Goal: Task Accomplishment & Management: Manage account settings

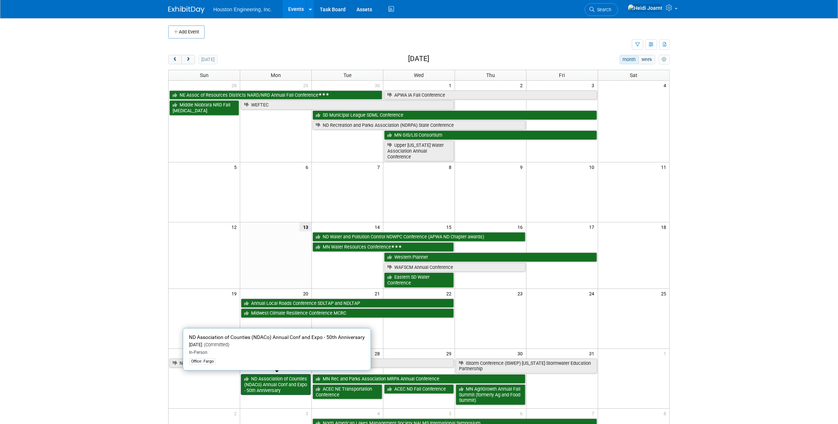
click at [280, 393] on link "ND Association of Counties (NDACo) Annual Conf and Expo - 50th Anniversary" at bounding box center [276, 385] width 70 height 21
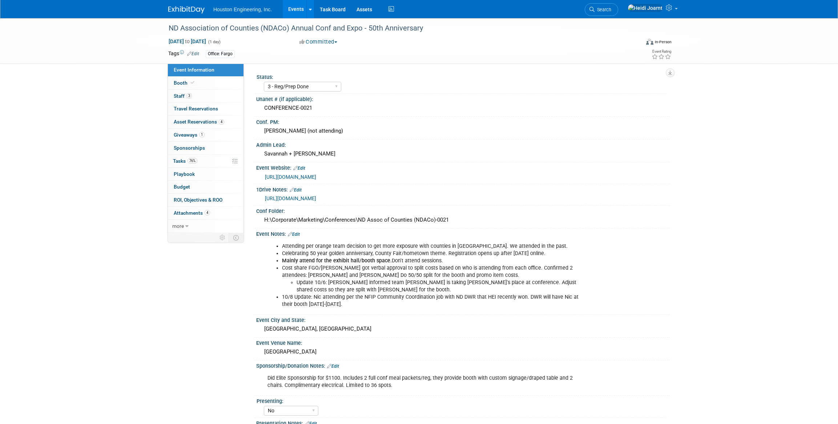
select select "3 - Reg/Prep Done"
select select "No"
select select "Transportation"
click at [211, 95] on link "3 Staff 3" at bounding box center [206, 96] width 76 height 13
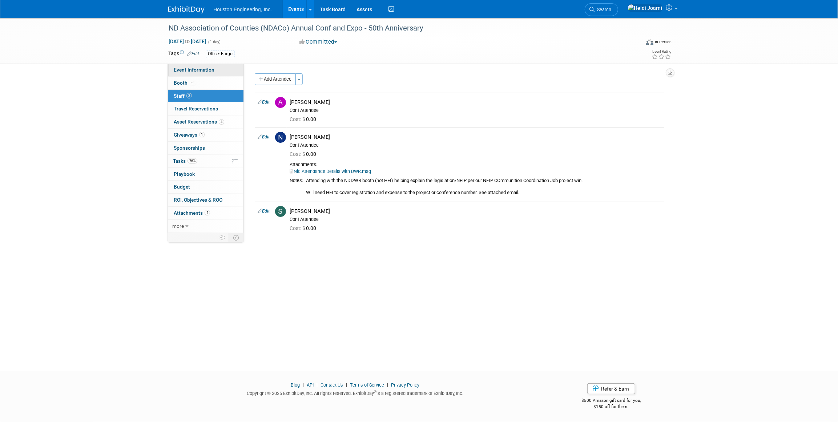
click at [201, 69] on span "Event Information" at bounding box center [194, 70] width 41 height 6
select select "3 - Reg/Prep Done"
select select "No"
select select "Transportation"
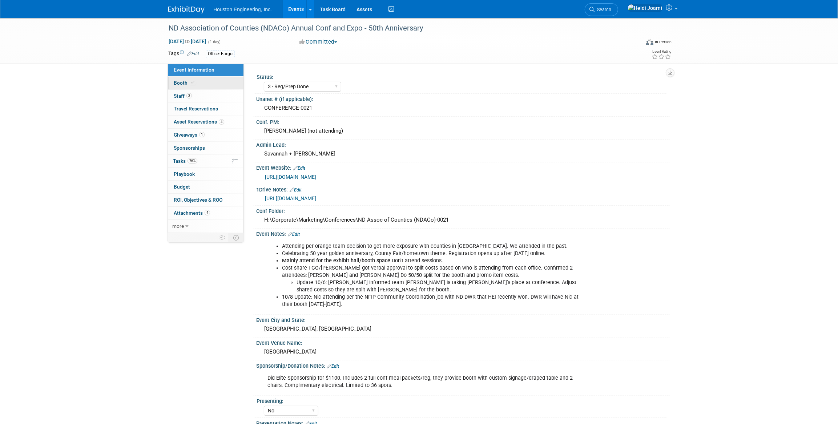
click at [208, 83] on link "Booth" at bounding box center [206, 83] width 76 height 13
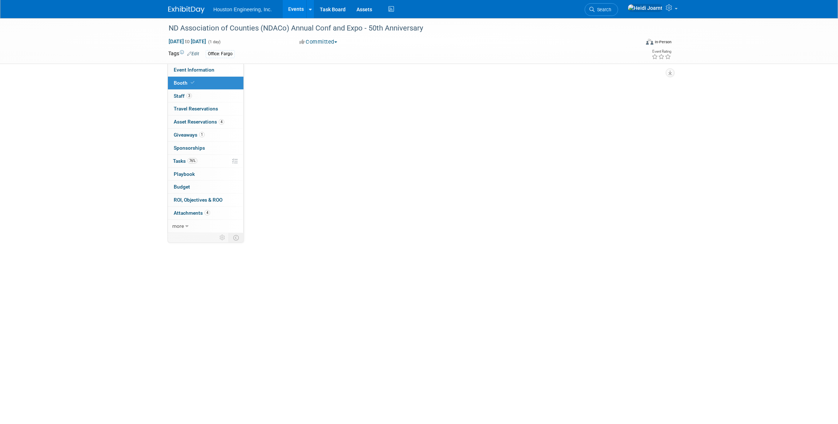
select select "Yes"
select select "Fargo"
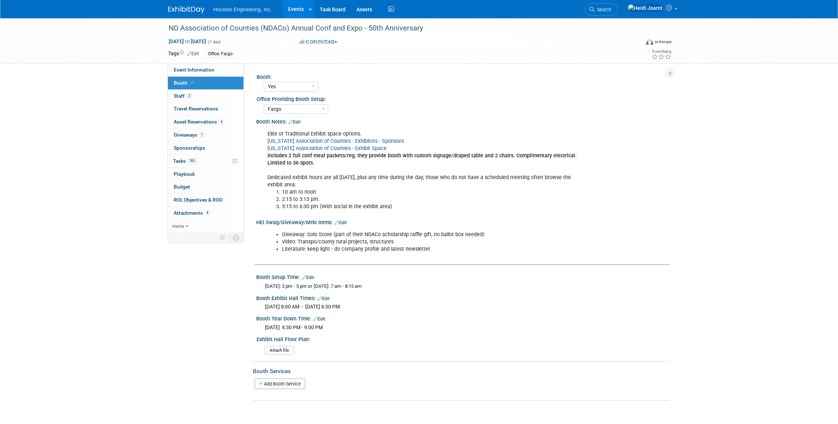
click at [318, 149] on link "[US_STATE] Association of Counties - Exhibit Space" at bounding box center [327, 148] width 119 height 6
click at [300, 122] on link "Edit" at bounding box center [295, 122] width 12 height 5
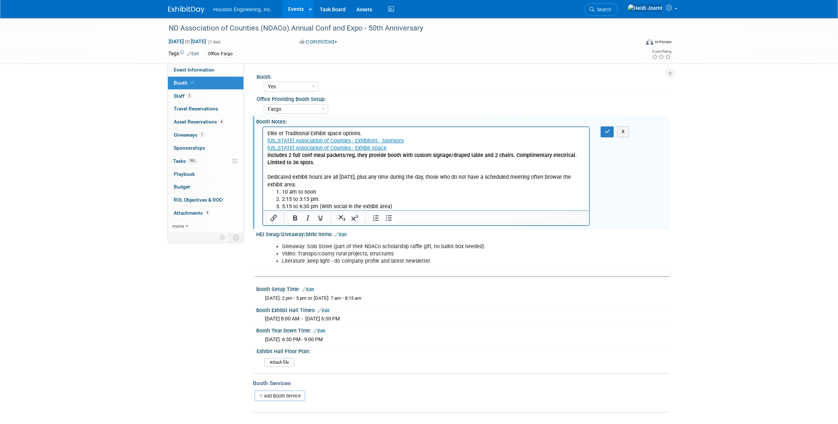
drag, startPoint x: 420, startPoint y: 141, endPoint x: 421, endPoint y: 147, distance: 5.8
click at [421, 147] on p "Elite or Traditional Exhibit space options. North Dakota Association of Countie…" at bounding box center [426, 159] width 318 height 59
click at [408, 140] on p "Elite or Traditional Exhibit space options. North Dakota Association of Countie…" at bounding box center [426, 159] width 318 height 59
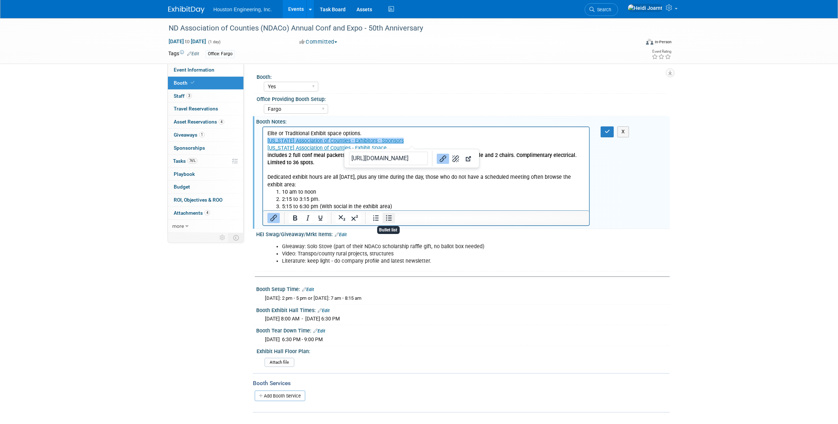
click at [388, 219] on icon "Bullet list" at bounding box center [389, 218] width 9 height 9
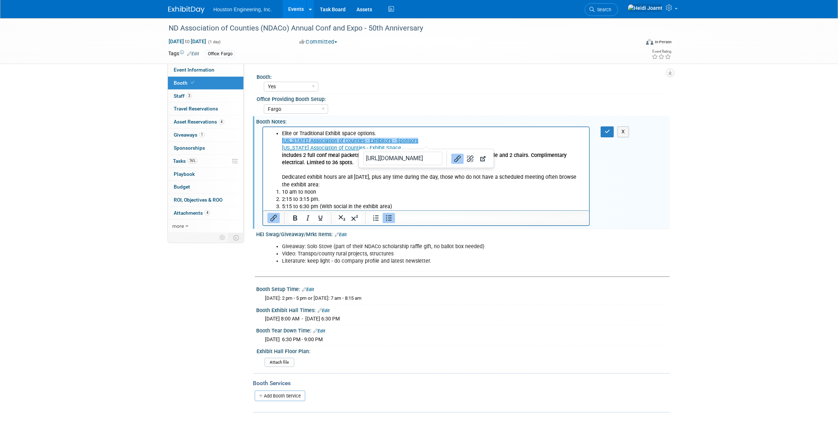
click at [278, 143] on ul "Elite or Traditional Exhibit space options. North Dakota Association of Countie…" at bounding box center [426, 159] width 318 height 59
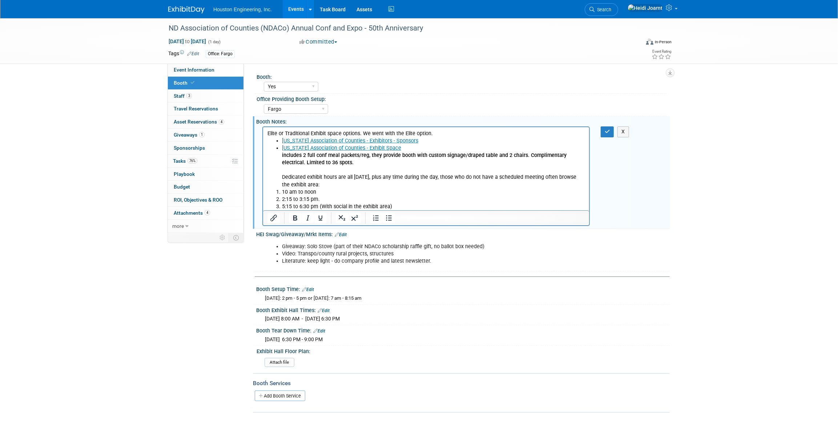
click at [279, 178] on ul "North Dakota Association of Counties - Exhibitors - Sponsors North Dakota Assoc…" at bounding box center [426, 162] width 318 height 51
click at [391, 218] on icon "Bullet list" at bounding box center [389, 218] width 6 height 5
click at [280, 186] on ul "the exhibit area:" at bounding box center [426, 184] width 318 height 7
click at [603, 132] on button "button" at bounding box center [607, 132] width 13 height 11
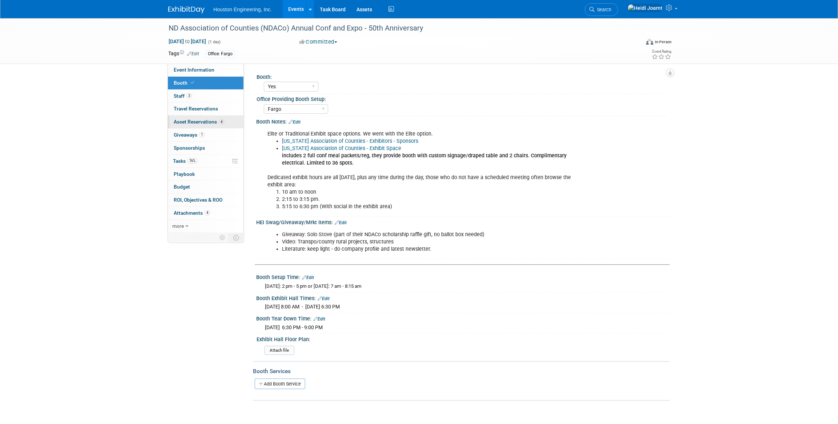
click at [227, 119] on link "4 Asset Reservations 4" at bounding box center [206, 122] width 76 height 13
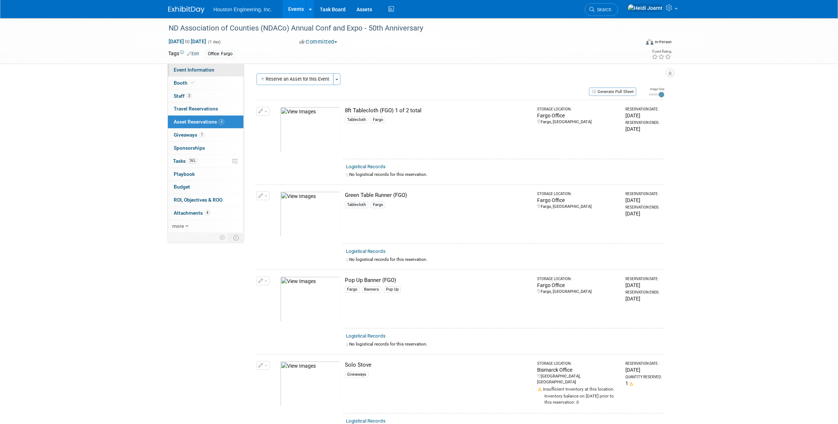
click at [218, 66] on link "Event Information" at bounding box center [206, 70] width 76 height 13
select select "3 - Reg/Prep Done"
select select "No"
select select "Transportation"
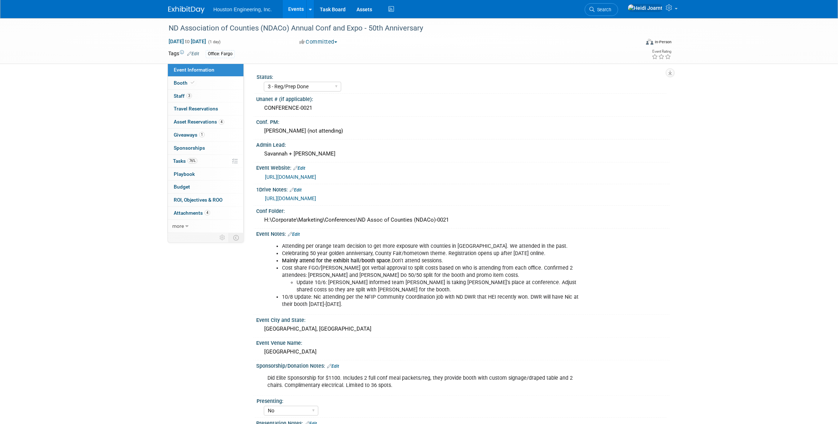
click at [299, 7] on link "Events" at bounding box center [296, 9] width 27 height 18
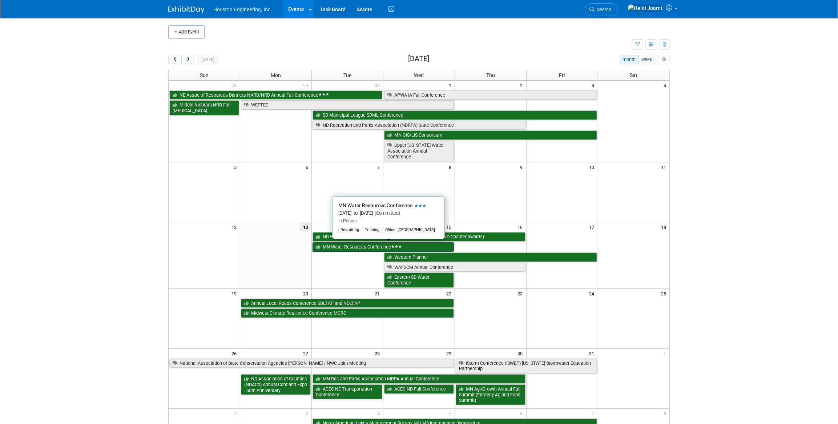
scroll to position [99, 0]
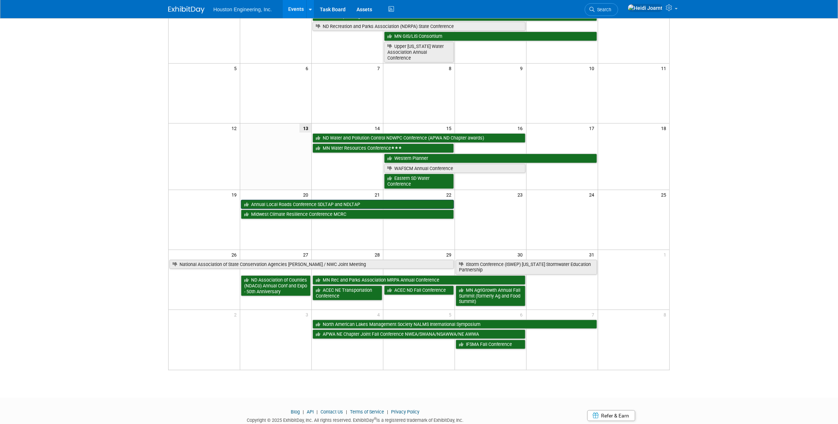
click at [330, 201] on link "Annual Local Roads Conference SDLTAP and NDLTAP" at bounding box center [347, 204] width 213 height 9
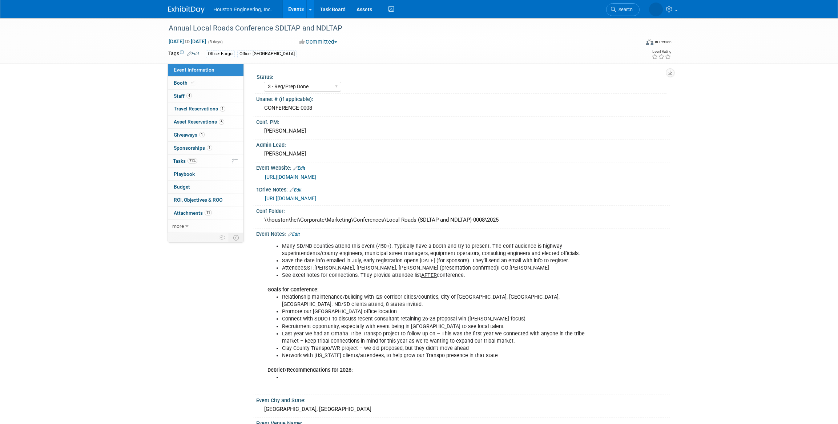
select select "3 - Reg/Prep Done"
select select "Yes"
select select "Multi-sector/Any/All"
click at [214, 93] on link "4 Staff 4" at bounding box center [206, 96] width 76 height 13
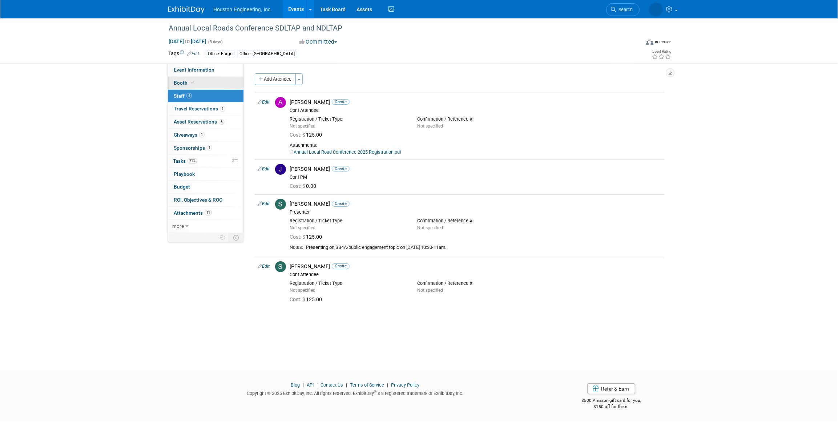
click at [211, 84] on link "Booth" at bounding box center [206, 83] width 76 height 13
select select "Yes"
select select "Sioux Falls"
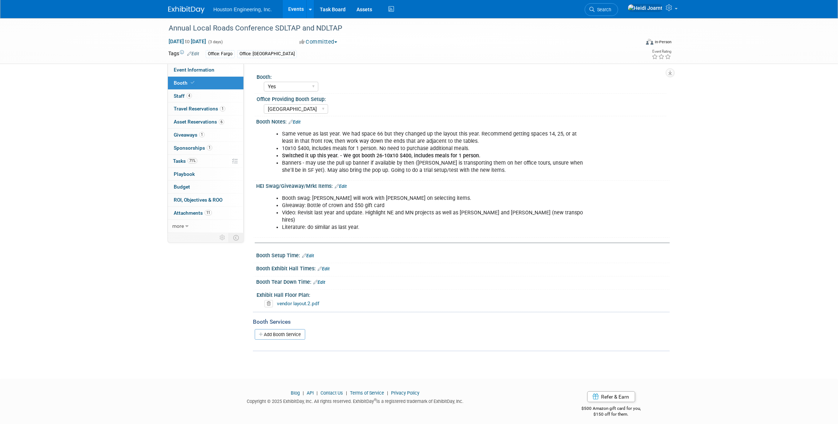
click at [299, 7] on link "Events" at bounding box center [296, 9] width 27 height 18
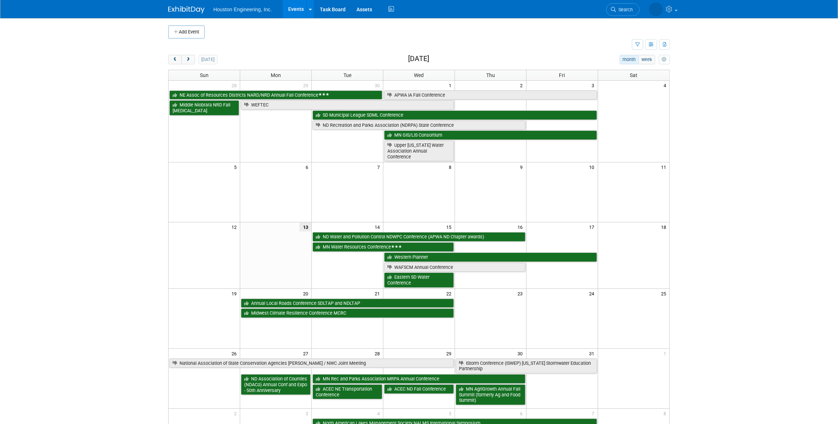
scroll to position [99, 0]
click at [184, 59] on button "next" at bounding box center [187, 59] width 13 height 9
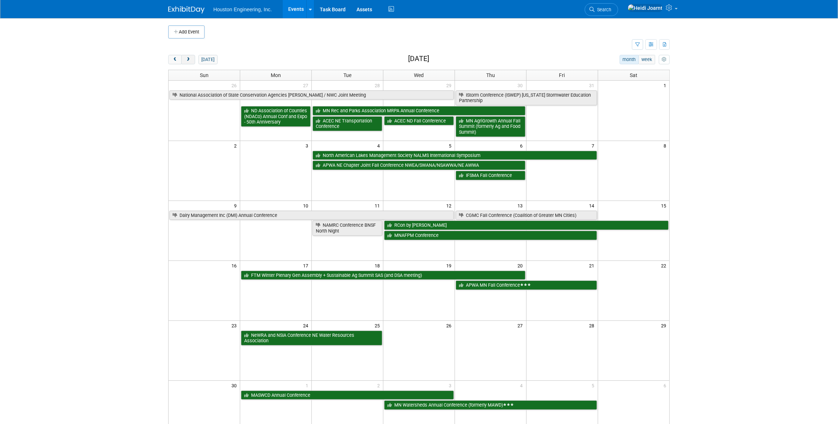
click at [184, 59] on button "next" at bounding box center [187, 59] width 13 height 9
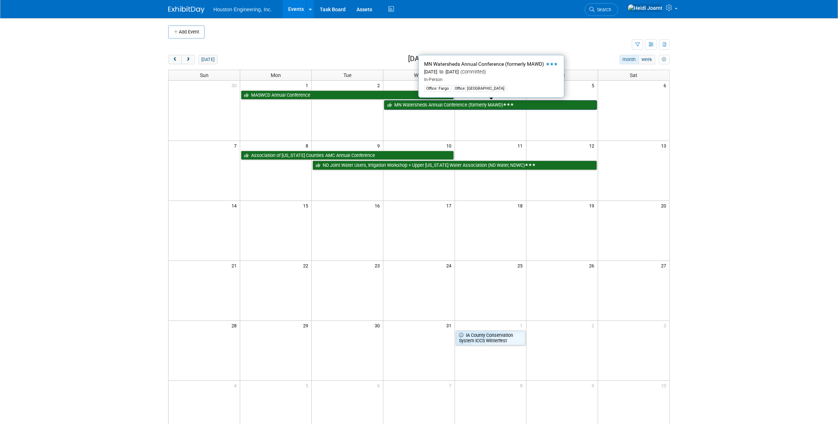
click at [434, 107] on link "MN Watersheds Annual Conference (formerly MAWD)" at bounding box center [490, 104] width 213 height 9
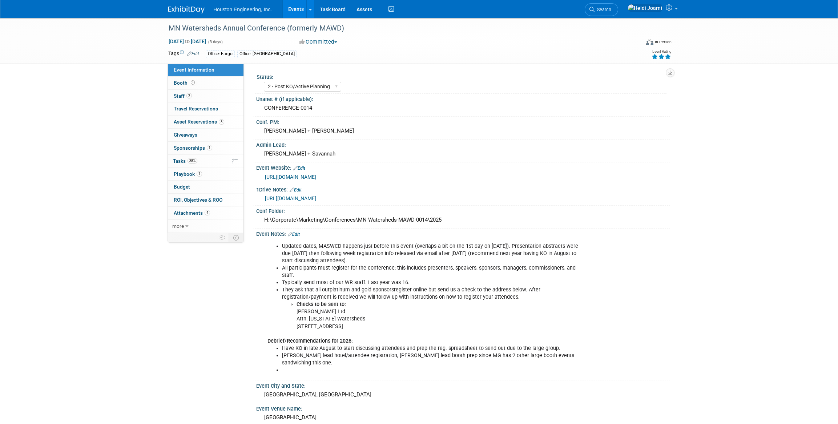
select select "2 - Post KO/Active Planning"
select select "Yes"
select select "Water Resources"
click at [203, 86] on link "Booth" at bounding box center [206, 83] width 76 height 13
select select "Yes"
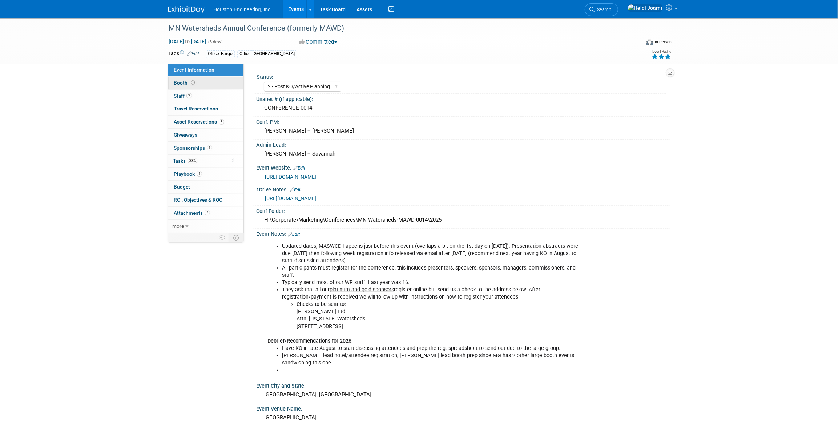
select select "Fargo"
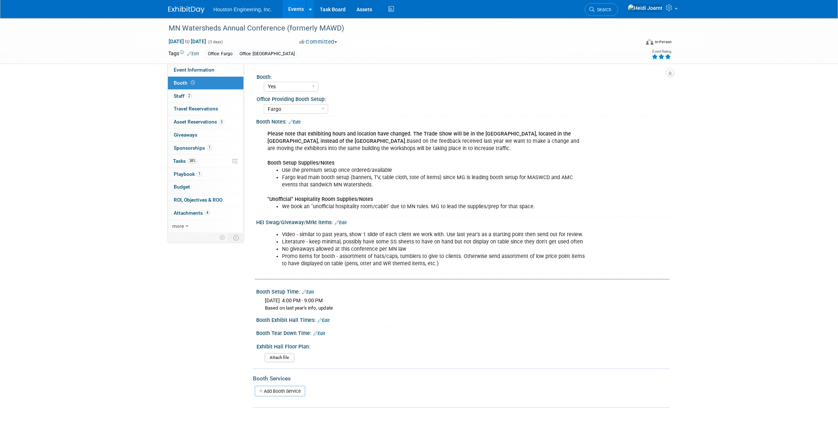
click at [297, 120] on link "Edit" at bounding box center [295, 122] width 12 height 5
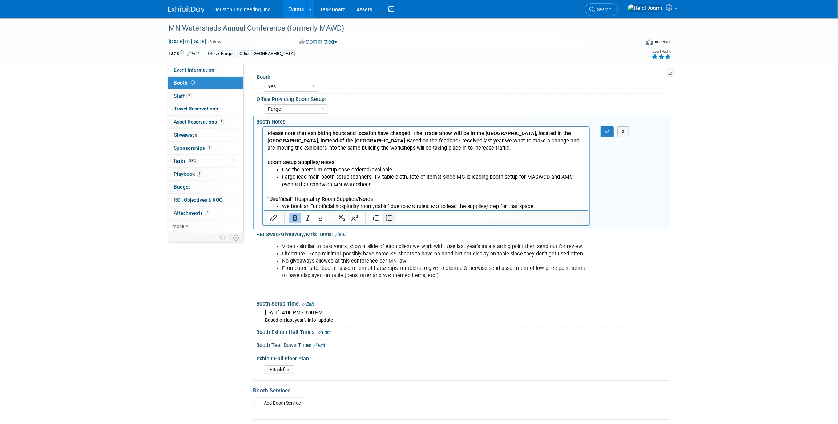
click at [387, 221] on icon "Bullet list" at bounding box center [389, 218] width 9 height 9
click at [492, 145] on li "Please note that exhibiting hours and location have changed. The Trade Show wil…" at bounding box center [433, 148] width 303 height 36
click at [282, 163] on b "Booth Setup Supplies/Notes" at bounding box center [315, 163] width 67 height 6
click at [390, 222] on icon "Bullet list" at bounding box center [389, 218] width 9 height 9
drag, startPoint x: 394, startPoint y: 172, endPoint x: 336, endPoint y: 172, distance: 57.4
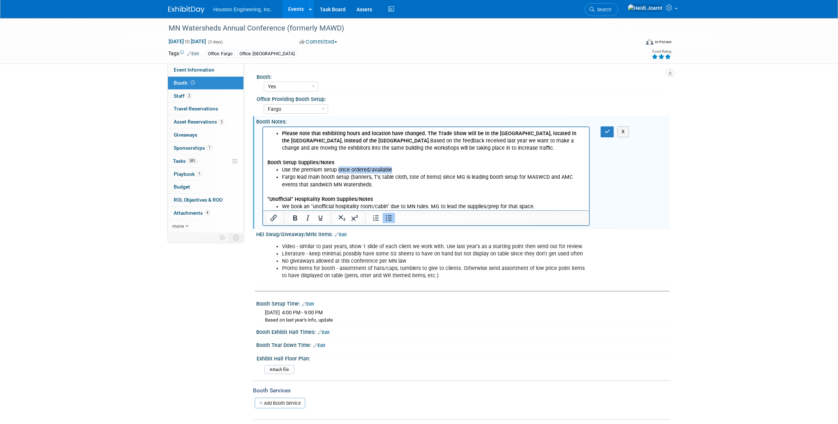
click at [336, 172] on li "Use the premium setup once ordered/available" at bounding box center [433, 170] width 303 height 7
click at [378, 183] on li "Fargo lead main booth setup (banners, TV, table cloth, tote of items) since MG …" at bounding box center [433, 181] width 303 height 15
click at [504, 149] on li "Please note that exhibiting hours and location have changed. The Trade Show wil…" at bounding box center [433, 141] width 303 height 22
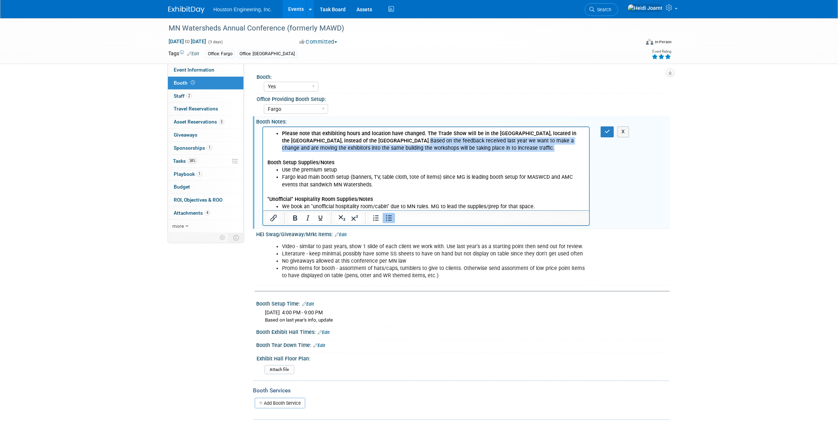
drag, startPoint x: 504, startPoint y: 149, endPoint x: 383, endPoint y: 143, distance: 121.3
click at [383, 143] on li "Please note that exhibiting hours and location have changed. The Trade Show wil…" at bounding box center [433, 141] width 303 height 22
click at [456, 145] on li "Please note that exhibiting hours and location have changed. The Trade Show wil…" at bounding box center [433, 141] width 303 height 22
drag, startPoint x: 478, startPoint y: 141, endPoint x: 552, endPoint y: 138, distance: 73.9
click at [552, 138] on li "Please note that exhibiting hours and location have changed. The Trade Show wil…" at bounding box center [433, 141] width 303 height 22
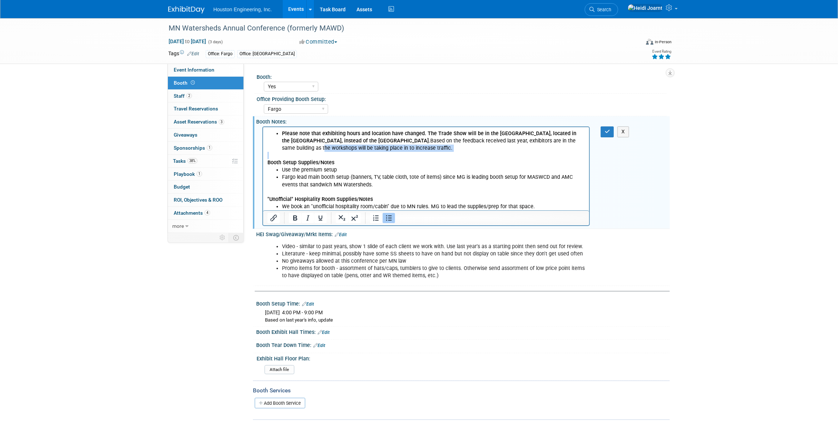
drag, startPoint x: 416, startPoint y: 152, endPoint x: 566, endPoint y: 141, distance: 151.0
click at [566, 141] on body "Please note that exhibiting hours and location have changed. The Trade Show wil…" at bounding box center [426, 170] width 319 height 80
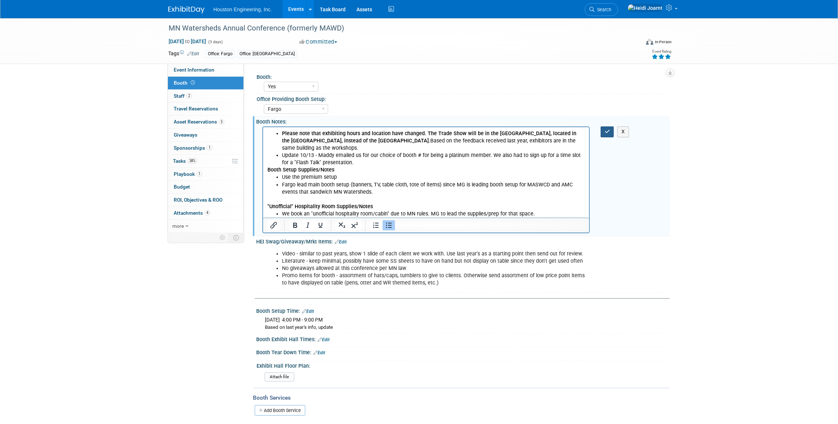
click at [608, 135] on button "button" at bounding box center [607, 132] width 13 height 11
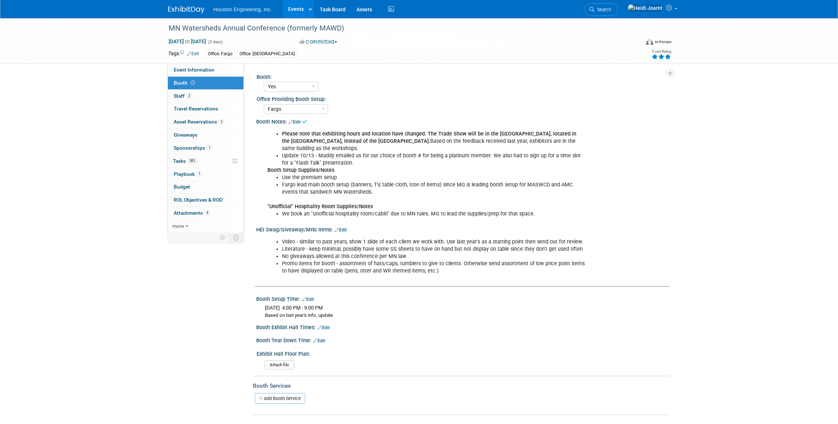
click at [347, 229] on link "Edit" at bounding box center [341, 230] width 12 height 5
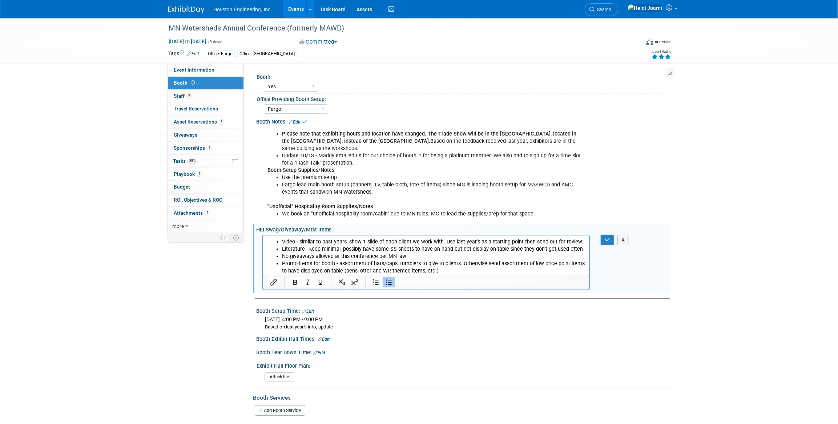
click at [443, 272] on li "Promo items for booth - assortment of hats/caps, tumblers to give to clients. O…" at bounding box center [433, 267] width 303 height 15
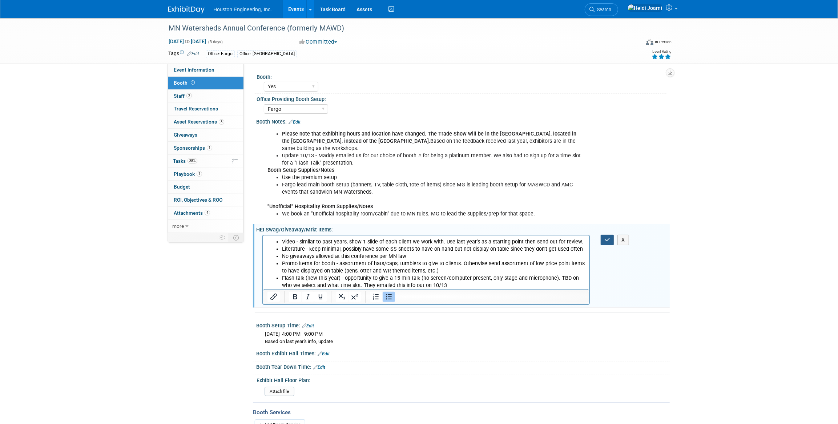
click at [607, 241] on icon "button" at bounding box center [607, 239] width 5 height 5
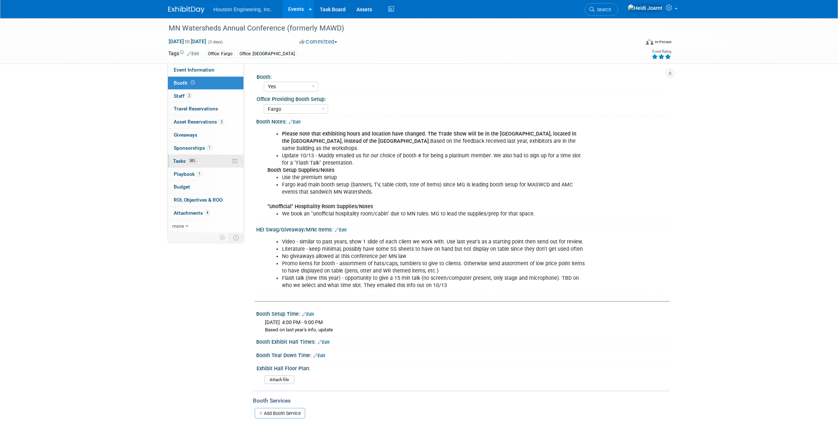
click at [211, 160] on link "38% Tasks 38%" at bounding box center [206, 161] width 76 height 13
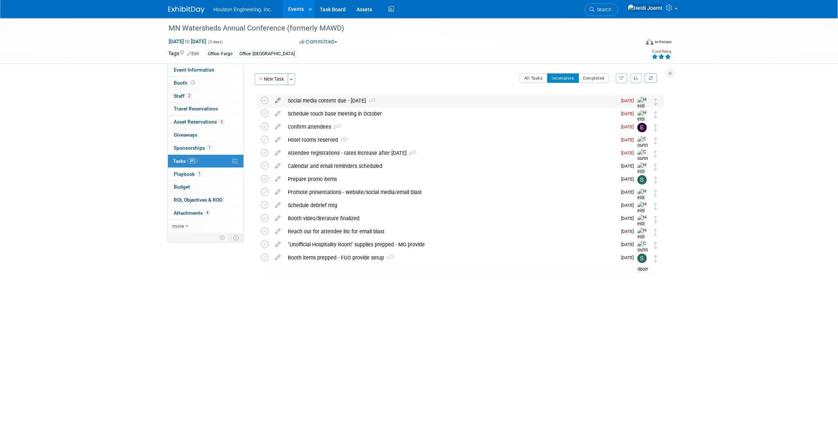
click at [275, 101] on icon at bounding box center [278, 99] width 13 height 9
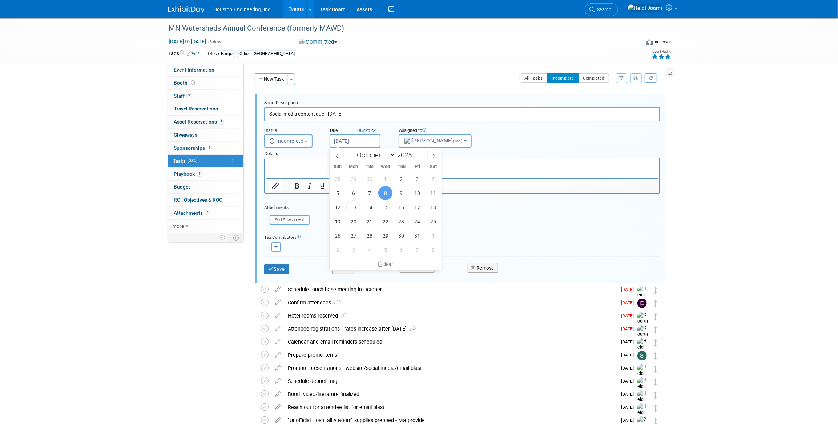
click at [344, 142] on input "Oct 8, 2025" at bounding box center [355, 141] width 51 height 13
click at [369, 209] on span "14" at bounding box center [370, 207] width 14 height 14
type input "Oct 14, 2025"
click at [277, 268] on button "Save" at bounding box center [276, 269] width 25 height 10
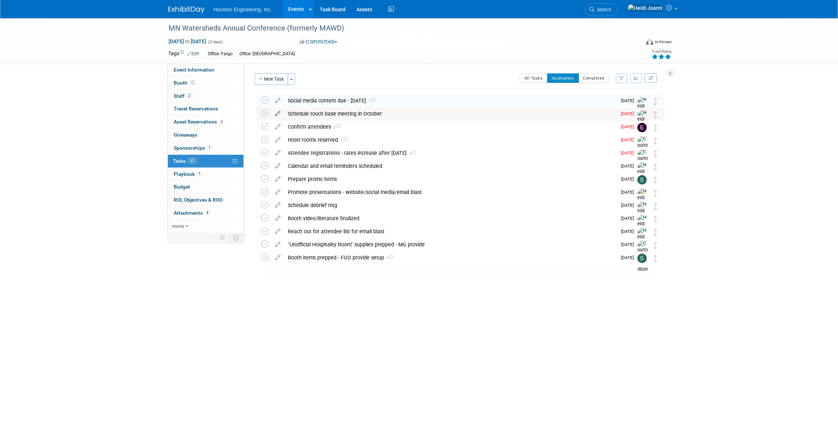
click at [279, 113] on icon at bounding box center [278, 112] width 13 height 9
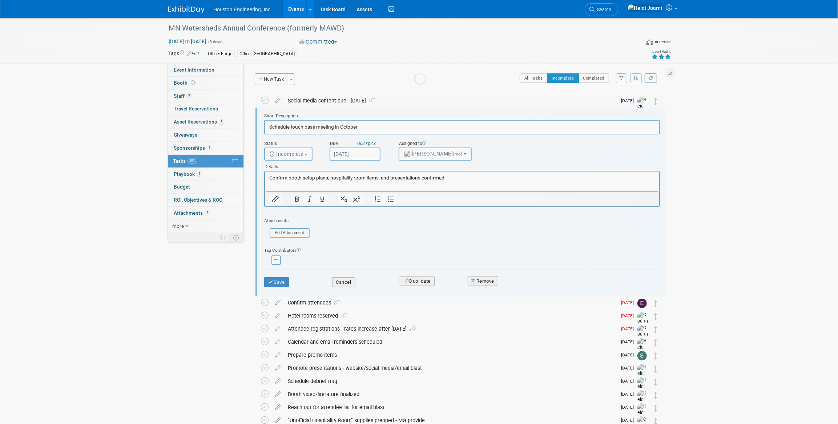
scroll to position [1, 0]
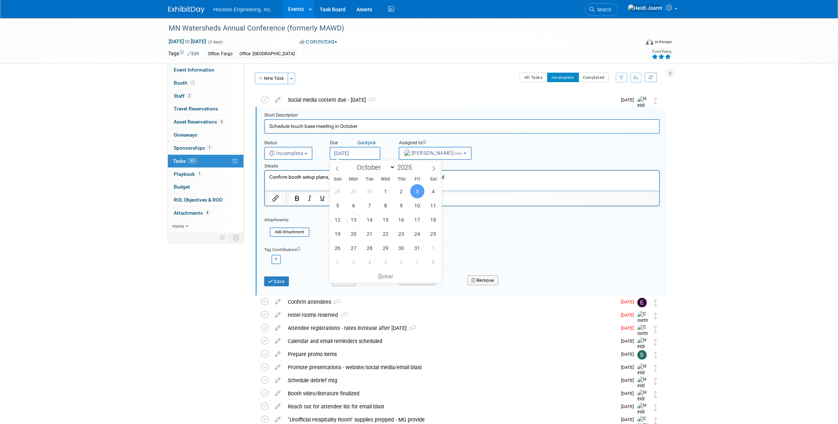
click at [349, 150] on input "Oct 3, 2025" at bounding box center [355, 153] width 51 height 13
click at [383, 219] on span "15" at bounding box center [386, 220] width 14 height 14
type input "Oct 15, 2025"
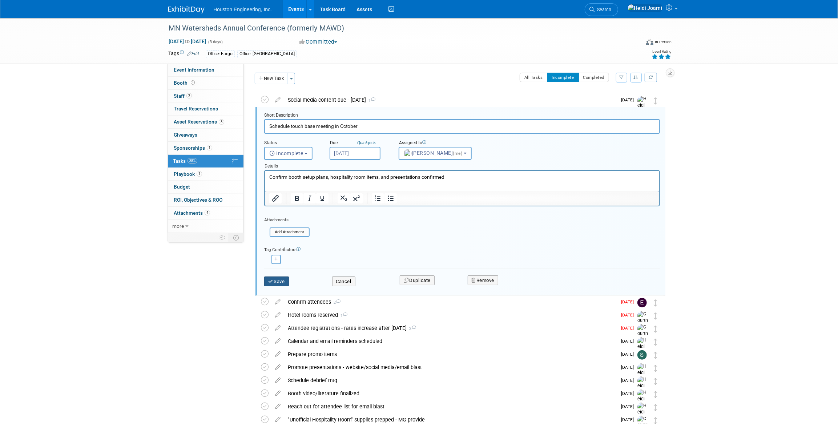
click at [284, 280] on button "Save" at bounding box center [276, 282] width 25 height 10
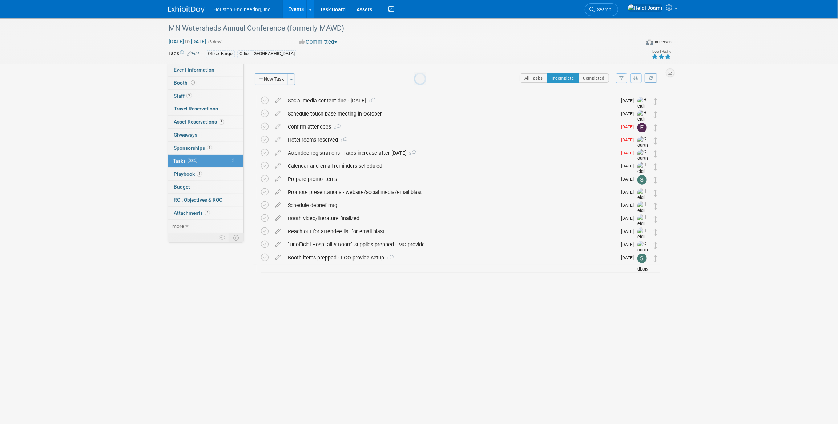
scroll to position [0, 0]
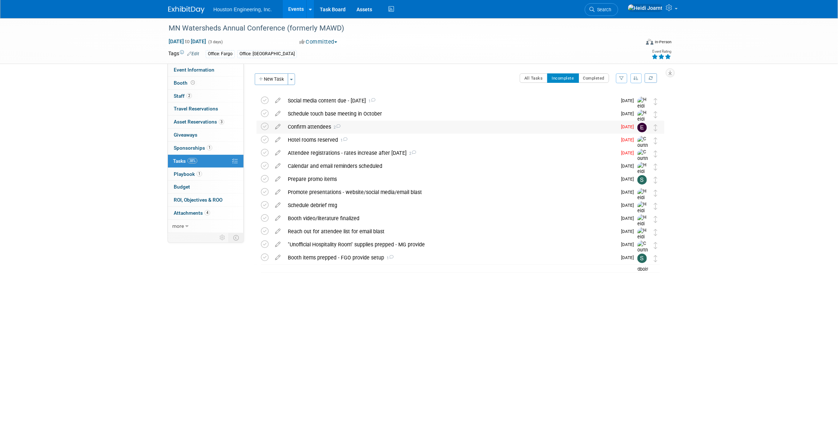
click at [350, 126] on div "Confirm attendees 2" at bounding box center [450, 127] width 333 height 12
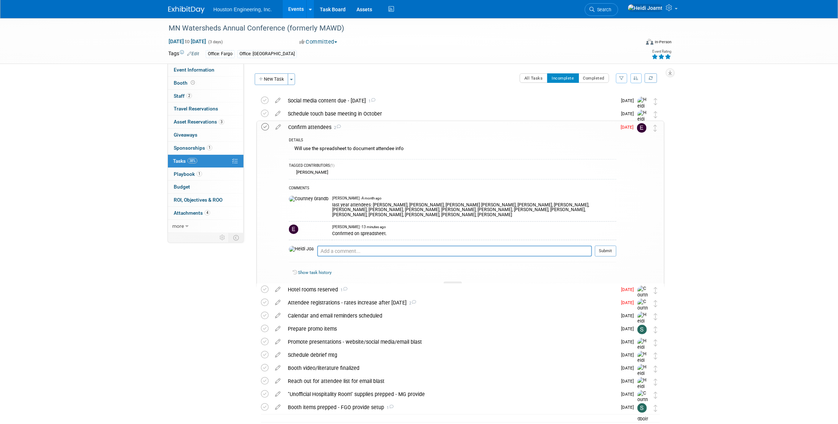
click at [264, 129] on icon at bounding box center [265, 127] width 8 height 8
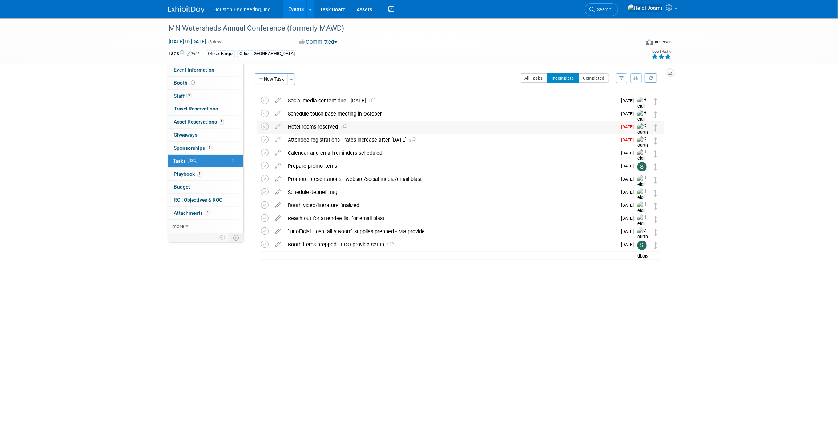
click at [379, 127] on div "Hotel rooms reserved 1" at bounding box center [450, 127] width 333 height 12
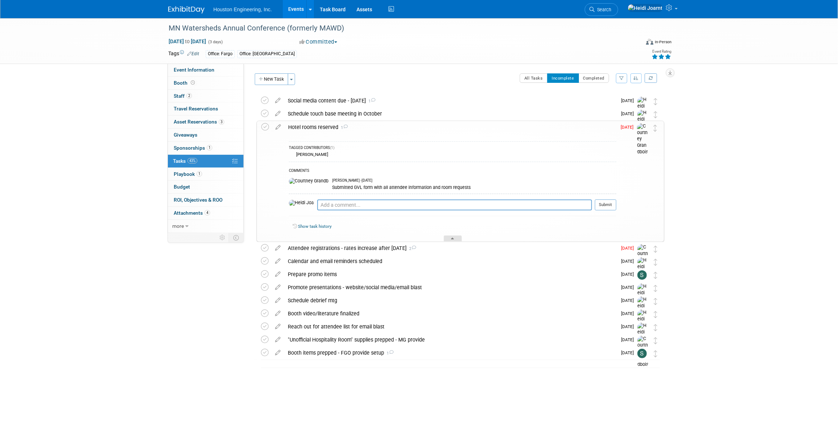
click at [452, 239] on icon at bounding box center [453, 240] width 3 height 4
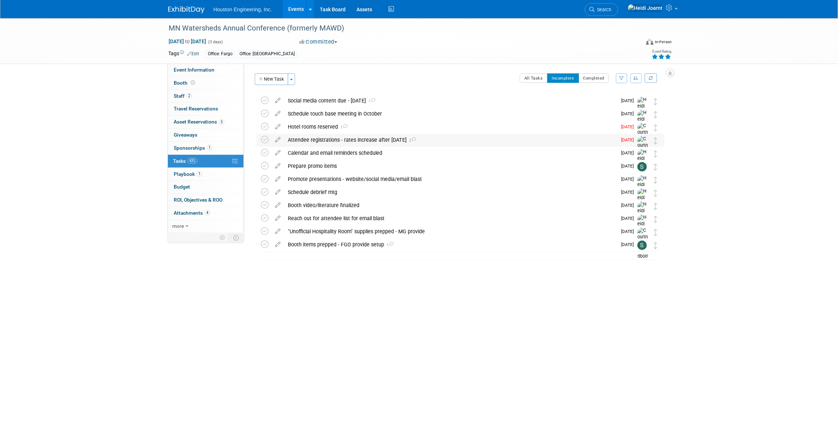
click at [439, 140] on div "Attendee registrations - rates increase after Nov 19 2" at bounding box center [450, 140] width 333 height 12
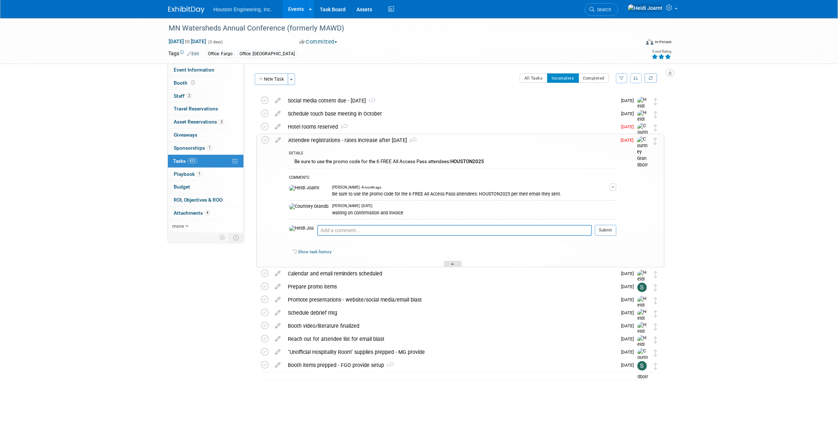
click at [456, 261] on div at bounding box center [453, 264] width 18 height 6
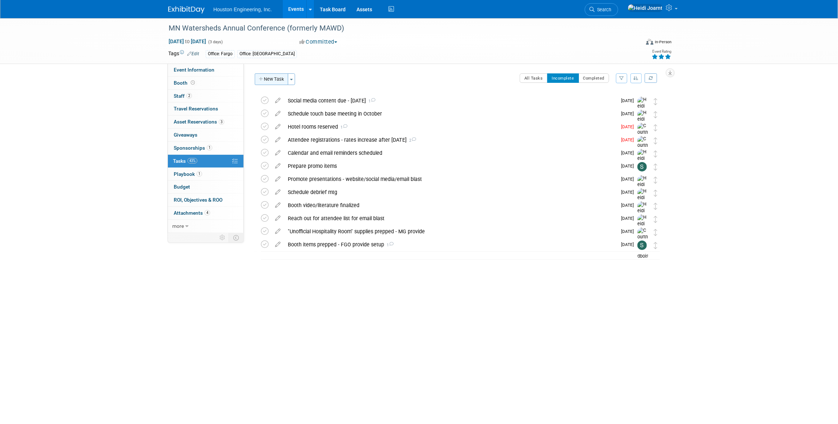
click at [268, 79] on button "New Task" at bounding box center [271, 79] width 33 height 12
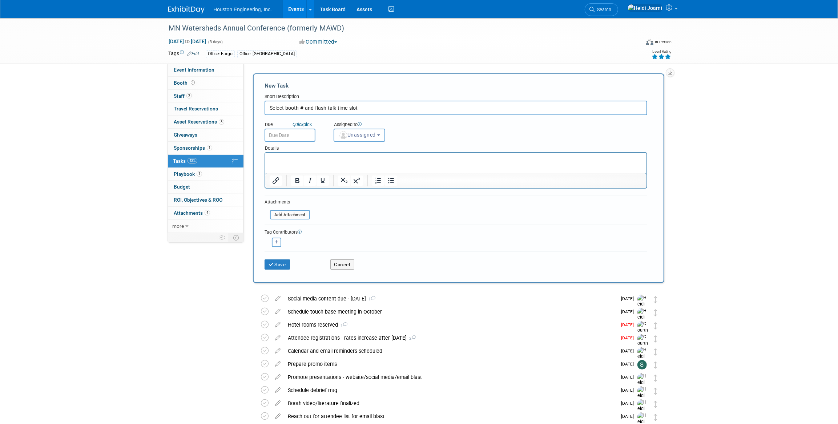
type input "Select booth # and flash talk time slot"
click at [351, 159] on p "Rich Text Area. Press ALT-0 for help." at bounding box center [455, 159] width 373 height 7
click at [354, 136] on span "Unassigned" at bounding box center [357, 135] width 37 height 6
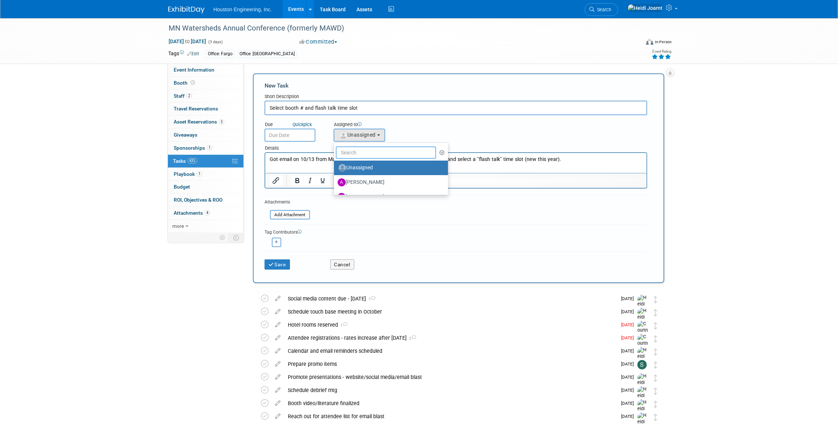
click at [365, 152] on input "text" at bounding box center [386, 153] width 100 height 12
type input "[PERSON_NAME]"
click at [372, 165] on label "[PERSON_NAME] (me)" at bounding box center [376, 168] width 76 height 12
click at [335, 165] on input "[PERSON_NAME] (me)" at bounding box center [333, 167] width 5 height 5
select select "6d2580fd-cc23-403a-9f47-834f17e7f51f"
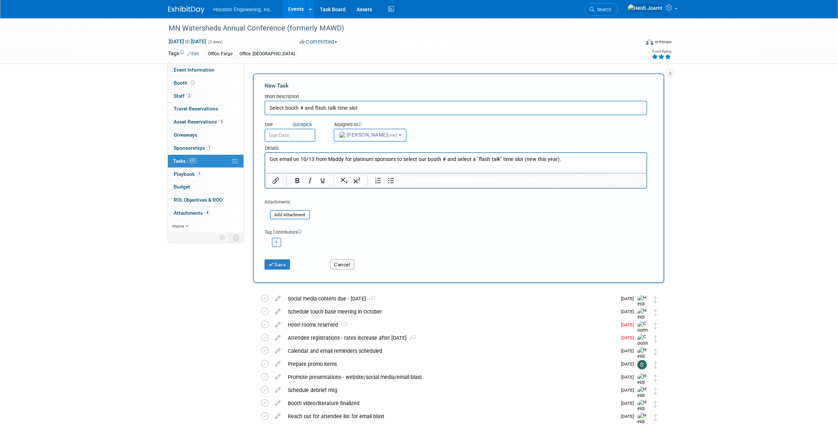
click at [363, 132] on span "[PERSON_NAME] (me)" at bounding box center [369, 135] width 60 height 6
drag, startPoint x: 362, startPoint y: 152, endPoint x: 332, endPoint y: 152, distance: 30.6
click at [332, 152] on form "New Task Short Description Select booth # and flash talk time slot Due Quick pi…" at bounding box center [459, 178] width 388 height 193
click at [355, 135] on span "Heidi Joarnt (me)" at bounding box center [369, 135] width 60 height 6
click at [357, 147] on input "heidi" at bounding box center [372, 153] width 73 height 12
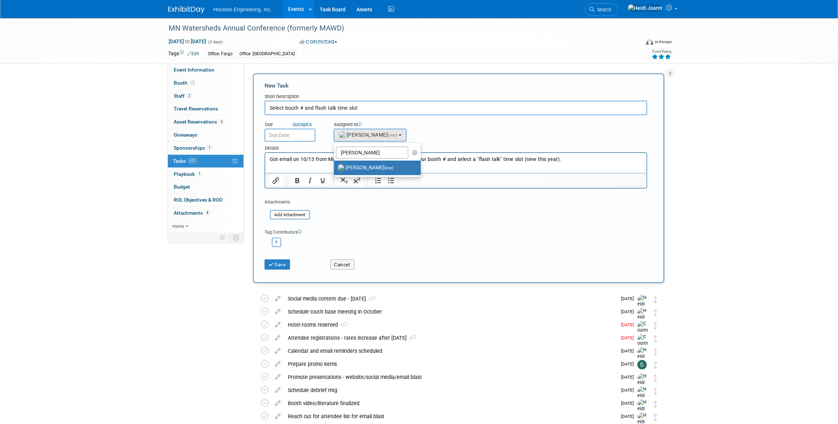
click at [282, 243] on div "<img src="https://www.exhibitday.com/Images/Unassigned-User-Icon.png" style="wi…" at bounding box center [277, 242] width 24 height 9
click at [273, 243] on button "button" at bounding box center [276, 242] width 9 height 9
select select
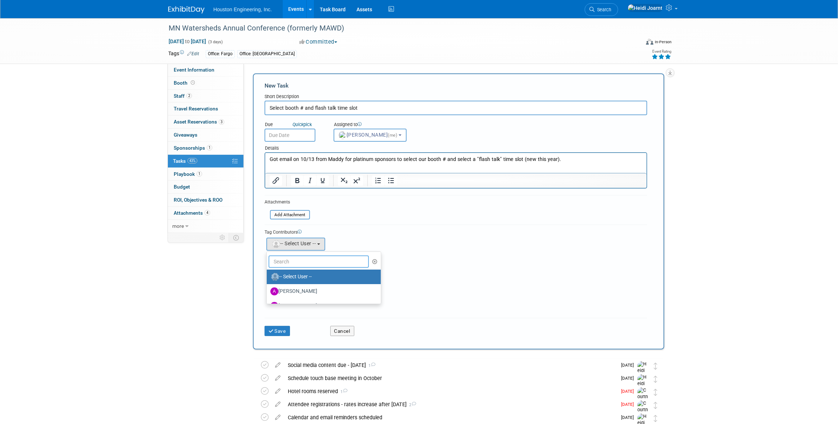
click at [302, 262] on input "text" at bounding box center [319, 262] width 100 height 12
type input "court"
click at [309, 276] on label "Courtney Grandbois" at bounding box center [309, 277] width 76 height 12
click at [268, 276] on input "Courtney Grandbois" at bounding box center [265, 276] width 5 height 5
select select "60f40a7f-77ae-4a37-bf03-cdfd13c17c6d"
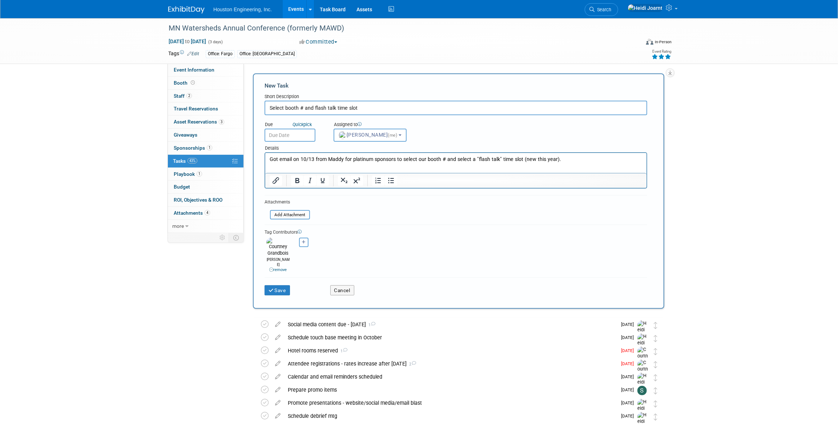
click at [302, 244] on button "button" at bounding box center [303, 242] width 9 height 9
select select
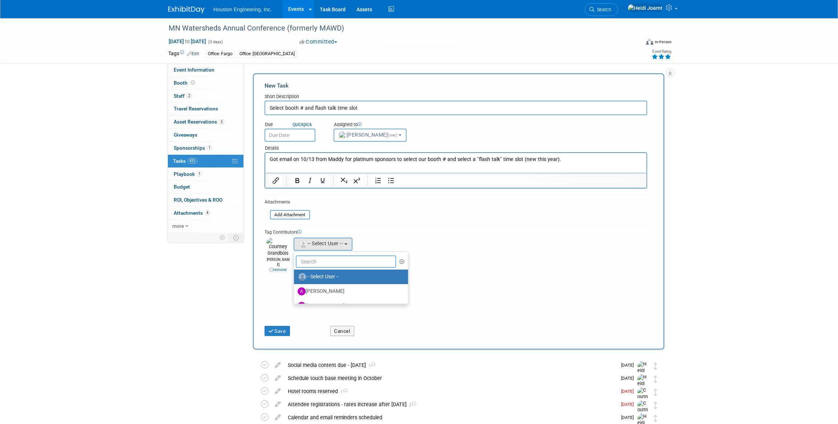
click at [314, 260] on input "text" at bounding box center [346, 262] width 100 height 12
type input "erik"
click at [328, 287] on label "[PERSON_NAME]" at bounding box center [336, 292] width 76 height 12
click at [295, 288] on input "[PERSON_NAME]" at bounding box center [293, 290] width 5 height 5
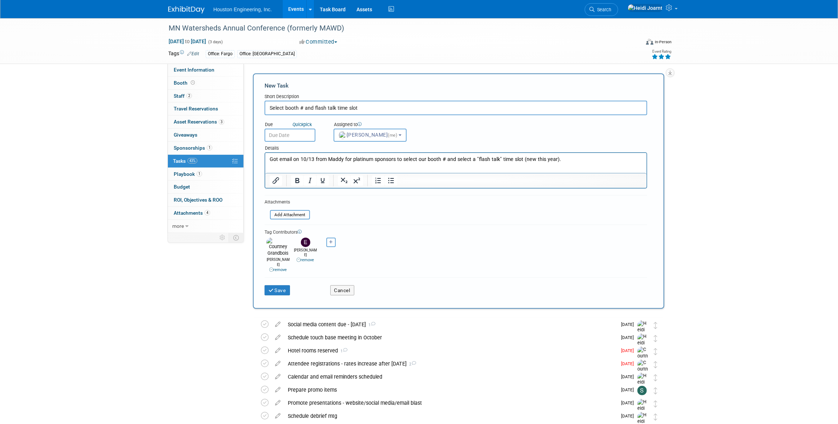
click at [331, 242] on icon "button" at bounding box center [331, 242] width 4 height 4
select select
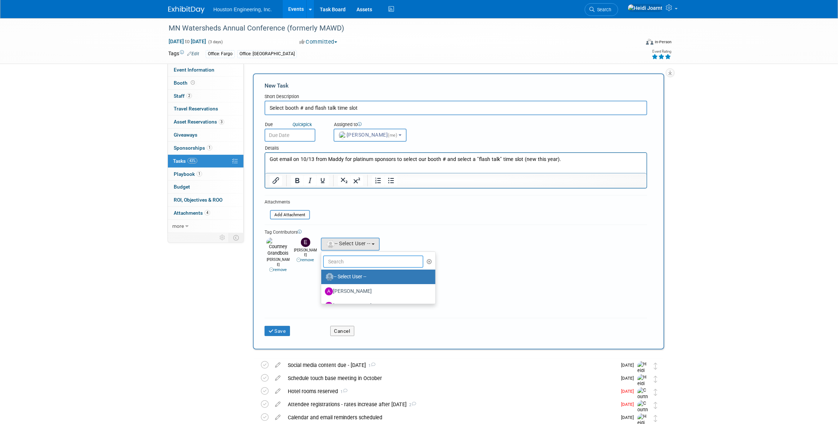
click at [340, 263] on input "text" at bounding box center [373, 262] width 100 height 12
type input "chris"
click at [364, 287] on label "[PERSON_NAME]" at bounding box center [363, 292] width 76 height 12
click at [323, 288] on input "[PERSON_NAME]" at bounding box center [320, 290] width 5 height 5
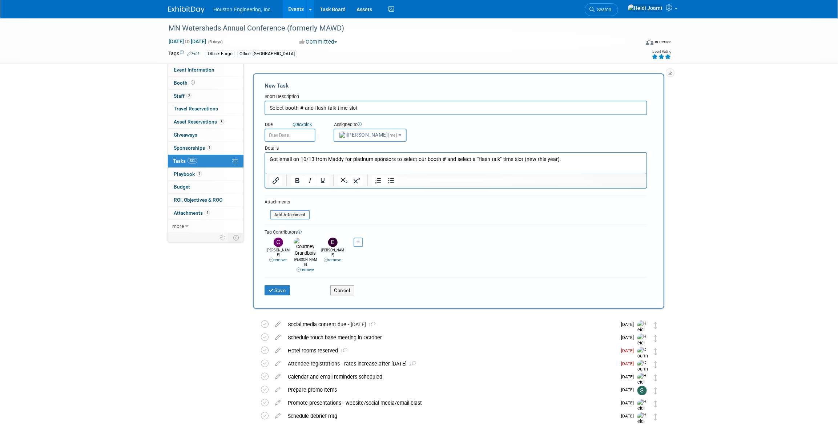
click at [580, 163] on html "Got email on 10/13 from Maddy for platinum sponsors to select our booth # and s…" at bounding box center [455, 158] width 381 height 10
click at [300, 136] on input "text" at bounding box center [290, 135] width 51 height 13
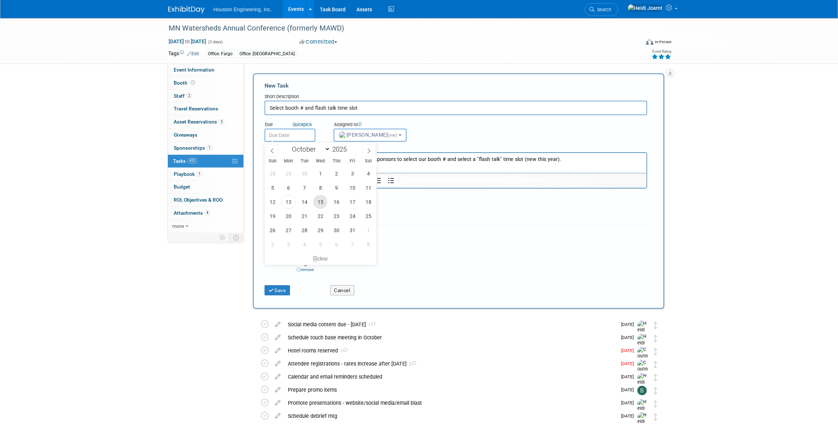
click at [318, 203] on span "15" at bounding box center [320, 202] width 14 height 14
type input "Oct 15, 2025"
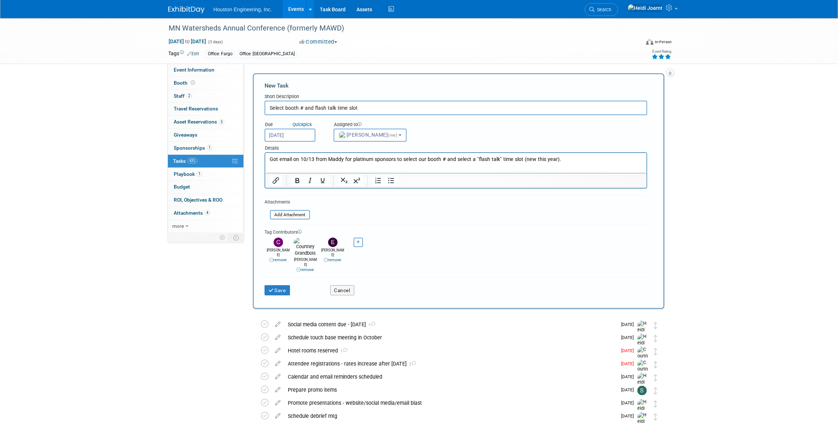
click at [560, 157] on p "Got email on 10/13 from Maddy for platinum sponsors to select our booth # and s…" at bounding box center [455, 159] width 373 height 7
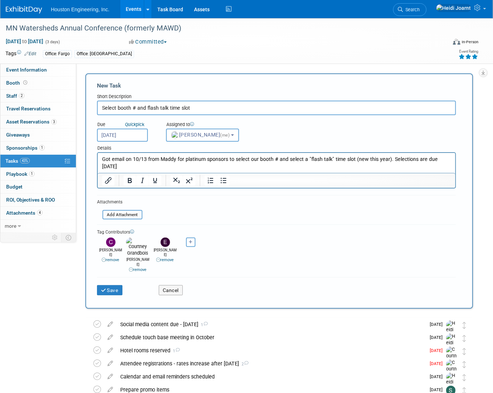
click at [455, 159] on html "Got email on 10/13 from Maddy for platinum sponsors to select our booth # and s…" at bounding box center [276, 161] width 358 height 17
click at [130, 214] on input "file" at bounding box center [98, 215] width 87 height 8
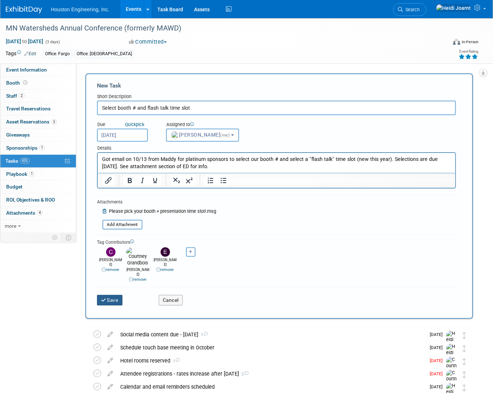
click at [113, 295] on button "Save" at bounding box center [109, 300] width 25 height 10
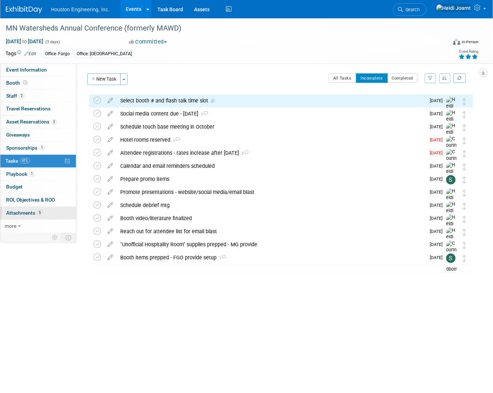
click at [47, 208] on link "5 Attachments 5" at bounding box center [38, 213] width 76 height 13
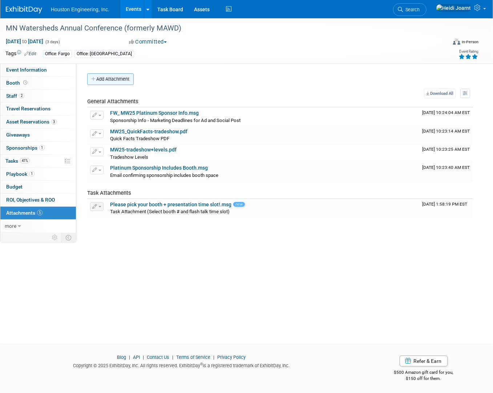
click at [128, 81] on button "Add Attachment" at bounding box center [110, 79] width 47 height 12
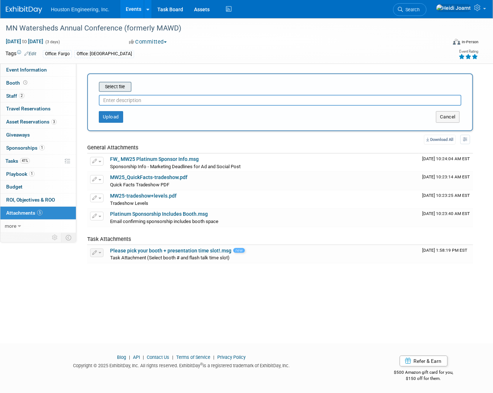
click at [122, 85] on input "file" at bounding box center [87, 87] width 87 height 9
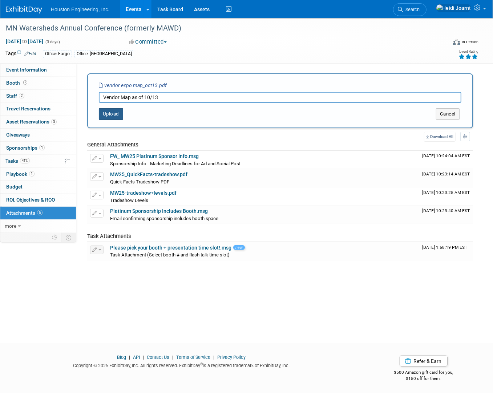
type input "Vendor Map as of 10/13"
click at [116, 116] on button "Upload" at bounding box center [111, 114] width 24 height 12
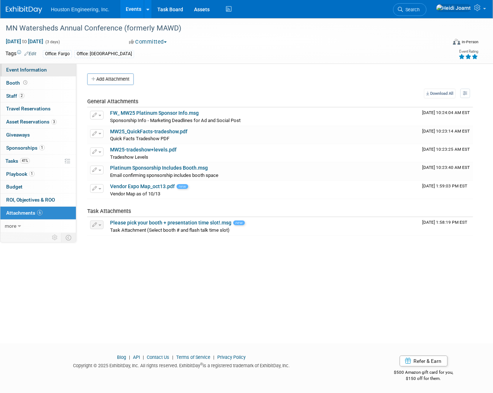
click at [45, 67] on span "Event Information" at bounding box center [26, 70] width 41 height 6
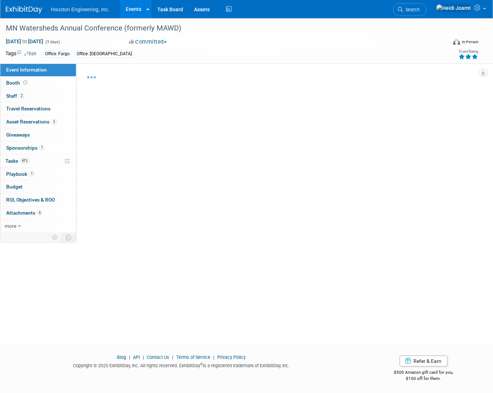
select select "2 - Post KO/Active Planning"
select select "Yes"
select select "Water Resources"
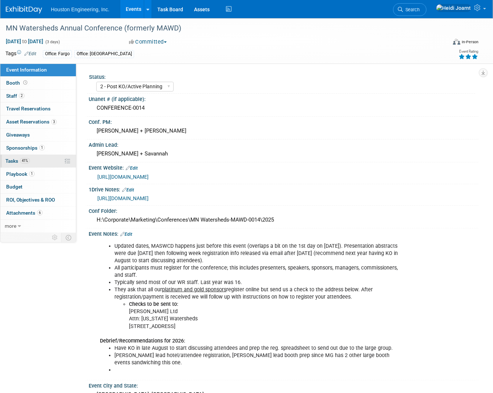
click at [45, 161] on link "41% Tasks 41%" at bounding box center [38, 161] width 76 height 13
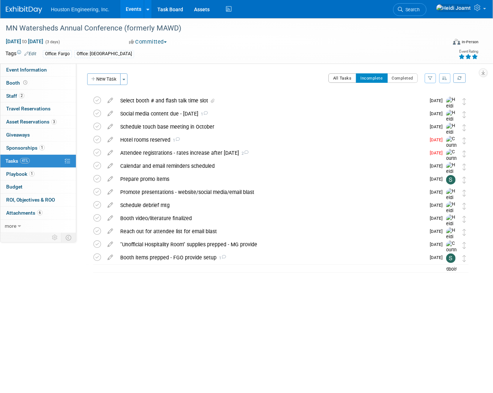
click at [349, 80] on button "All Tasks" at bounding box center [343, 77] width 28 height 9
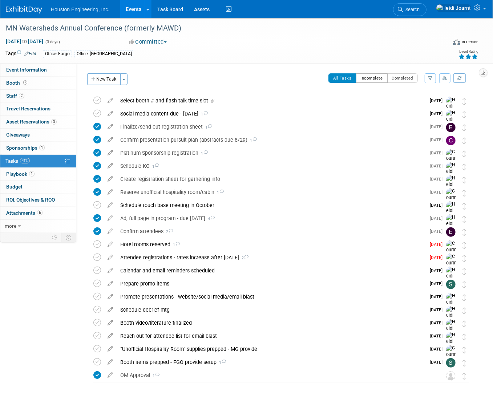
click at [372, 77] on button "Incomplete" at bounding box center [372, 77] width 32 height 9
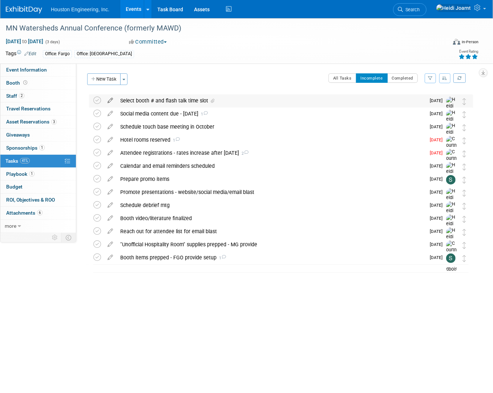
click at [111, 100] on icon at bounding box center [110, 99] width 13 height 9
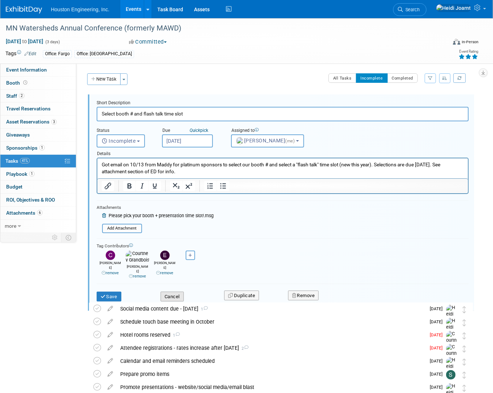
click at [181, 292] on button "Cancel" at bounding box center [172, 297] width 23 height 10
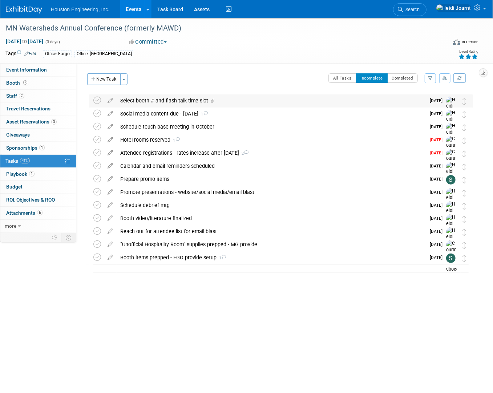
click at [180, 102] on div "Select booth # and flash talk time slot" at bounding box center [271, 101] width 309 height 12
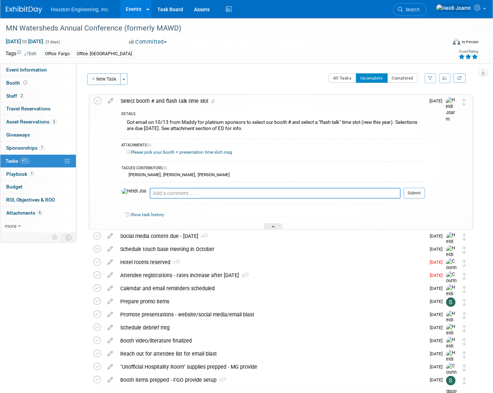
click at [199, 188] on textarea at bounding box center [275, 193] width 251 height 11
type textarea "Requested booth #16. Need more time to determine flash talk. Will decide by Wed…"
click at [407, 193] on button "Submit" at bounding box center [414, 193] width 21 height 11
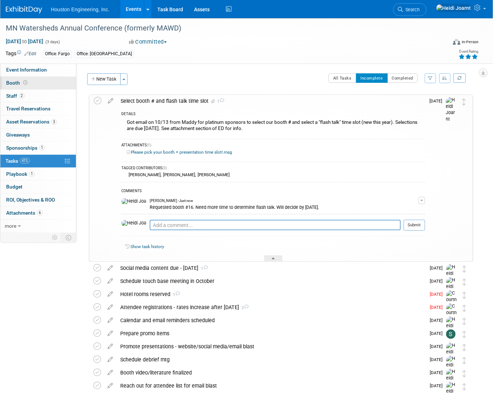
click at [39, 86] on link "Booth" at bounding box center [38, 83] width 76 height 13
select select "Yes"
select select "Fargo"
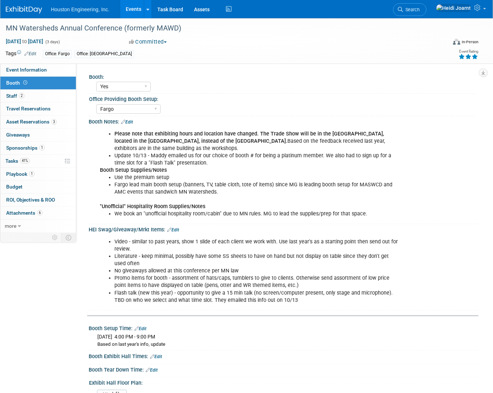
click at [133, 123] on link "Edit" at bounding box center [127, 122] width 12 height 5
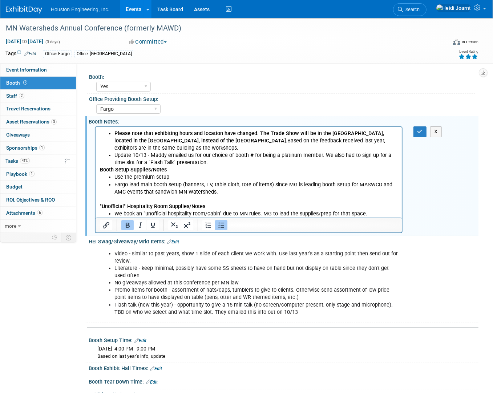
click at [323, 156] on li "Update 10/13 - Maddy emailed us for our choice of booth # for being a platinum …" at bounding box center [256, 159] width 284 height 15
click at [425, 132] on button "button" at bounding box center [420, 132] width 13 height 11
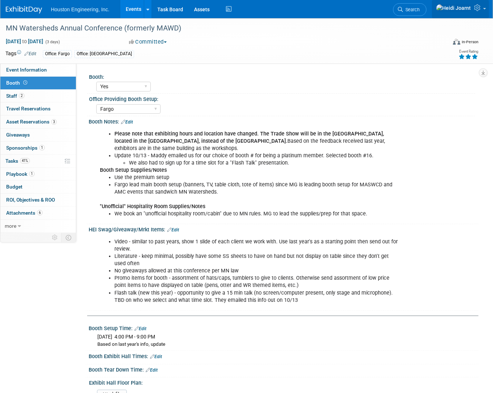
click at [484, 7] on link at bounding box center [460, 9] width 57 height 18
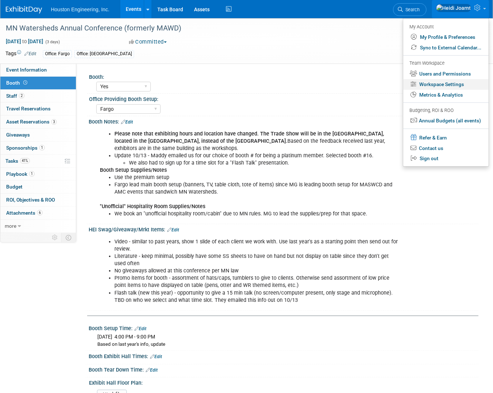
click at [442, 89] on link "Workspace Settings" at bounding box center [446, 84] width 85 height 11
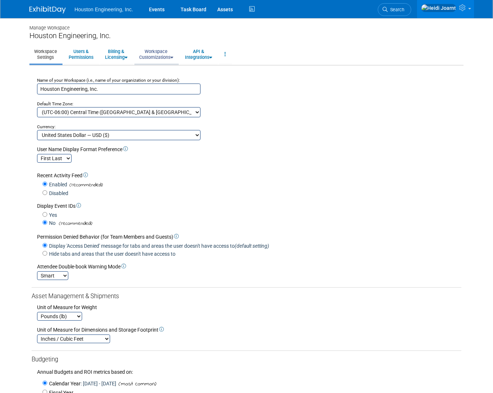
click at [164, 56] on link "Workspace Customizations" at bounding box center [157, 54] width 44 height 18
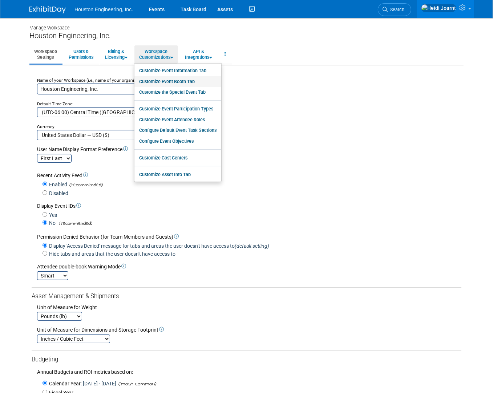
click at [168, 82] on link "Customize Event Booth Tab" at bounding box center [178, 81] width 87 height 11
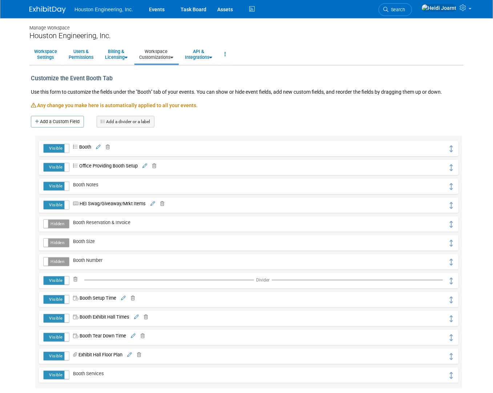
click at [156, 201] on span at bounding box center [151, 203] width 9 height 5
click at [155, 205] on icon at bounding box center [153, 204] width 5 height 5
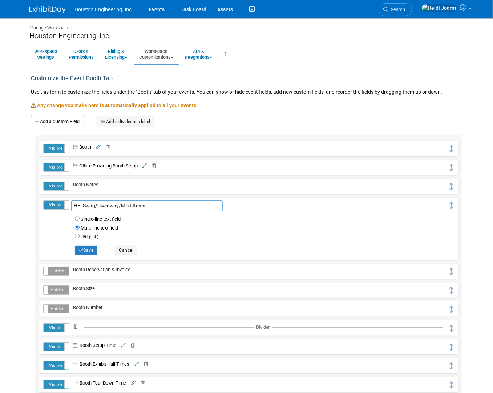
click at [118, 206] on input "HEI Swag/Giveaway/Mrkt Items" at bounding box center [147, 206] width 152 height 11
type input "HEI Swag/Giveaways/Mrkt Items"
click at [91, 246] on button "Save" at bounding box center [86, 250] width 23 height 9
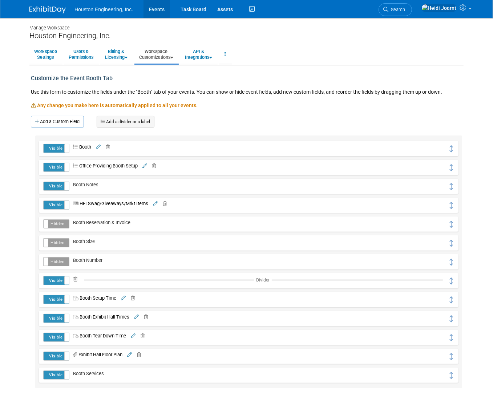
click at [161, 7] on link "Events" at bounding box center [157, 9] width 27 height 18
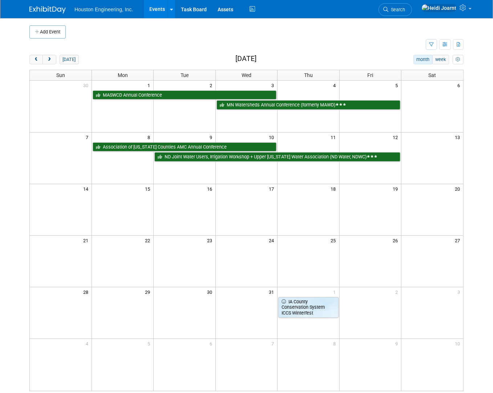
click at [366, 29] on td at bounding box center [254, 31] width 377 height 13
click at [244, 35] on td at bounding box center [254, 31] width 377 height 13
click at [32, 59] on button "prev" at bounding box center [35, 59] width 13 height 9
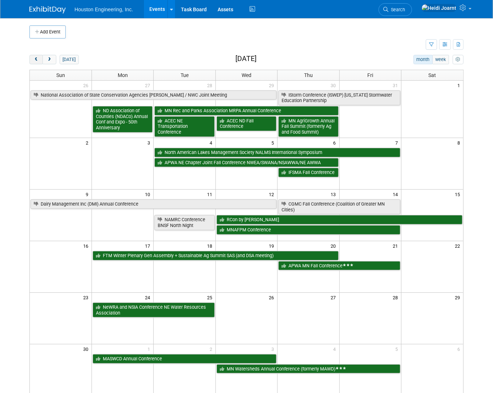
click at [32, 59] on button "prev" at bounding box center [35, 59] width 13 height 9
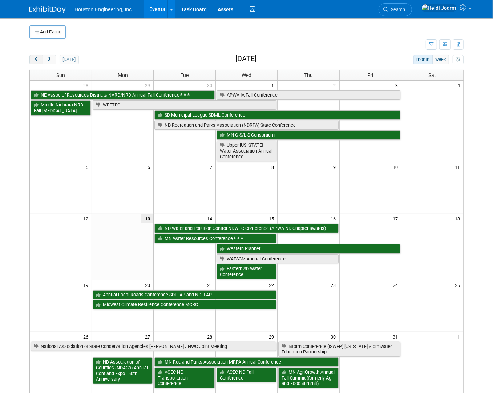
click at [36, 55] on button "prev" at bounding box center [35, 59] width 13 height 9
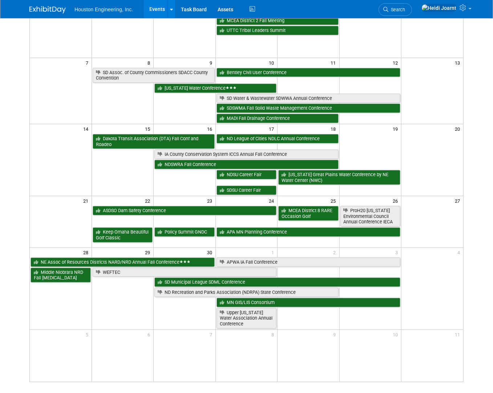
scroll to position [8, 0]
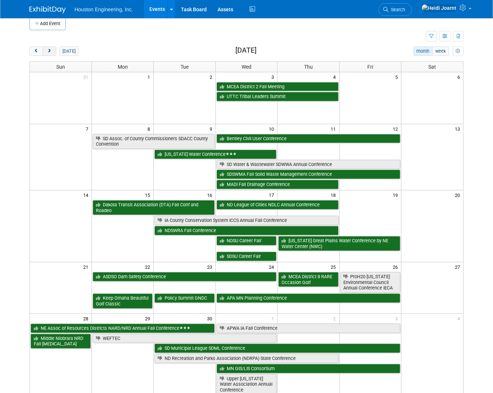
click at [49, 51] on span "next" at bounding box center [49, 51] width 5 height 5
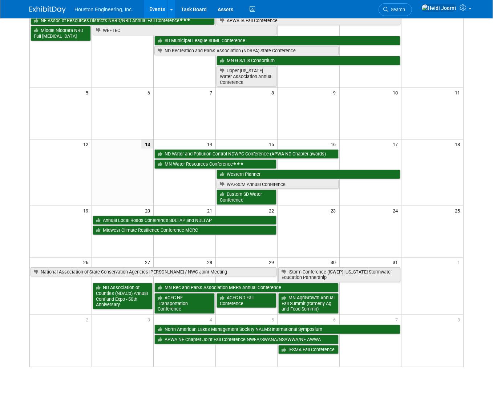
scroll to position [0, 0]
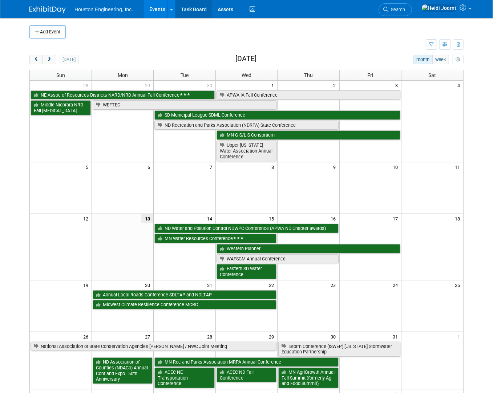
click at [199, 11] on link "Task Board" at bounding box center [194, 9] width 37 height 18
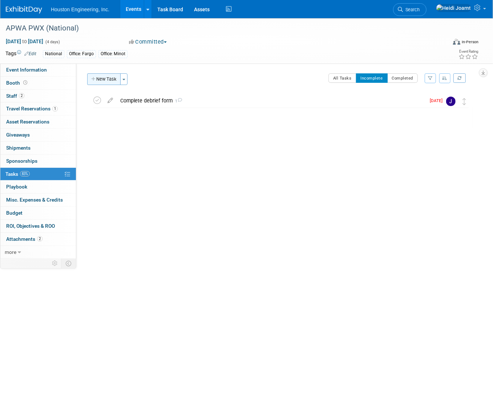
click at [110, 80] on button "New Task" at bounding box center [103, 79] width 33 height 12
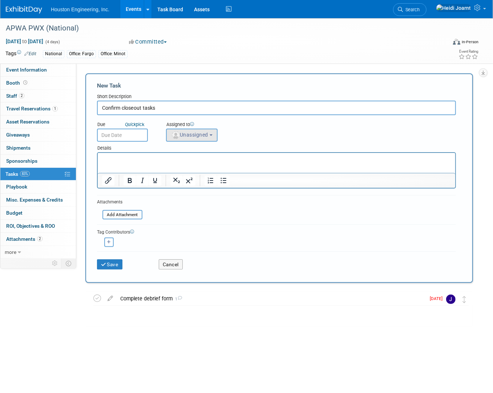
type input "Confirm closeout tasks"
click at [191, 133] on span "Unassigned" at bounding box center [189, 135] width 37 height 6
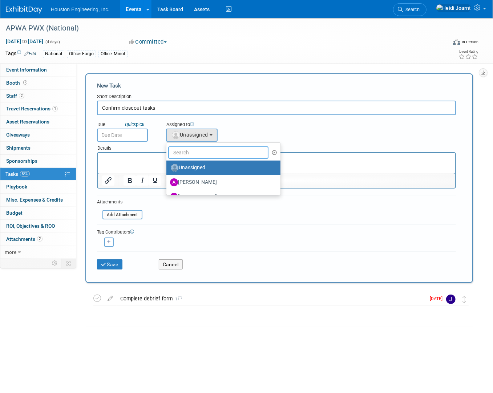
click at [206, 153] on input "text" at bounding box center [218, 153] width 100 height 12
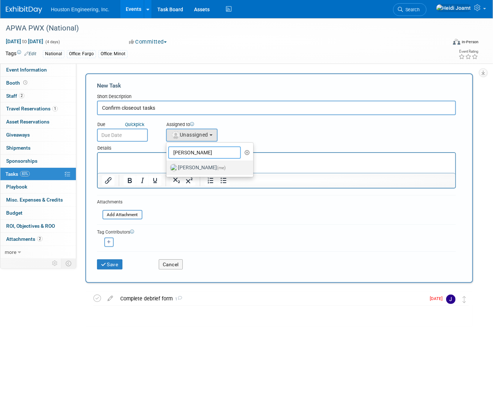
type input "[PERSON_NAME]"
click at [207, 172] on label "[PERSON_NAME] (me)" at bounding box center [208, 168] width 76 height 12
click at [168, 169] on input "[PERSON_NAME] (me)" at bounding box center [165, 167] width 5 height 5
select select "6d2580fd-cc23-403a-9f47-834f17e7f51f"
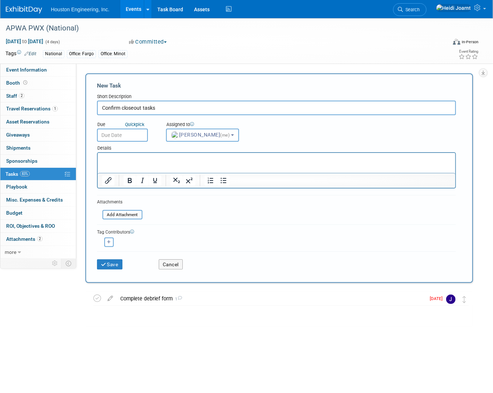
click at [133, 138] on input "text" at bounding box center [122, 135] width 51 height 13
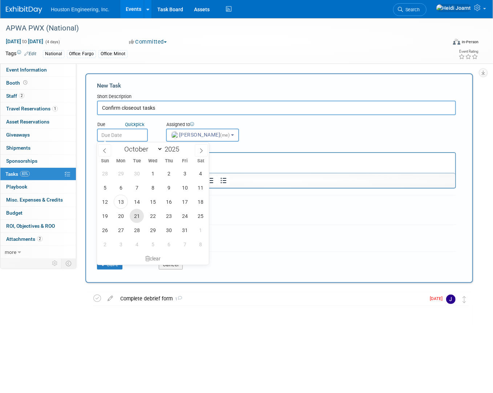
click at [134, 216] on span "21" at bounding box center [137, 216] width 14 height 14
type input "[DATE]"
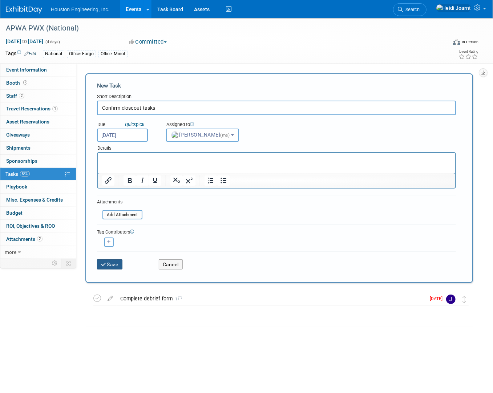
click at [113, 263] on button "Save" at bounding box center [109, 265] width 25 height 10
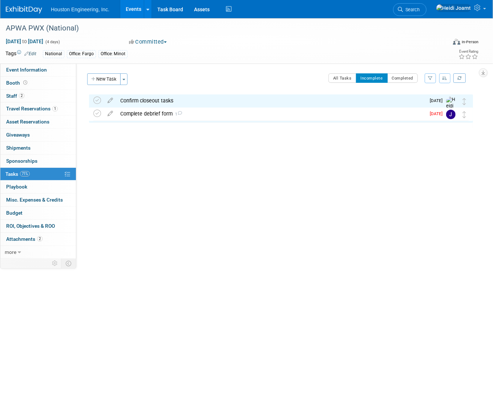
click at [132, 9] on link "Events" at bounding box center [133, 9] width 27 height 18
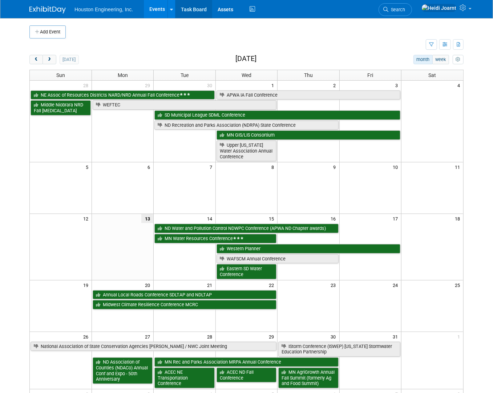
click at [205, 8] on link "Task Board" at bounding box center [194, 9] width 37 height 18
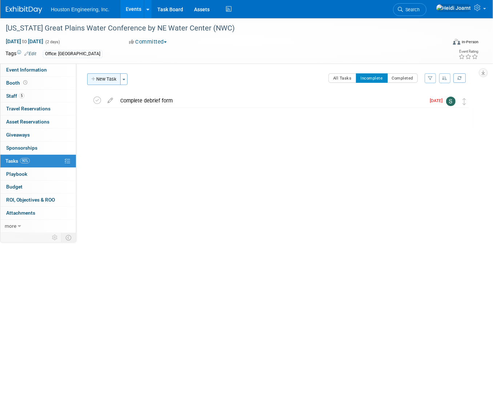
click at [99, 80] on button "New Task" at bounding box center [103, 79] width 33 height 12
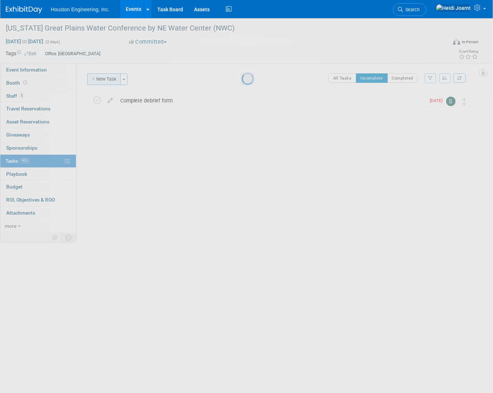
select select "9"
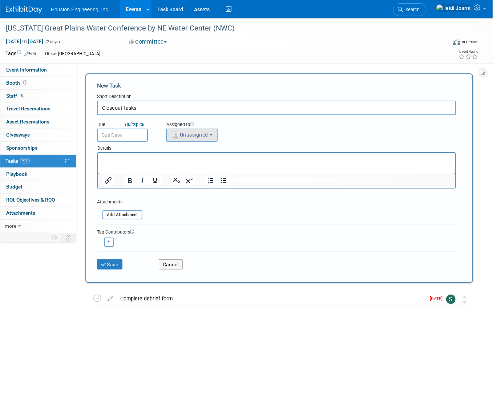
type input "Closeout tasks"
click at [200, 136] on span "Unassigned" at bounding box center [189, 135] width 37 height 6
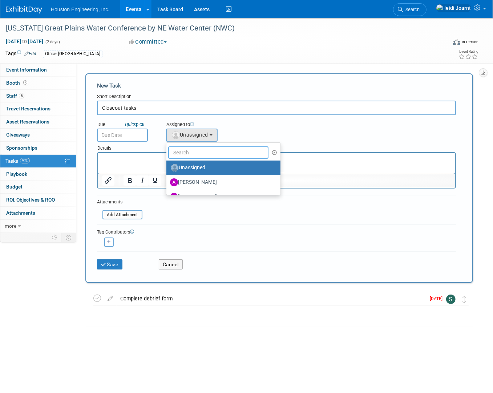
click at [207, 154] on input "text" at bounding box center [218, 153] width 100 height 12
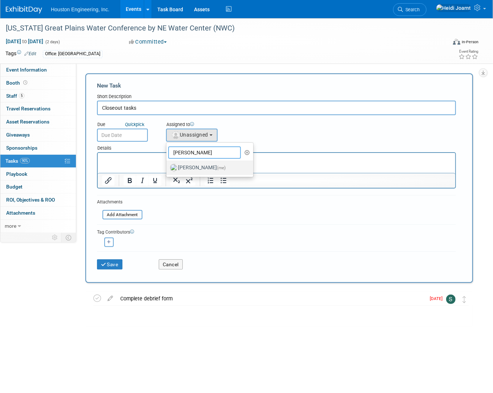
type input "[PERSON_NAME]"
click at [213, 171] on label "[PERSON_NAME] (me)" at bounding box center [208, 168] width 76 height 12
click at [168, 169] on input "[PERSON_NAME] (me)" at bounding box center [165, 167] width 5 height 5
select select "6d2580fd-cc23-403a-9f47-834f17e7f51f"
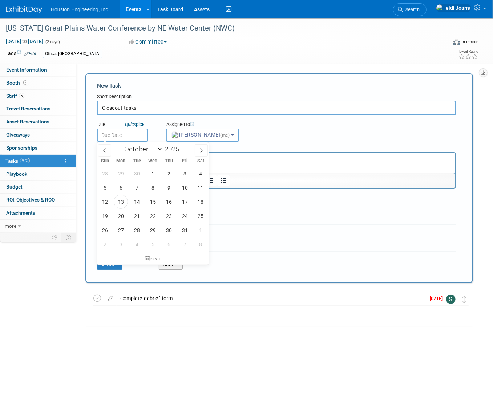
click at [132, 137] on input "text" at bounding box center [122, 135] width 51 height 13
click at [183, 217] on span "24" at bounding box center [185, 216] width 14 height 14
type input "Oct 24, 2025"
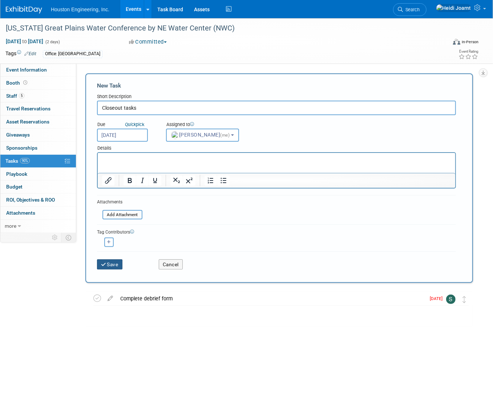
click at [112, 263] on button "Save" at bounding box center [109, 265] width 25 height 10
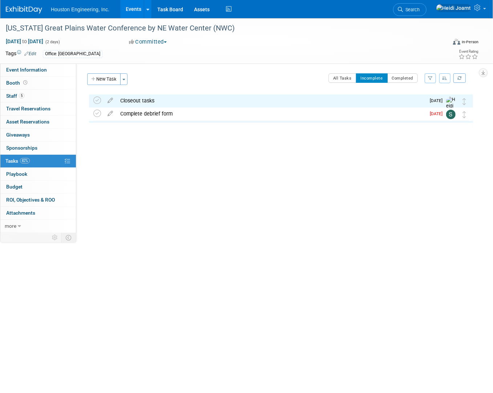
click at [135, 10] on link "Events" at bounding box center [133, 9] width 27 height 18
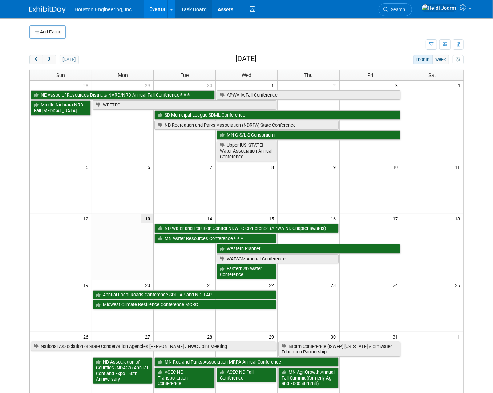
click at [192, 11] on link "Task Board" at bounding box center [194, 9] width 37 height 18
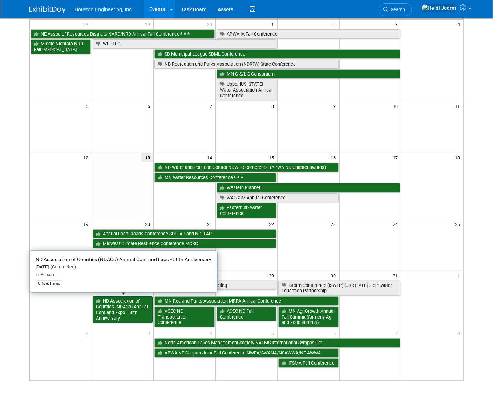
click at [128, 313] on link "ND Association of Counties (NDACo) Annual Conf and Expo - 50th Anniversary" at bounding box center [123, 310] width 60 height 27
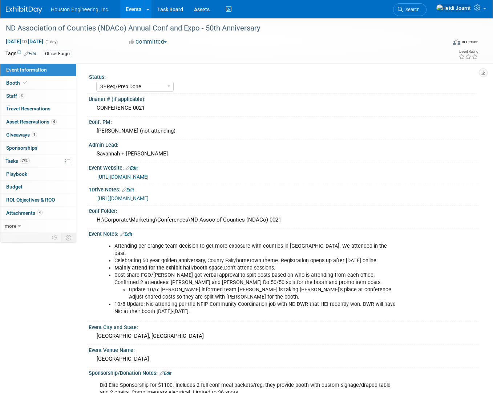
select select "3 - Reg/Prep Done"
select select "No"
select select "Transportation"
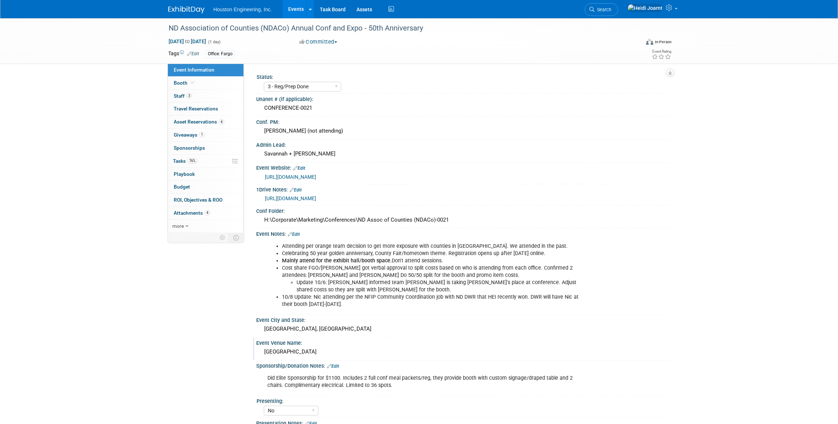
scroll to position [66, 0]
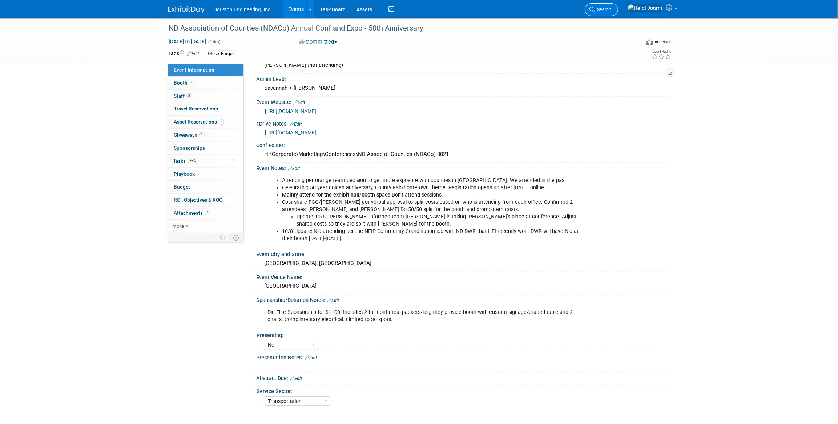
click at [493, 11] on span "Search" at bounding box center [603, 9] width 17 height 5
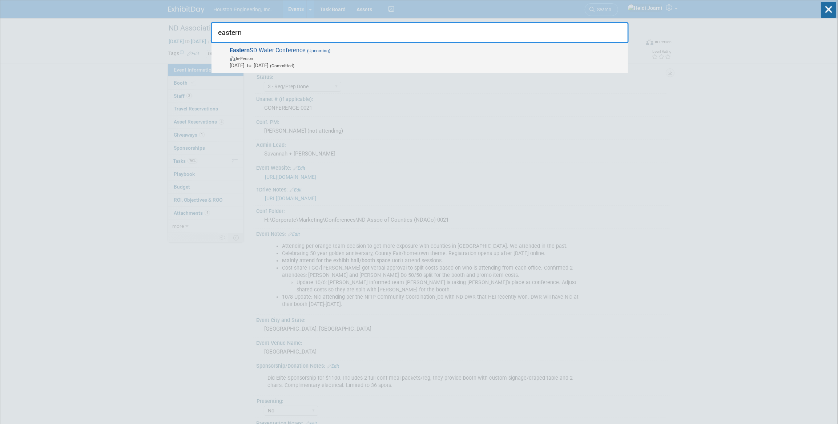
type input "eastern"
click at [493, 62] on span "Oct 15, 2025 to Oct 15, 2025 (Committed)" at bounding box center [427, 65] width 395 height 7
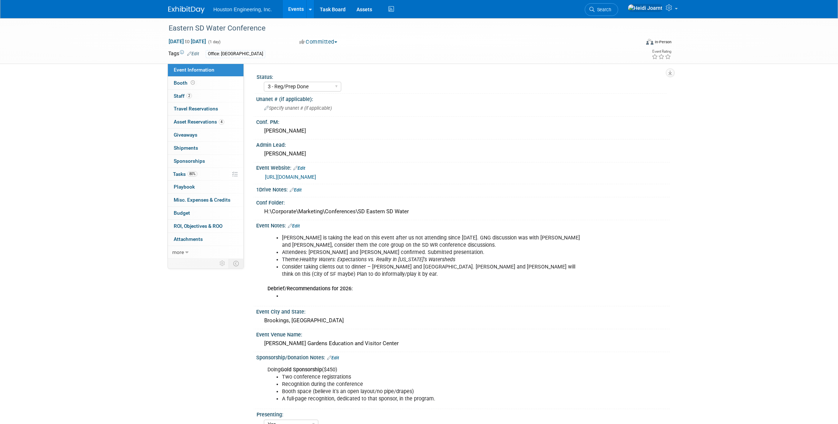
select select "3 - Reg/Prep Done"
select select "Yes"
select select "Water Resources"
click at [196, 84] on link "Booth" at bounding box center [206, 83] width 76 height 13
select select "Yes"
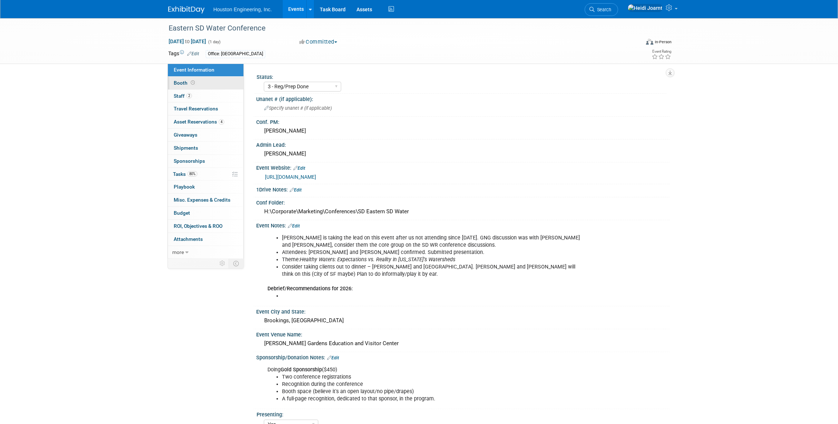
select select "[GEOGRAPHIC_DATA]"
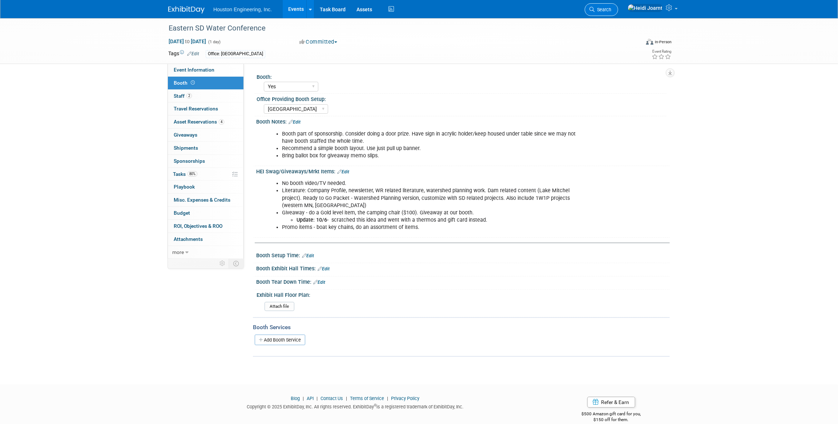
click at [618, 11] on link "Search" at bounding box center [601, 9] width 33 height 13
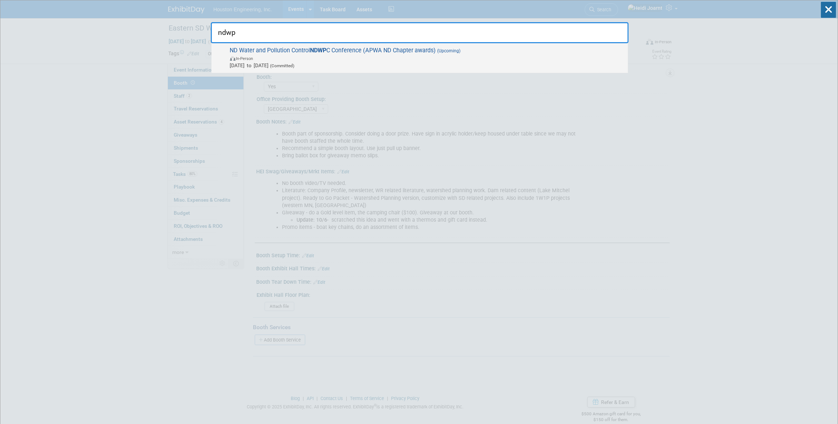
type input "ndwp"
click at [468, 57] on span "In-Person" at bounding box center [427, 58] width 395 height 7
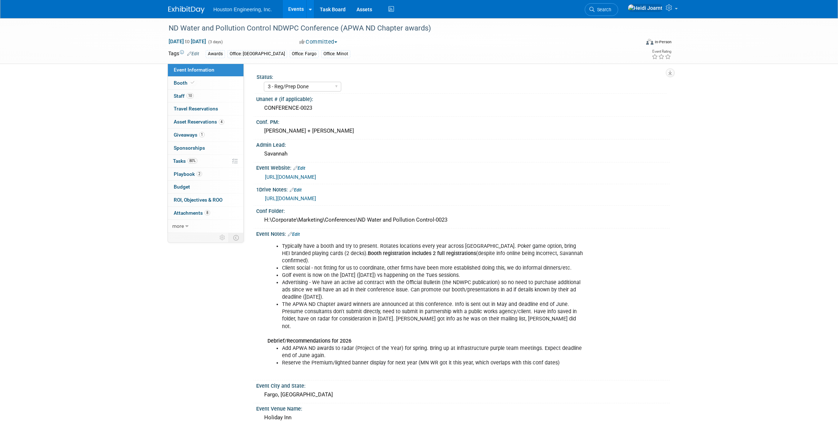
select select "3 - Reg/Prep Done"
select select "Yes"
select select "Mun. Infrastructure"
click at [198, 83] on link "Booth" at bounding box center [206, 83] width 76 height 13
select select "Yes"
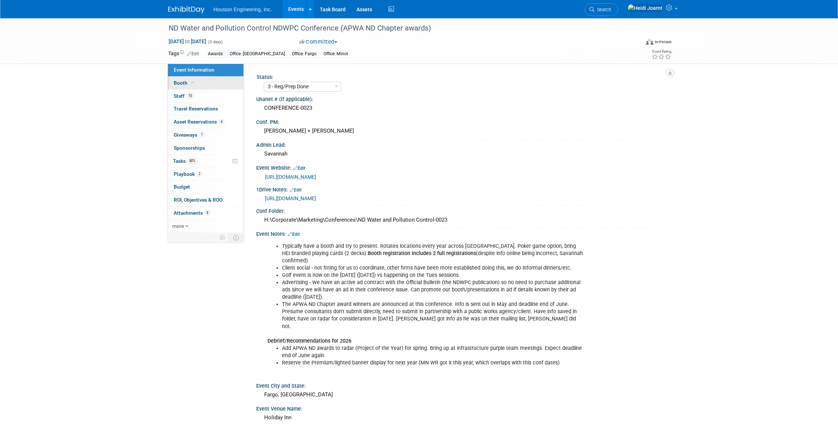
select select "Fargo"
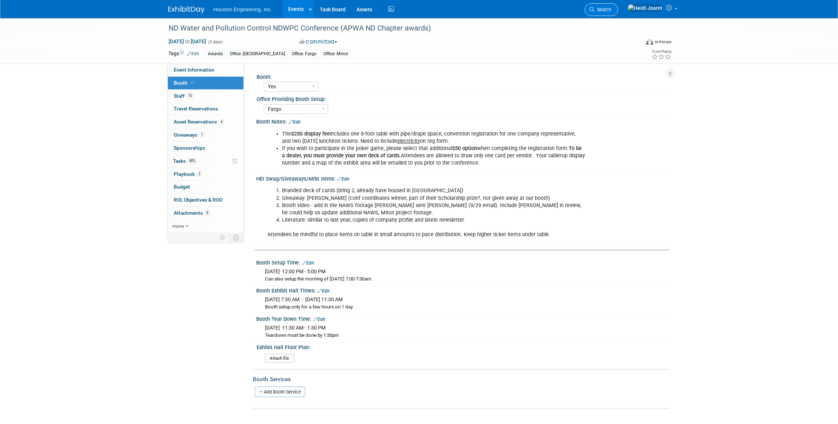
click at [610, 7] on link "Search" at bounding box center [601, 9] width 33 height 13
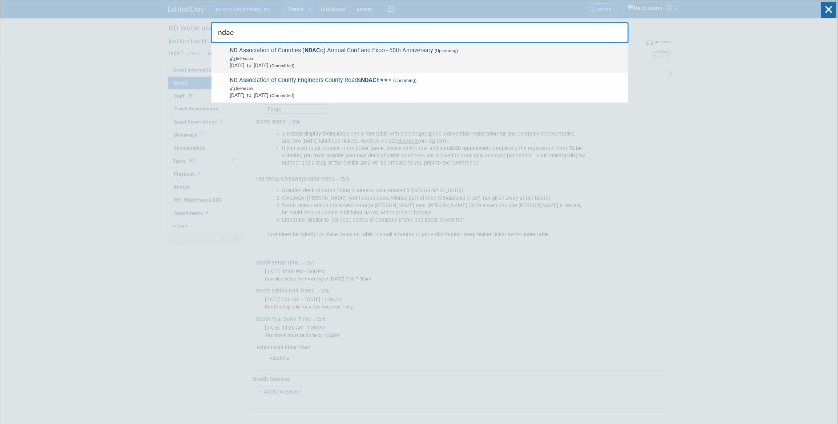
type input "ndac"
click at [465, 48] on span "ND Association of Counties ( NDAC o) Annual Conf and Expo - 50th Anniversary (U…" at bounding box center [426, 58] width 397 height 22
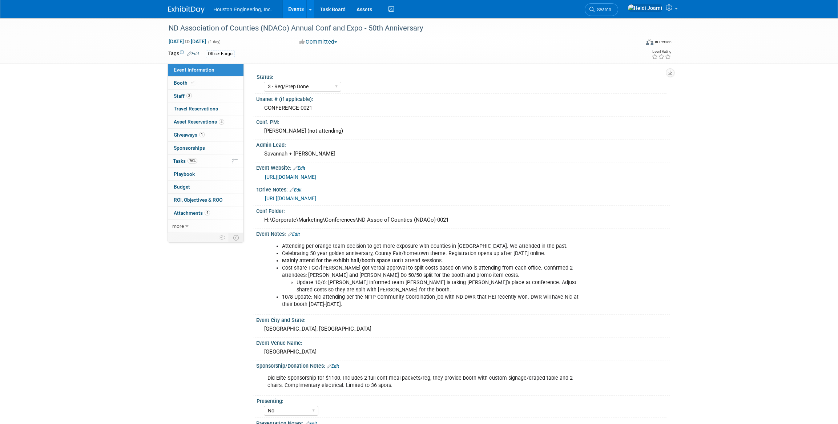
select select "3 - Reg/Prep Done"
select select "No"
select select "Transportation"
click at [185, 81] on span "Booth" at bounding box center [185, 83] width 22 height 6
select select "Yes"
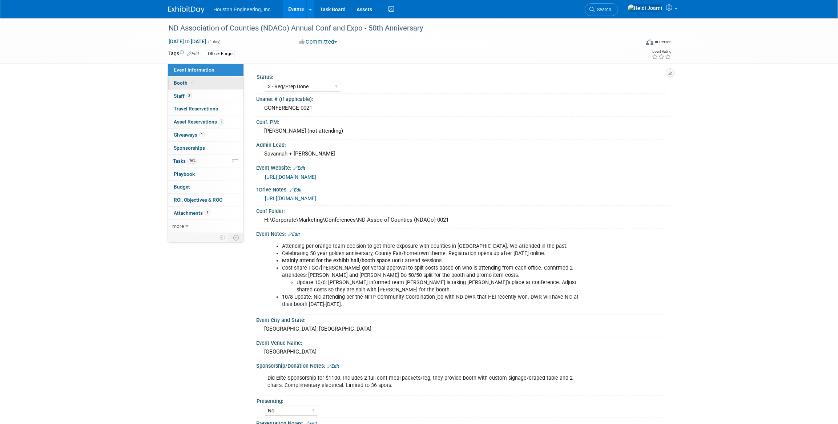
select select "Fargo"
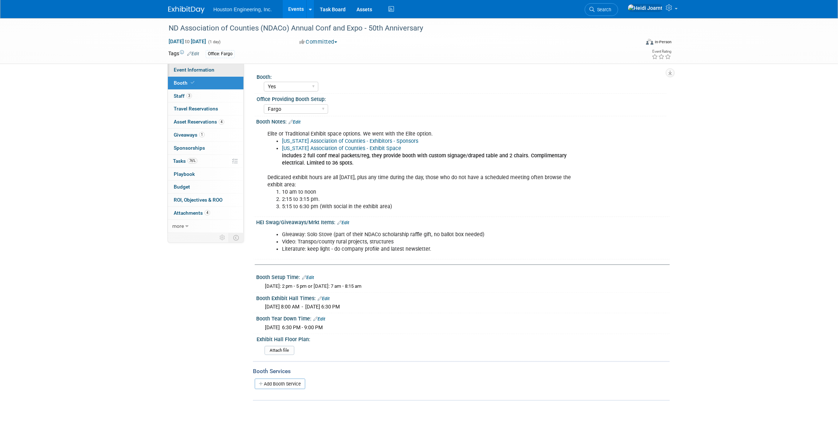
click at [195, 68] on span "Event Information" at bounding box center [194, 70] width 41 height 6
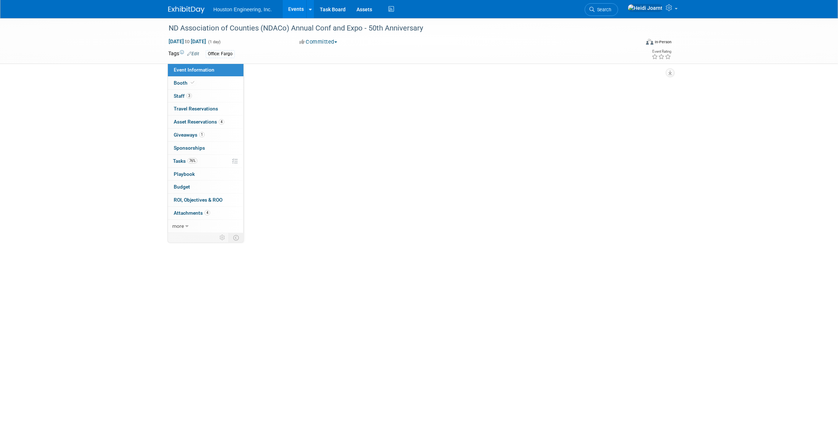
select select "3 - Reg/Prep Done"
select select "No"
select select "Transportation"
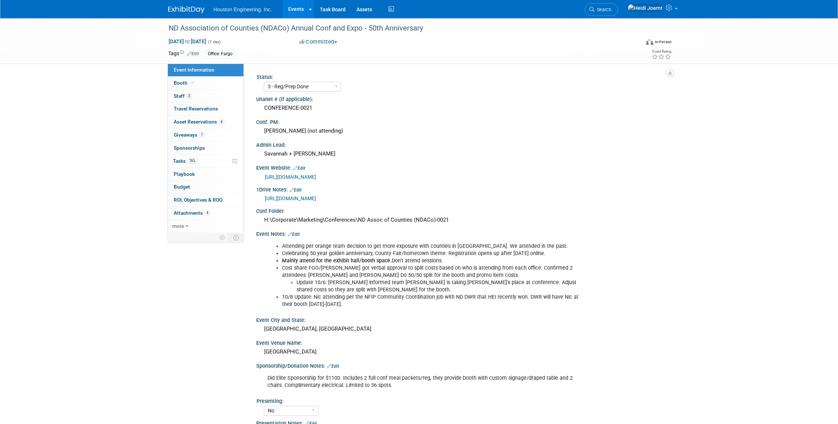
click at [316, 177] on link "[URL][DOMAIN_NAME]" at bounding box center [290, 177] width 51 height 6
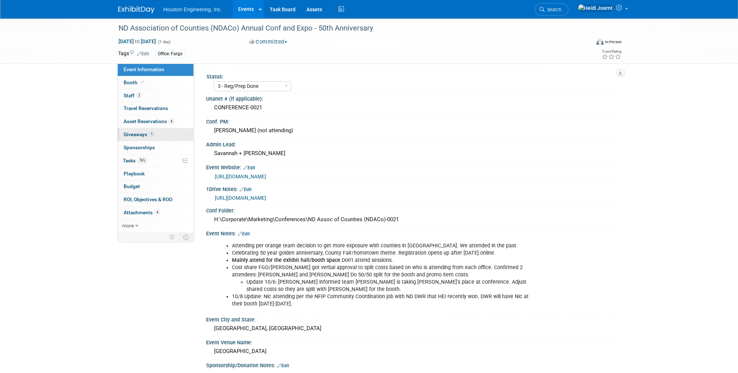
click at [151, 138] on link "1 Giveaways 1" at bounding box center [156, 134] width 76 height 13
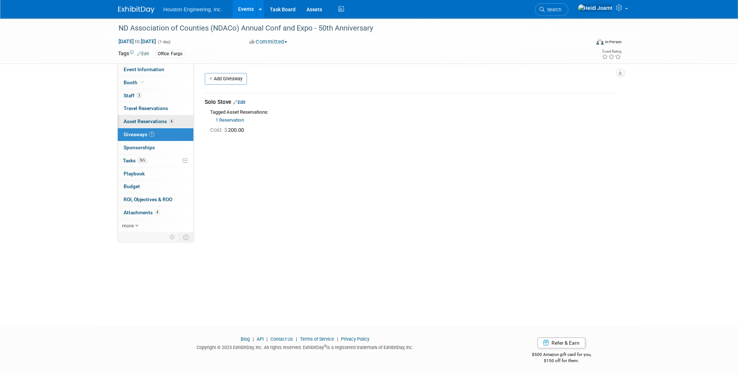
click at [161, 119] on span "Asset Reservations 4" at bounding box center [149, 122] width 51 height 6
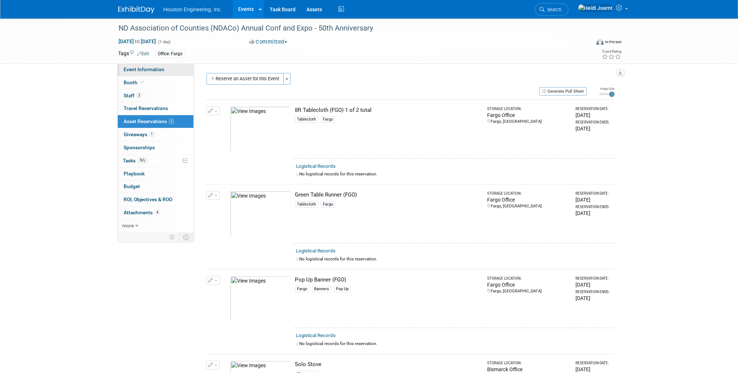
click at [167, 68] on link "Event Information" at bounding box center [156, 69] width 76 height 13
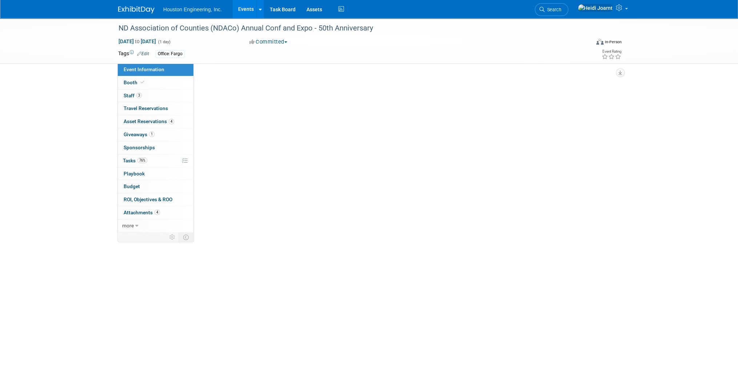
select select "3 - Reg/Prep Done"
select select "No"
select select "Transportation"
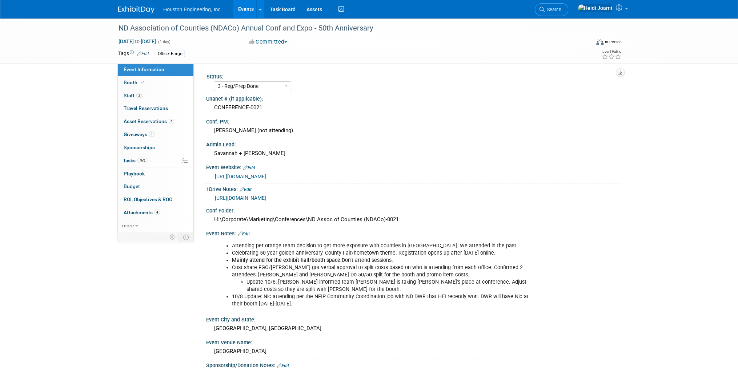
click at [145, 51] on span "Edit" at bounding box center [142, 54] width 14 height 6
click at [146, 52] on link "Edit" at bounding box center [143, 53] width 12 height 5
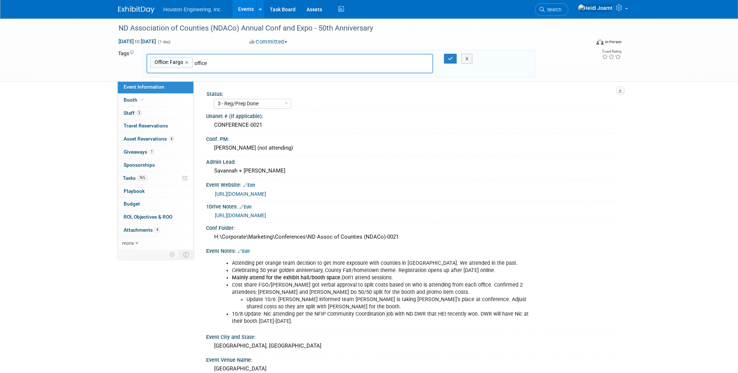
type input "office"
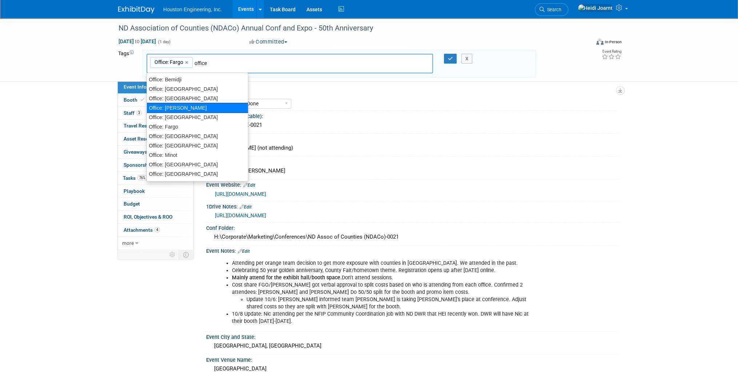
click at [187, 106] on div "Office: Dickinson" at bounding box center [198, 108] width 102 height 10
type input "Office: Fargo, Office: Dickinson"
type input "office"
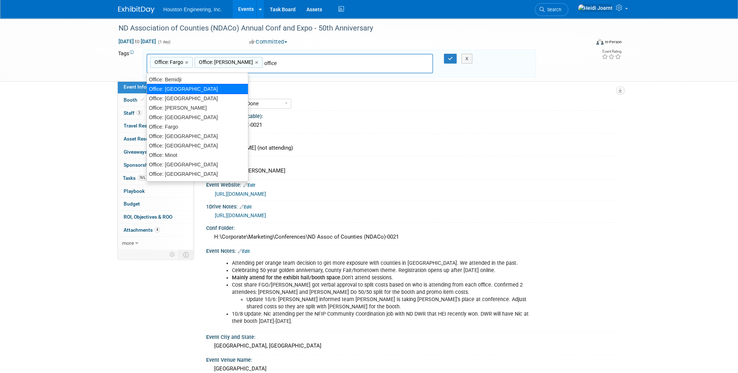
click at [209, 87] on div "Office: Bismarck" at bounding box center [198, 89] width 102 height 10
type input "Office: Fargo, Office: Dickinson, Office: Bismarck"
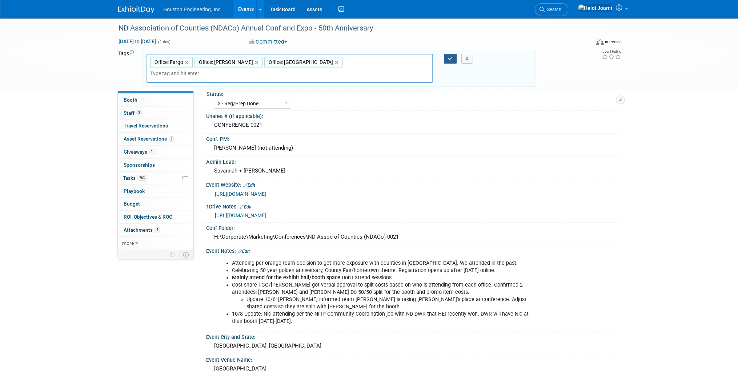
click at [447, 56] on button "button" at bounding box center [450, 59] width 13 height 10
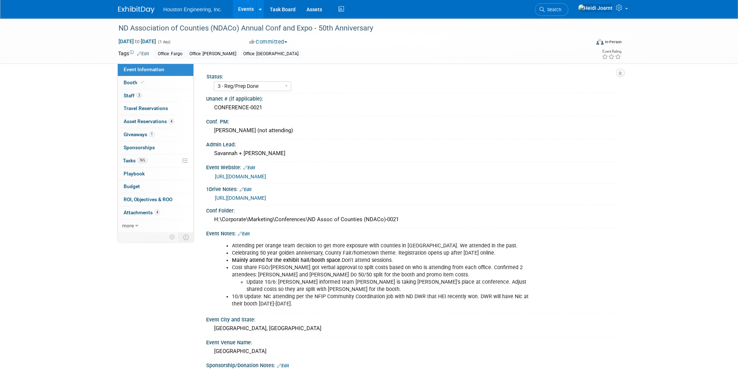
click at [245, 233] on link "Edit" at bounding box center [244, 234] width 12 height 5
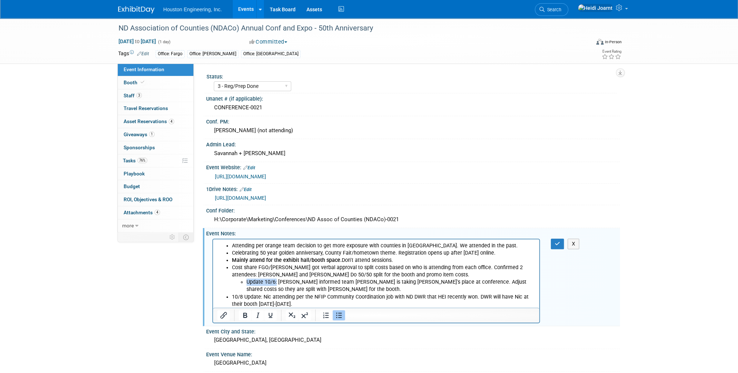
drag, startPoint x: 247, startPoint y: 283, endPoint x: 276, endPoint y: 282, distance: 29.1
click at [276, 282] on li "Update 10/6: Jeff informed team Shawn Soehren is taking Deon's place at confere…" at bounding box center [391, 286] width 289 height 15
drag, startPoint x: 261, startPoint y: 296, endPoint x: 232, endPoint y: 297, distance: 29.5
click at [232, 297] on ul "Attending per orange team decision to get more exposure with counties in ND. We…" at bounding box center [376, 275] width 318 height 66
click at [556, 242] on icon "button" at bounding box center [557, 243] width 5 height 5
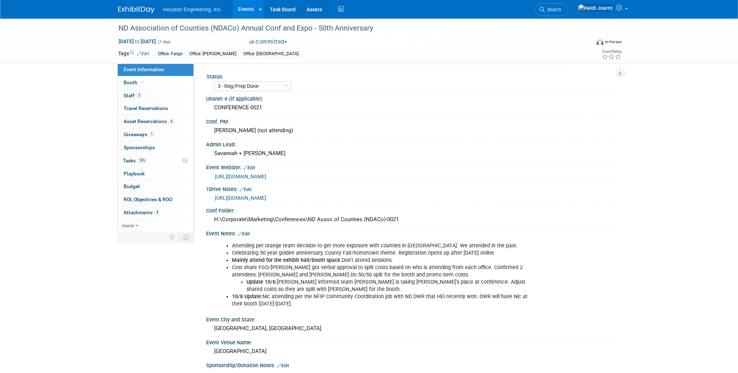
click at [250, 232] on link "Edit" at bounding box center [244, 234] width 12 height 5
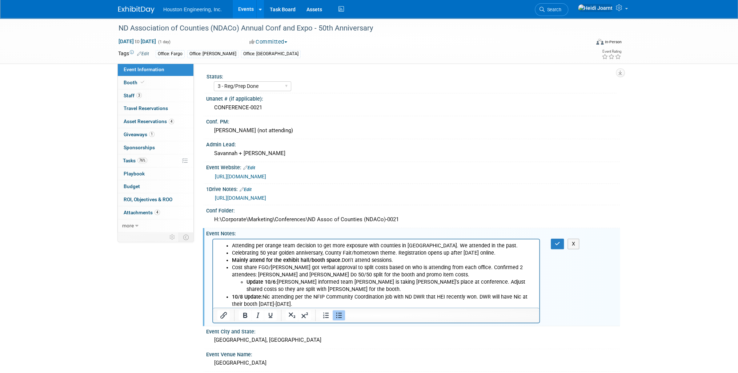
click at [447, 283] on li "Update 10/6: Jeff informed team Shawn Soehren is taking Deon's place at confere…" at bounding box center [391, 286] width 289 height 15
click at [344, 291] on li "Adjust shared costs so they are split with Bismarck for the booth." at bounding box center [391, 289] width 289 height 7
click at [557, 243] on icon "button" at bounding box center [557, 243] width 5 height 5
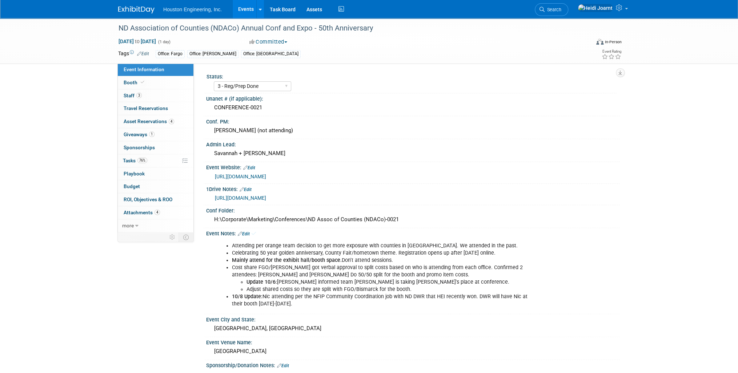
scroll to position [29, 0]
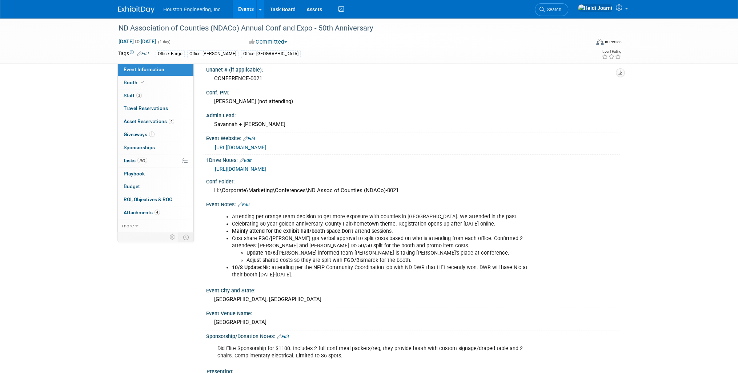
click at [266, 169] on link "[URL][DOMAIN_NAME]" at bounding box center [240, 169] width 51 height 6
click at [246, 203] on link "Edit" at bounding box center [244, 205] width 12 height 5
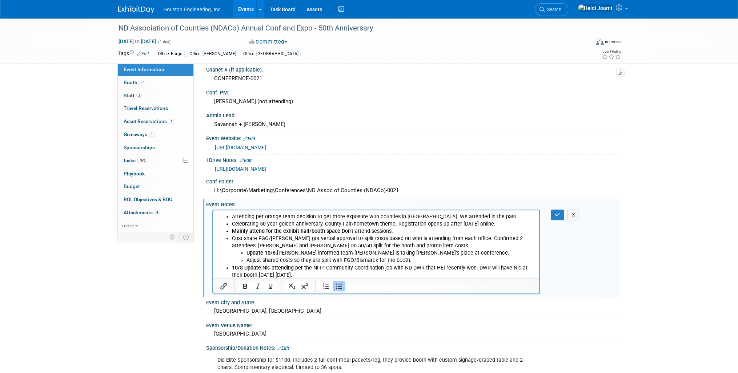
scroll to position [0, 0]
click at [292, 272] on li "10/8 Update: Nic attending per the NFIP Community Coordination job with ND DWR …" at bounding box center [383, 271] width 303 height 15
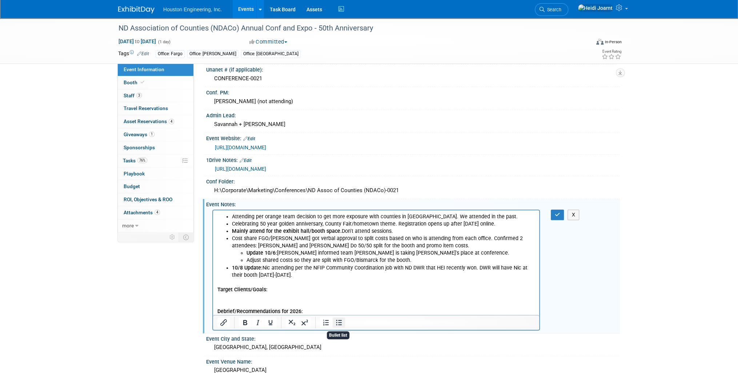
click at [340, 321] on icon "Bullet list" at bounding box center [339, 322] width 6 height 5
click at [558, 213] on icon "button" at bounding box center [557, 214] width 5 height 5
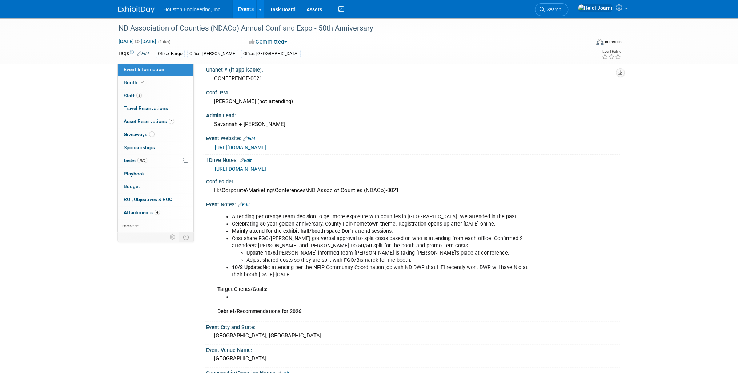
scroll to position [58, 0]
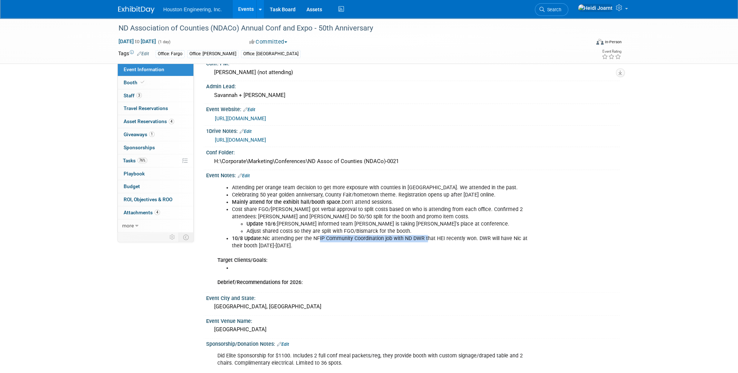
drag, startPoint x: 315, startPoint y: 238, endPoint x: 425, endPoint y: 235, distance: 110.6
click at [425, 235] on li "10/8 Update: Nic attending per the NFIP Community Coordination job with ND DWR …" at bounding box center [384, 242] width 304 height 15
drag, startPoint x: 425, startPoint y: 235, endPoint x: 422, endPoint y: 236, distance: 3.7
click at [422, 236] on li "10/8 Update: Nic attending per the NFIP Community Coordination job with ND DWR …" at bounding box center [384, 242] width 304 height 15
drag, startPoint x: 423, startPoint y: 238, endPoint x: 312, endPoint y: 236, distance: 110.5
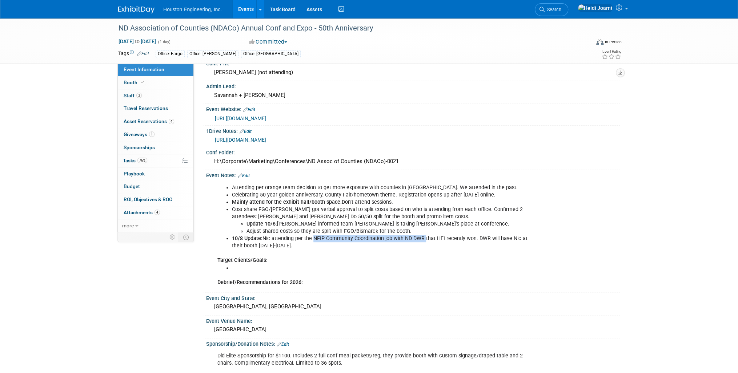
click at [312, 236] on li "10/8 Update: Nic attending per the NFIP Community Coordination job with ND DWR …" at bounding box center [384, 242] width 304 height 15
click at [429, 237] on li "10/8 Update: Nic attending per the NFIP Community Coordination job with ND DWR …" at bounding box center [384, 242] width 304 height 15
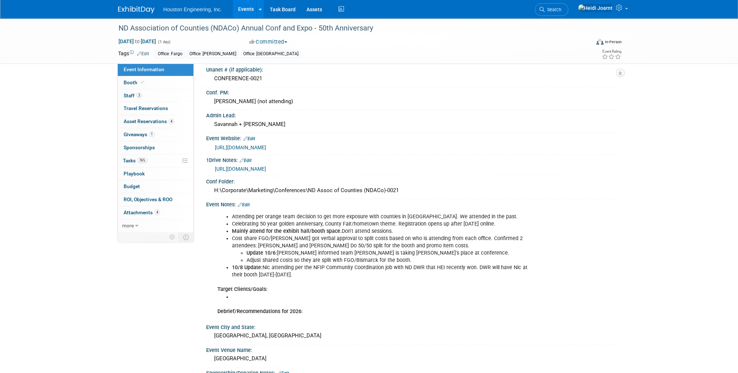
scroll to position [87, 0]
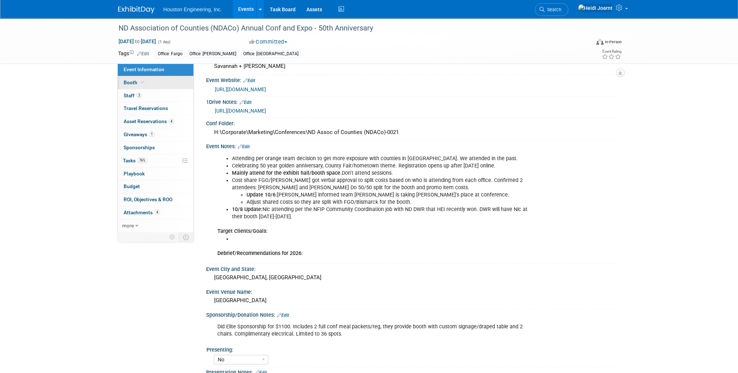
click at [156, 82] on link "Booth" at bounding box center [156, 82] width 76 height 13
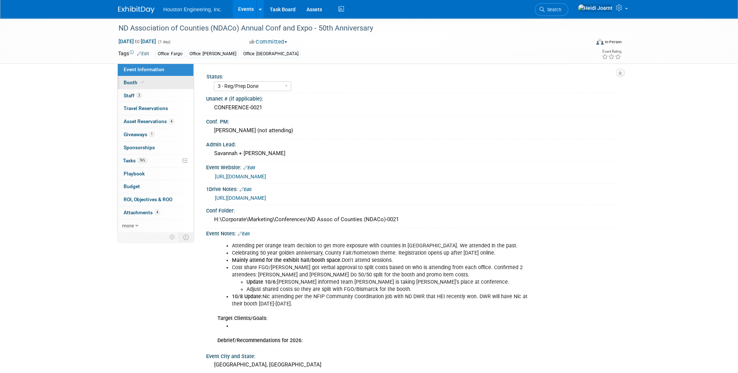
select select "Yes"
select select "Fargo"
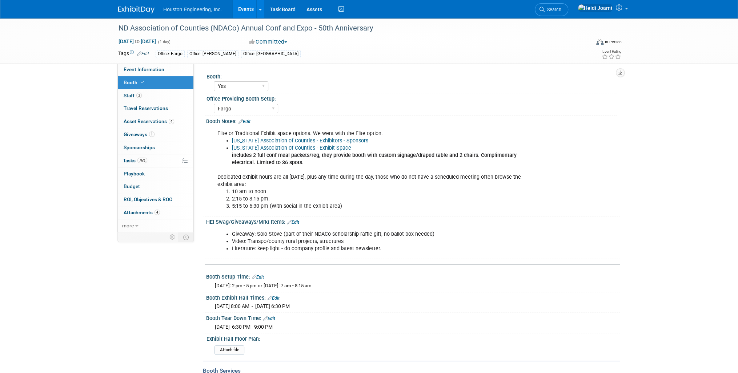
scroll to position [29, 0]
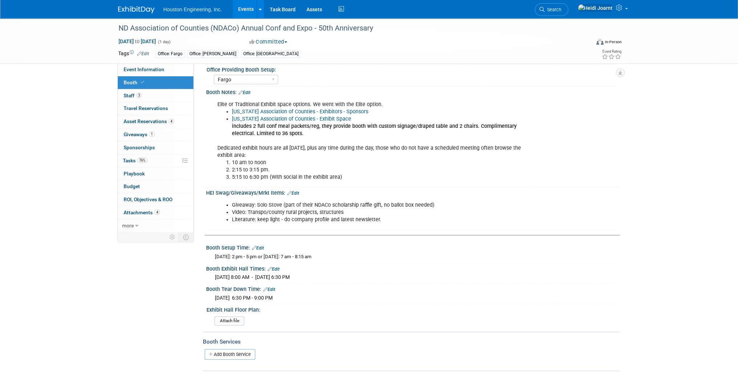
drag, startPoint x: 266, startPoint y: 256, endPoint x: 325, endPoint y: 256, distance: 59.3
click at [325, 256] on div "[DATE]: 2 pm - 5 pm or [DATE]: 7 am - 8:15 am" at bounding box center [415, 257] width 400 height 7
drag, startPoint x: 216, startPoint y: 256, endPoint x: 326, endPoint y: 251, distance: 110.3
click at [326, 251] on div "[DATE]: 2 pm - 5 pm or [DATE]: 7 am - 8:15 am" at bounding box center [413, 255] width 403 height 9
click at [164, 123] on span "Asset Reservations 4" at bounding box center [149, 122] width 51 height 6
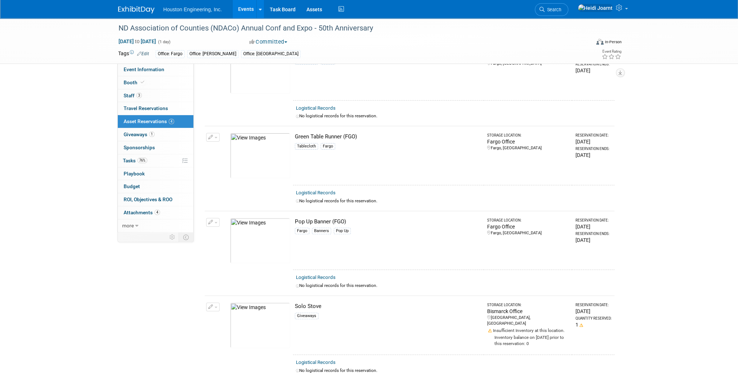
scroll to position [87, 0]
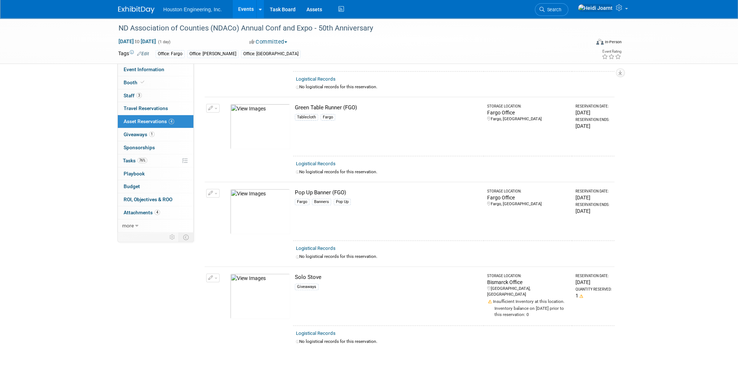
click at [270, 211] on img at bounding box center [260, 211] width 60 height 45
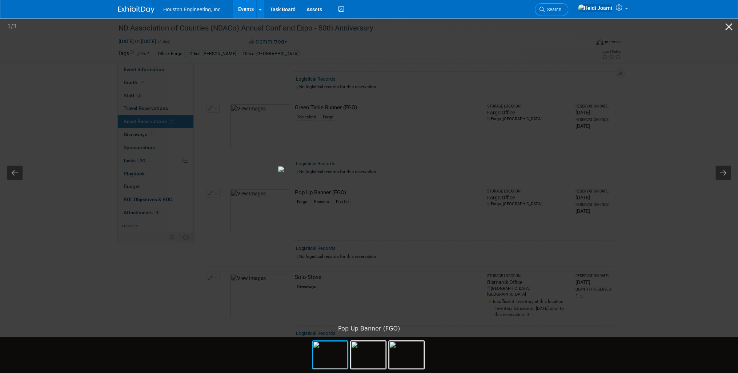
scroll to position [0, 0]
click at [616, 189] on picture at bounding box center [369, 169] width 738 height 304
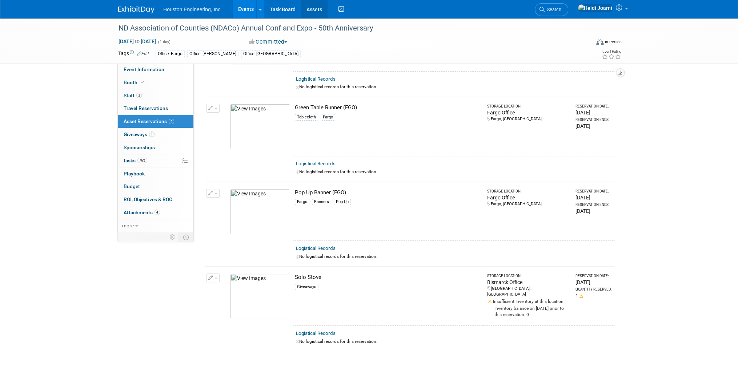
click at [315, 16] on link "Assets" at bounding box center [314, 9] width 27 height 18
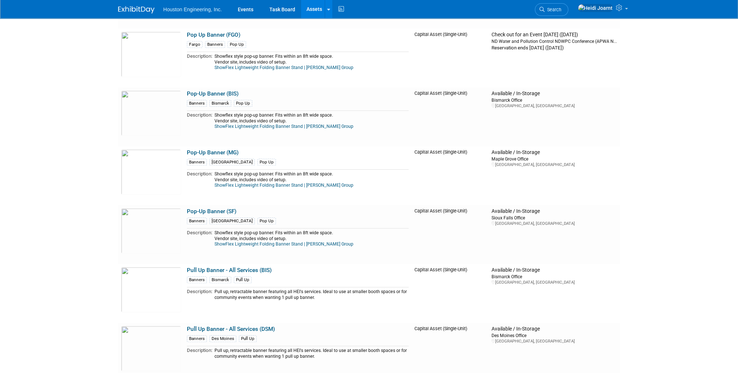
scroll to position [2153, 0]
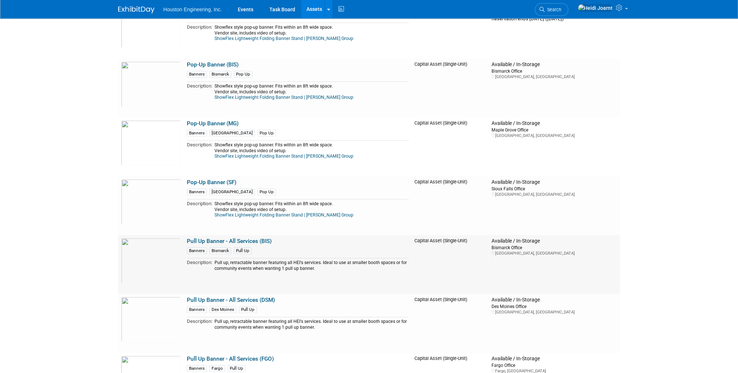
click at [208, 240] on link "Pull Up Banner - All Services (BIS)" at bounding box center [229, 241] width 85 height 7
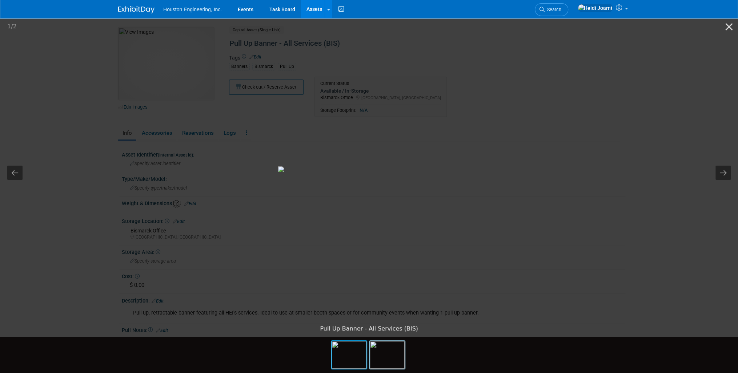
click at [385, 352] on img at bounding box center [387, 355] width 35 height 28
click at [16, 171] on button "Previous slide" at bounding box center [14, 173] width 15 height 14
click at [99, 174] on picture at bounding box center [369, 169] width 738 height 304
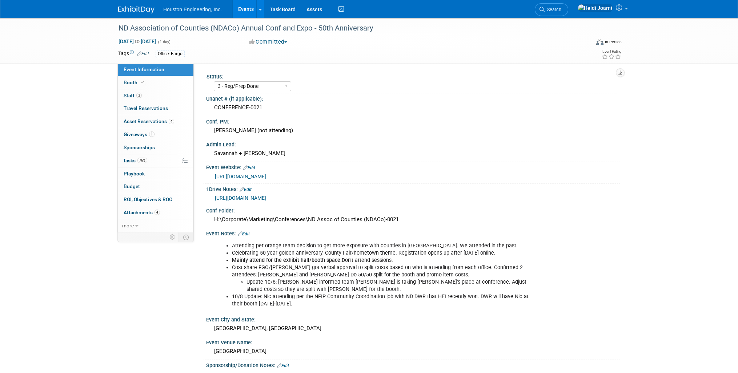
select select "3 - Reg/Prep Done"
select select "No"
select select "Transportation"
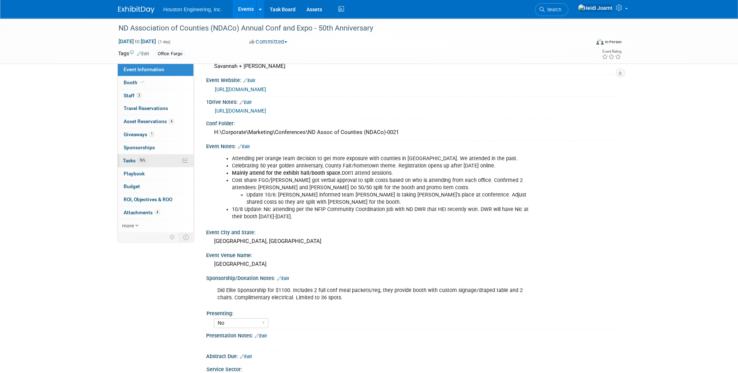
click at [165, 159] on link "76% Tasks 76%" at bounding box center [156, 161] width 76 height 13
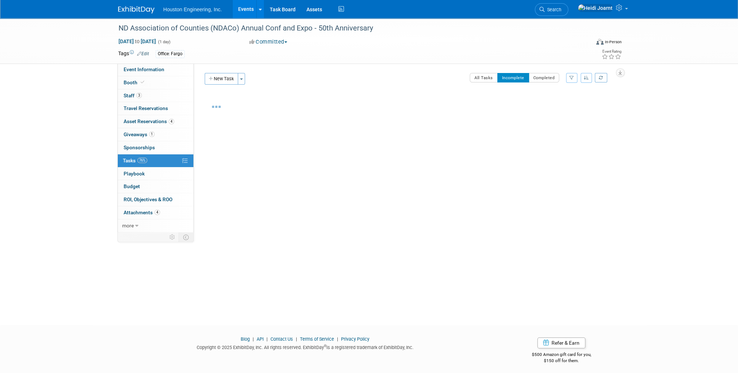
scroll to position [0, 0]
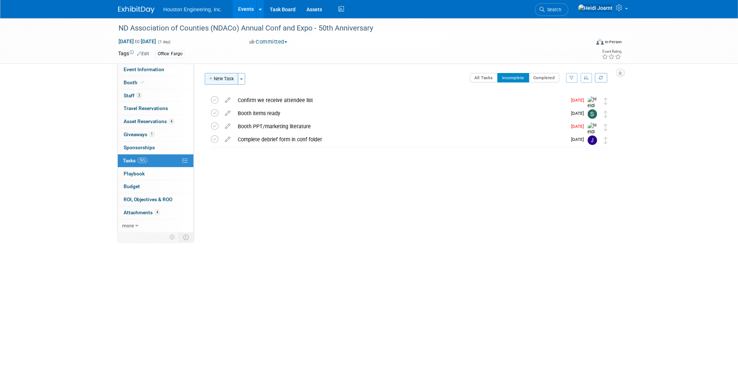
click at [225, 82] on button "New Task" at bounding box center [221, 79] width 33 height 12
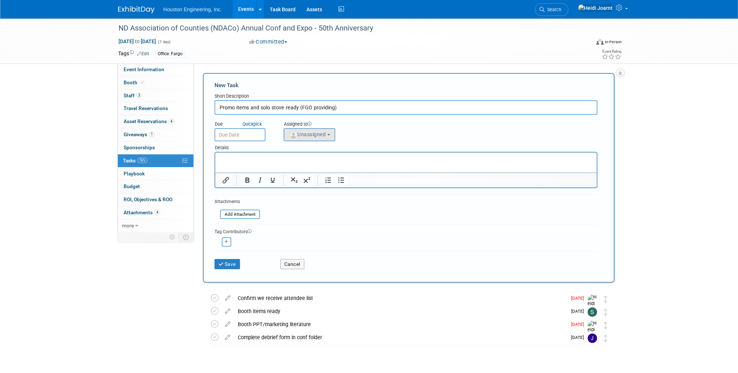
type input "Promo items and solo stove ready (FGO providing)"
click at [313, 137] on button "Unassigned" at bounding box center [310, 134] width 52 height 13
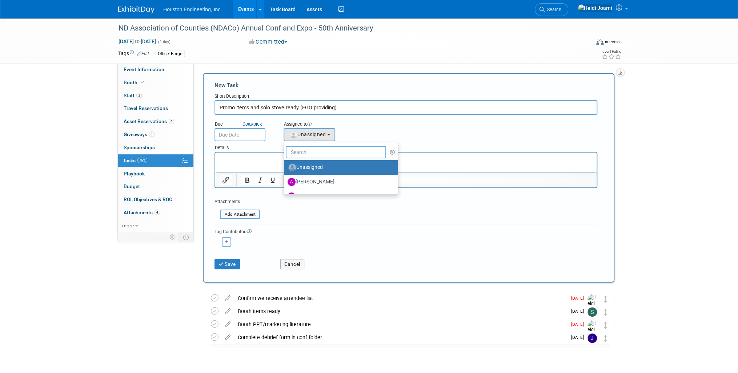
click at [315, 147] on input "text" at bounding box center [336, 152] width 100 height 12
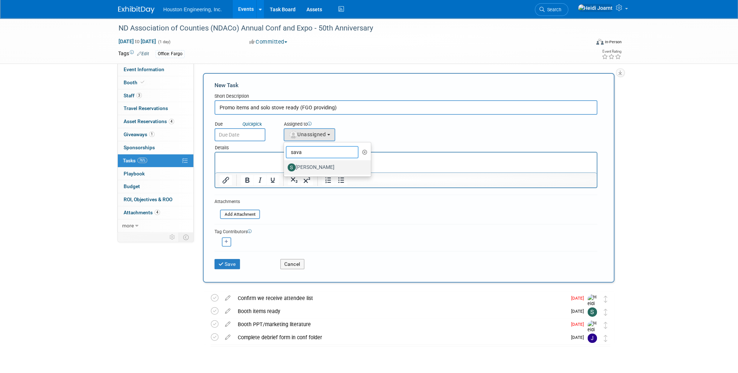
type input "sava"
click at [316, 173] on link "[PERSON_NAME]" at bounding box center [327, 167] width 87 height 15
click at [315, 168] on label "[PERSON_NAME]" at bounding box center [326, 168] width 76 height 12
click at [285, 168] on input "[PERSON_NAME]" at bounding box center [282, 166] width 5 height 5
select select "c702a704-28dd-4af3-9315-4f34ebeeff3e"
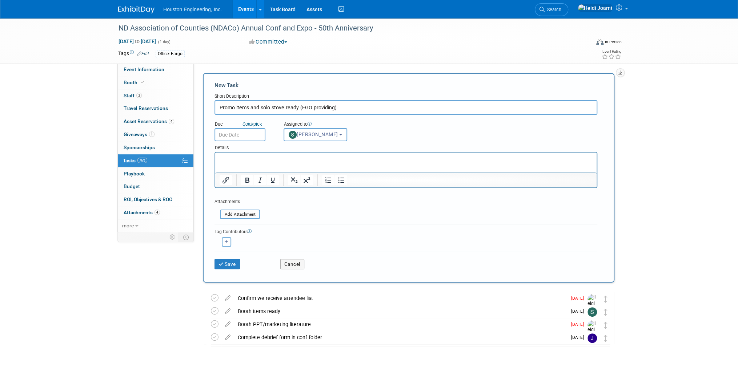
click at [249, 135] on input "text" at bounding box center [240, 134] width 51 height 13
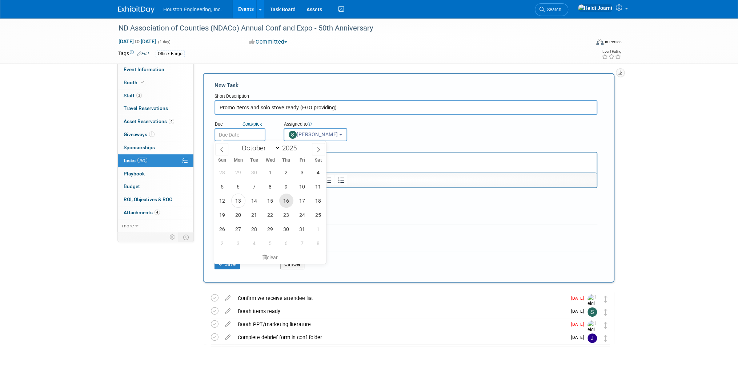
click at [279, 201] on span "16" at bounding box center [286, 201] width 14 height 14
type input "[DATE]"
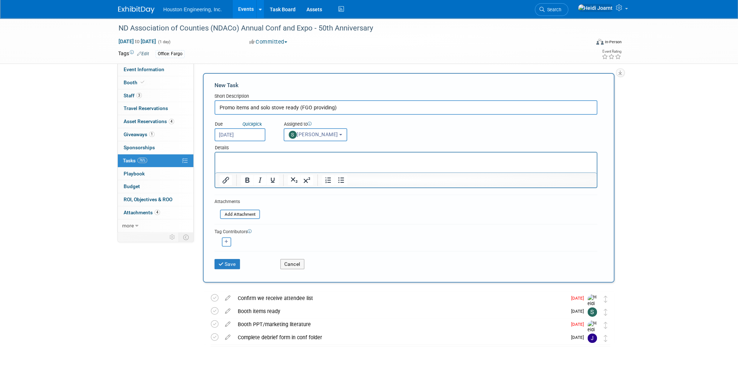
click at [257, 163] on html at bounding box center [405, 158] width 381 height 10
click at [223, 243] on button "button" at bounding box center [226, 241] width 9 height 9
select select
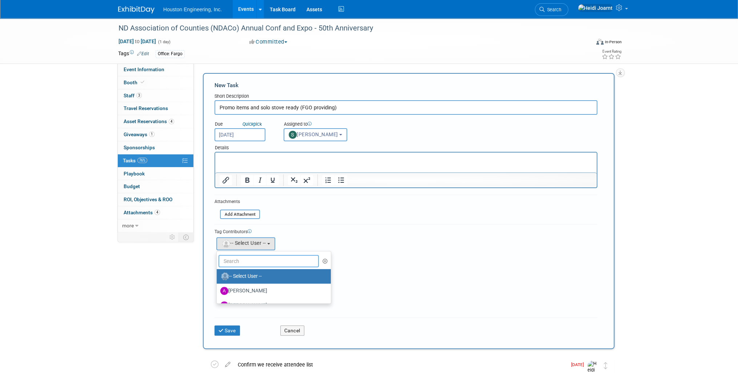
click at [241, 258] on input "text" at bounding box center [269, 261] width 100 height 12
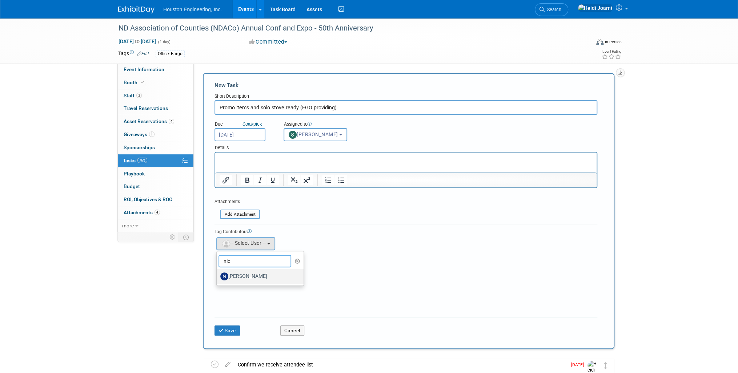
type input "nic"
click at [241, 273] on label "[PERSON_NAME]" at bounding box center [258, 277] width 76 height 12
click at [218, 273] on input "[PERSON_NAME]" at bounding box center [215, 275] width 5 height 5
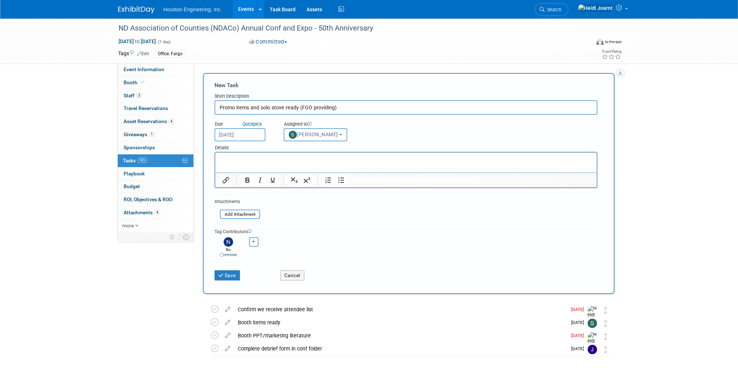
click at [239, 161] on p "Rich Text Area. Press ALT-0 for help." at bounding box center [406, 159] width 373 height 7
click at [228, 276] on button "Save" at bounding box center [227, 276] width 25 height 10
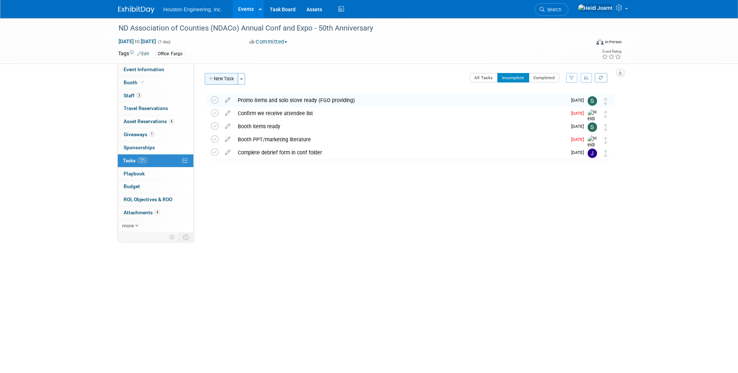
click at [226, 80] on button "New Task" at bounding box center [221, 79] width 33 height 12
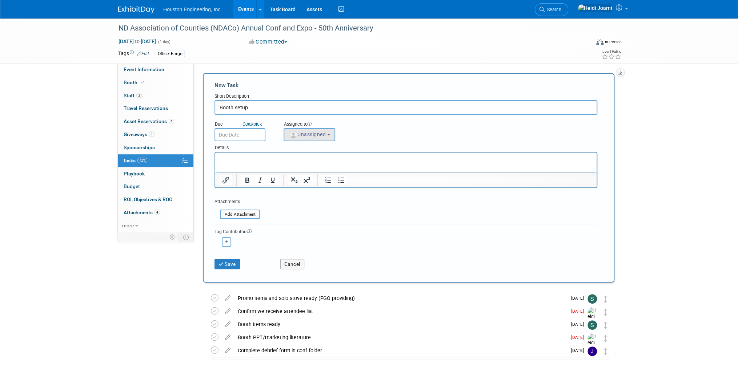
type input "Booth setup"
click at [300, 132] on span "Unassigned" at bounding box center [307, 135] width 37 height 6
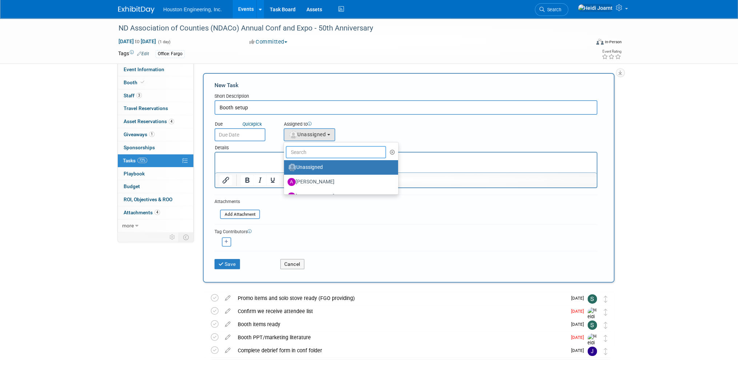
click at [305, 147] on input "text" at bounding box center [336, 152] width 100 height 12
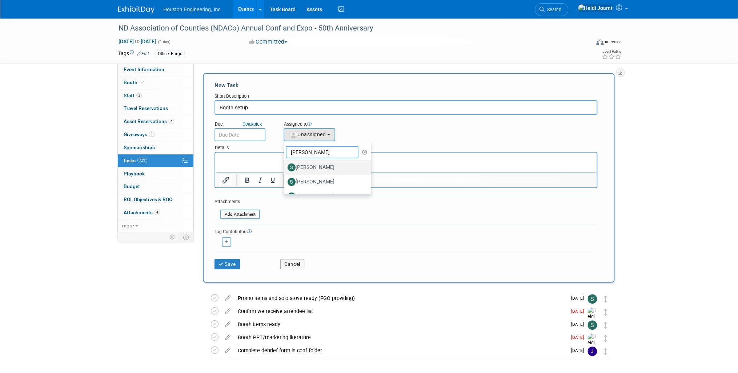
type input "[PERSON_NAME]"
click at [324, 168] on label "[PERSON_NAME]" at bounding box center [326, 168] width 76 height 12
click at [285, 168] on input "[PERSON_NAME]" at bounding box center [282, 166] width 5 height 5
select select "a959374d-91c4-4fac-b647-c63e43f51f1b"
click at [229, 139] on input "text" at bounding box center [240, 134] width 51 height 13
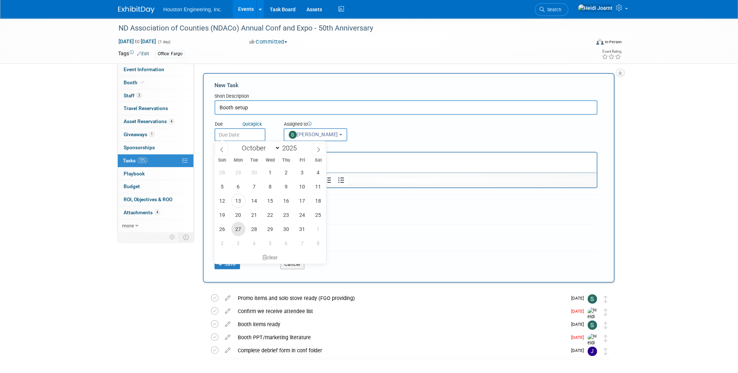
click at [240, 228] on span "27" at bounding box center [238, 229] width 14 height 14
type input "[DATE]"
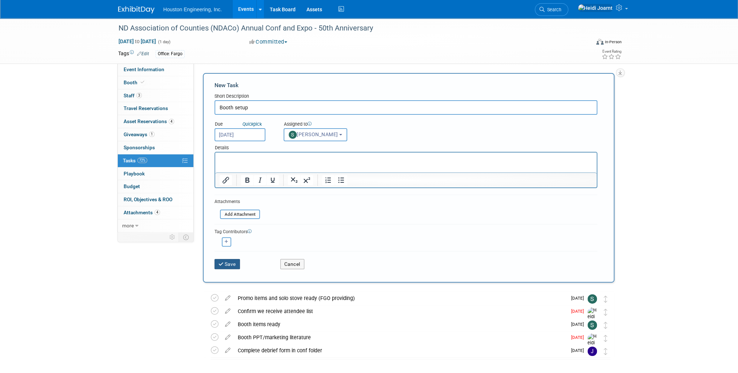
click at [229, 265] on button "Save" at bounding box center [227, 264] width 25 height 10
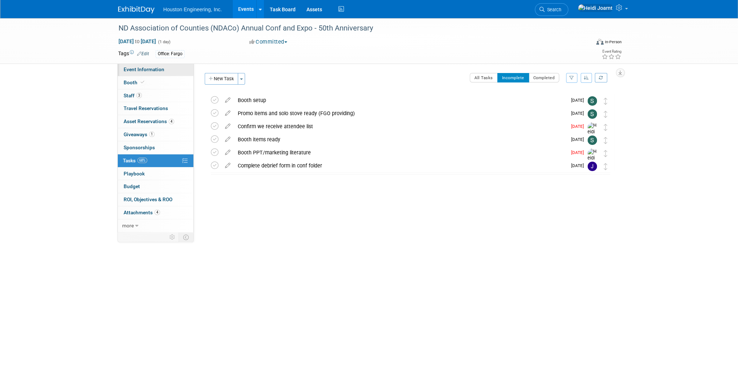
click at [162, 70] on span "Event Information" at bounding box center [144, 70] width 41 height 6
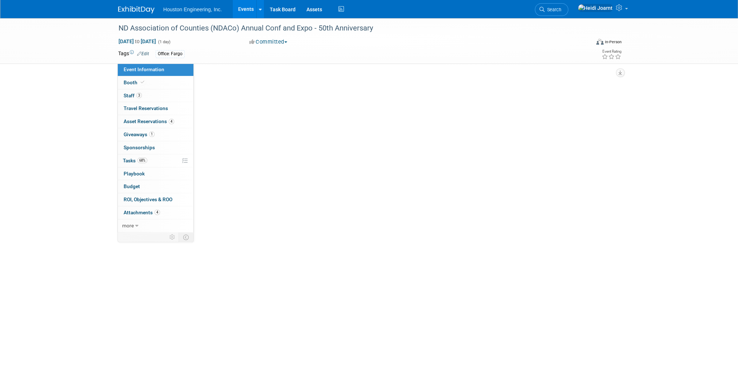
select select "3 - Reg/Prep Done"
select select "No"
select select "Transportation"
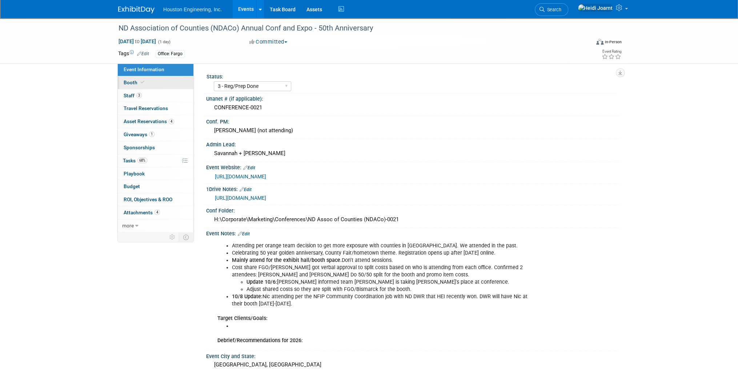
click at [159, 83] on link "Booth" at bounding box center [156, 82] width 76 height 13
select select "Yes"
select select "Fargo"
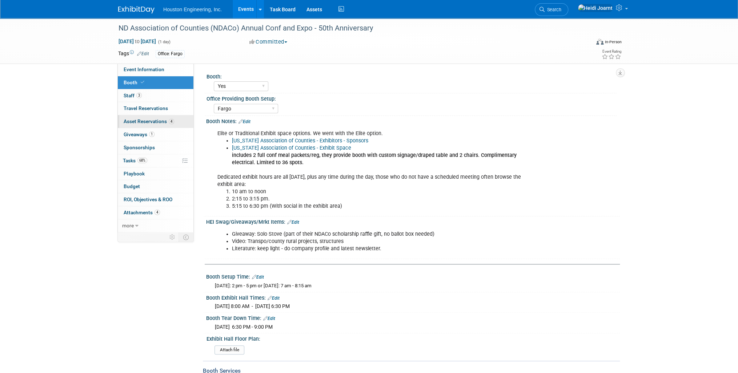
click at [172, 121] on span "4" at bounding box center [171, 121] width 5 height 5
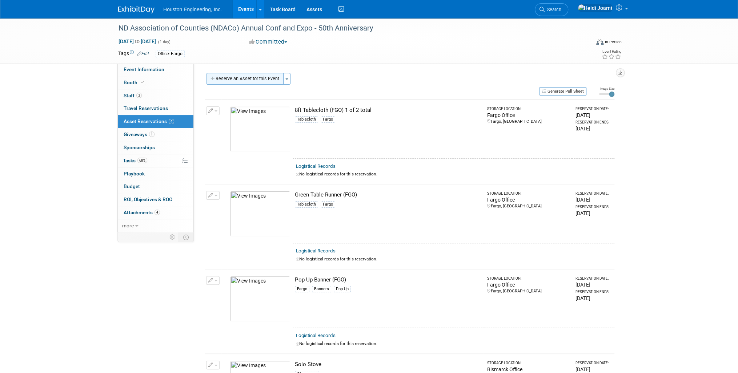
click at [260, 77] on button "Reserve an Asset for this Event" at bounding box center [245, 79] width 77 height 12
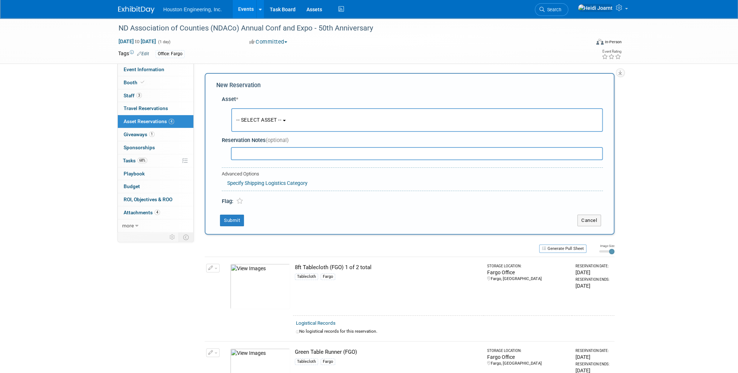
scroll to position [7, 0]
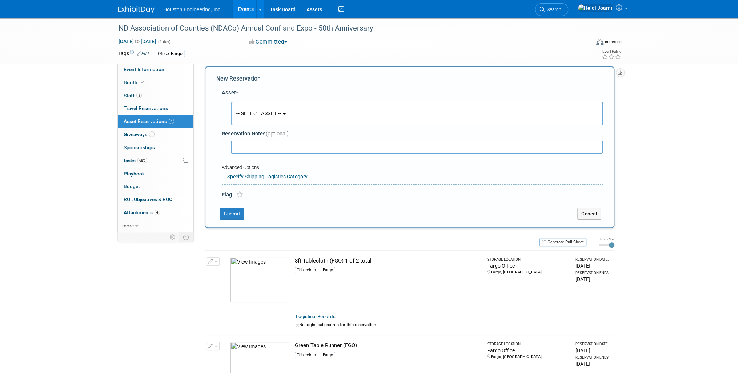
click at [311, 107] on button "-- SELECT ASSET --" at bounding box center [417, 114] width 372 height 24
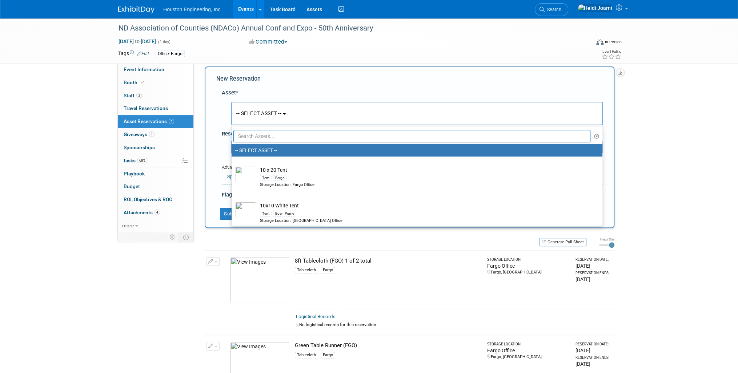
click at [275, 139] on input "text" at bounding box center [411, 136] width 357 height 12
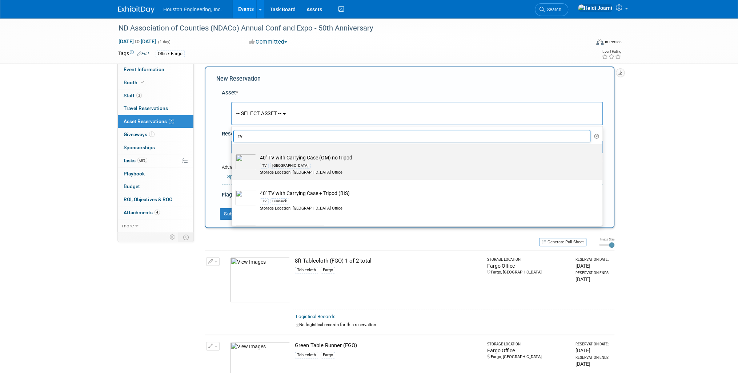
scroll to position [29, 0]
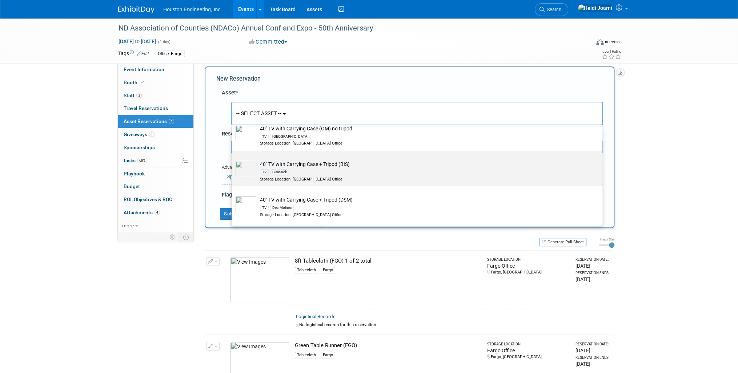
type input "tv"
click at [294, 160] on label "40" TV with Carrying Case + Tripod (BIS) TV Bismarck Storage Location: [GEOGRAP…" at bounding box center [415, 168] width 360 height 33
click at [233, 160] on input "40" TV with Carrying Case + Tripod (BIS) TV Bismarck Storage Location: [GEOGRAP…" at bounding box center [230, 157] width 5 height 5
select select "10728861"
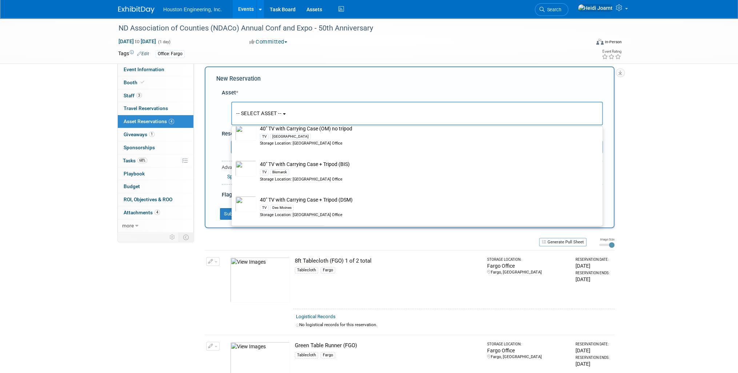
select select "9"
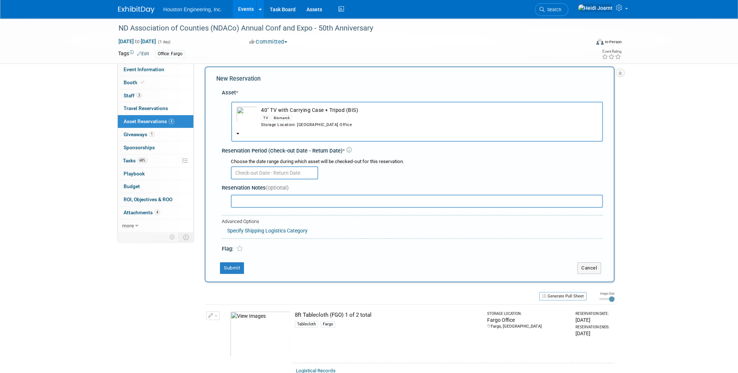
click at [271, 176] on input "text" at bounding box center [274, 173] width 87 height 13
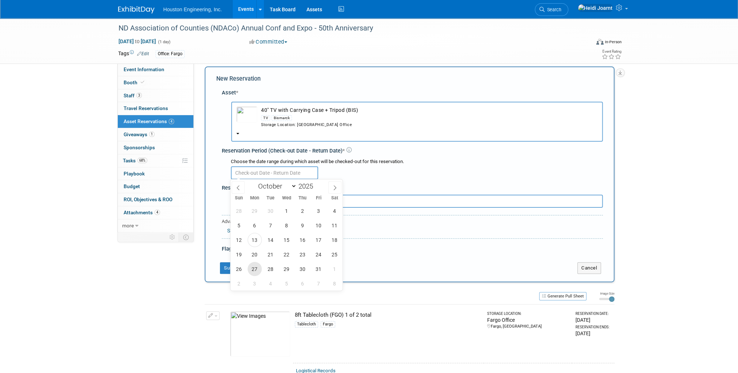
click at [253, 269] on span "27" at bounding box center [255, 269] width 14 height 14
type input "[DATE]"
click at [252, 267] on span "27" at bounding box center [255, 269] width 14 height 14
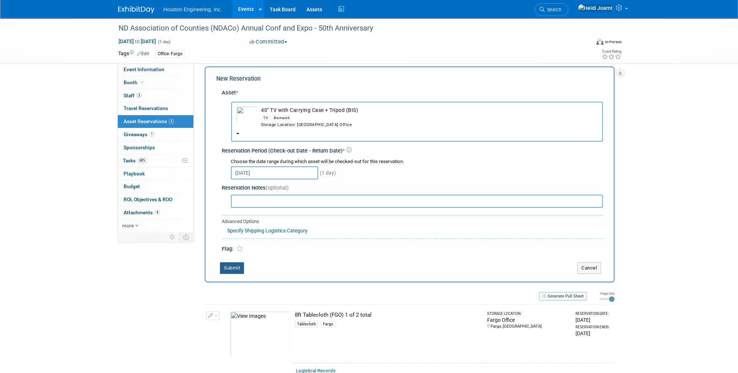
click at [237, 265] on button "Submit" at bounding box center [232, 269] width 24 height 12
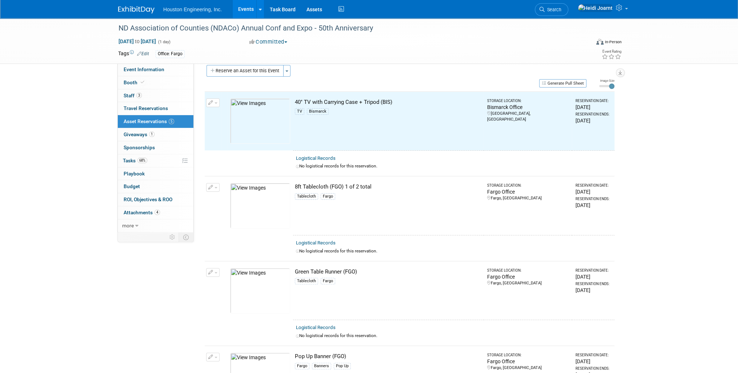
scroll to position [8, 0]
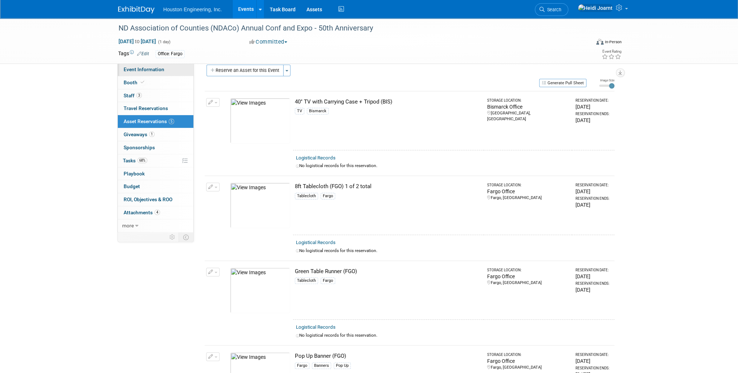
click at [158, 71] on span "Event Information" at bounding box center [144, 70] width 41 height 6
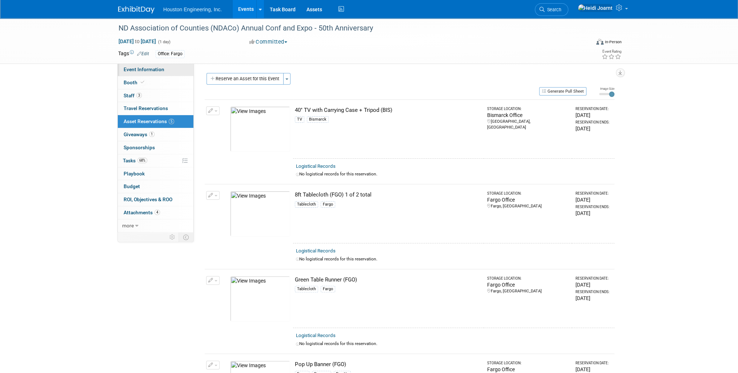
select select "3 - Reg/Prep Done"
select select "No"
select select "Transportation"
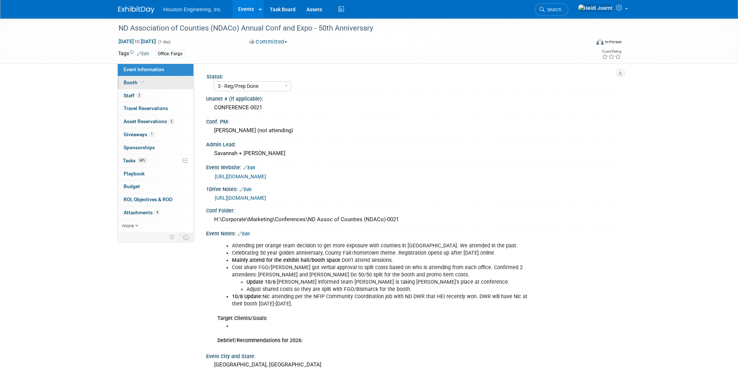
click at [154, 87] on link "Booth" at bounding box center [156, 82] width 76 height 13
select select "Yes"
select select "Fargo"
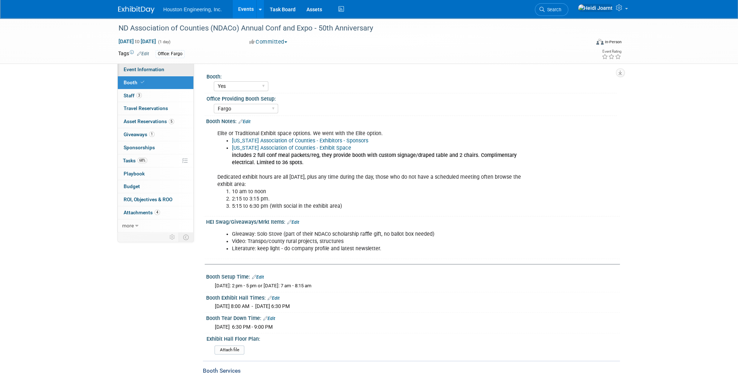
click at [148, 67] on span "Event Information" at bounding box center [144, 70] width 41 height 6
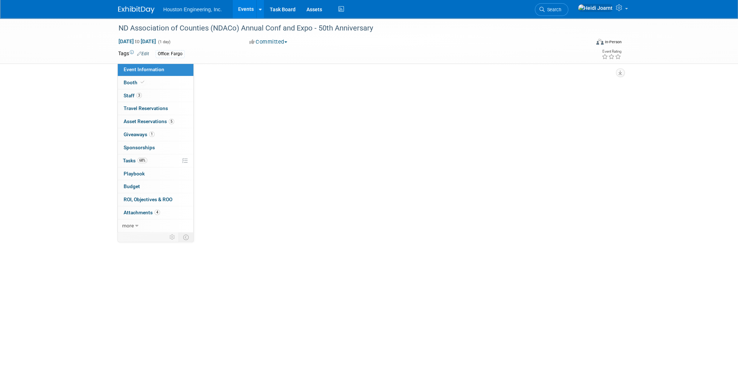
select select "3 - Reg/Prep Done"
select select "No"
select select "Transportation"
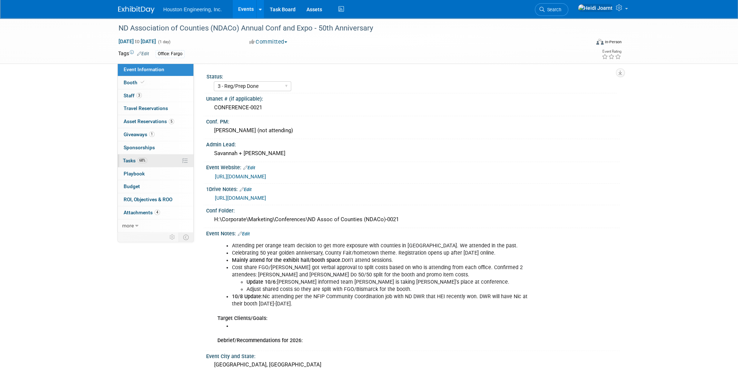
click at [163, 163] on link "68% Tasks 68%" at bounding box center [156, 161] width 76 height 13
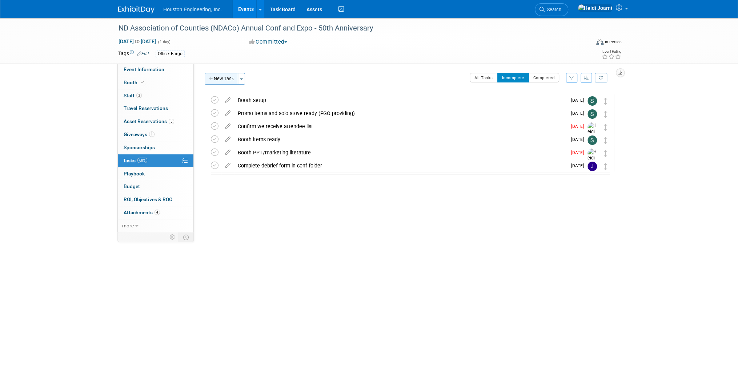
click at [227, 80] on button "New Task" at bounding box center [221, 79] width 33 height 12
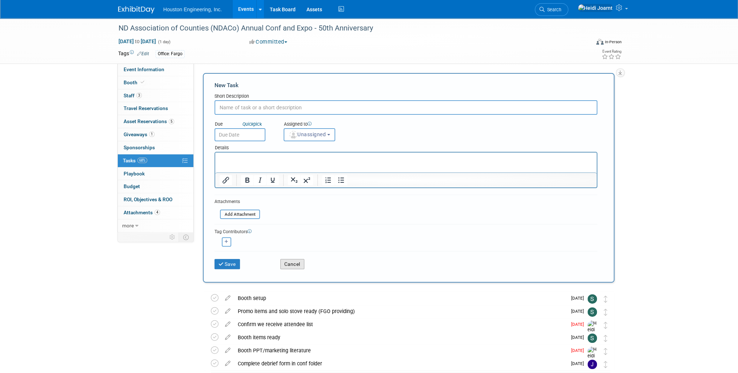
click at [291, 262] on button "Cancel" at bounding box center [292, 264] width 24 height 10
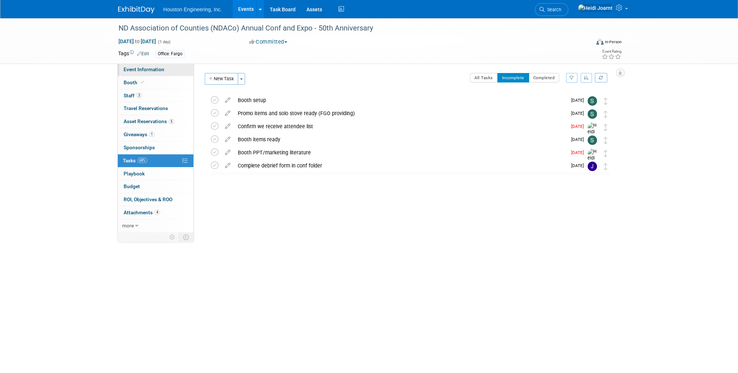
click at [163, 73] on link "Event Information" at bounding box center [156, 69] width 76 height 13
select select "3 - Reg/Prep Done"
select select "No"
select select "Transportation"
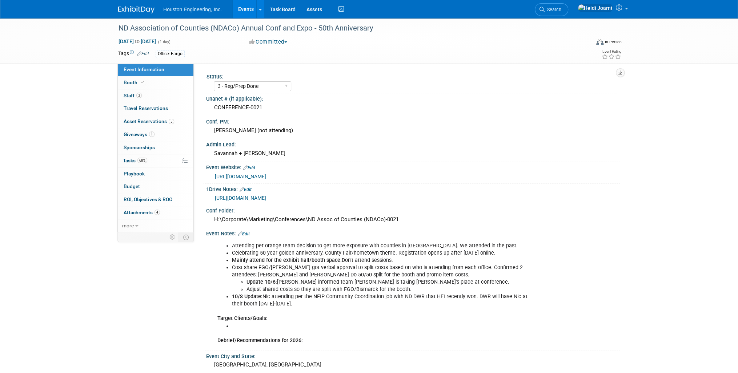
click at [248, 232] on link "Edit" at bounding box center [244, 234] width 12 height 5
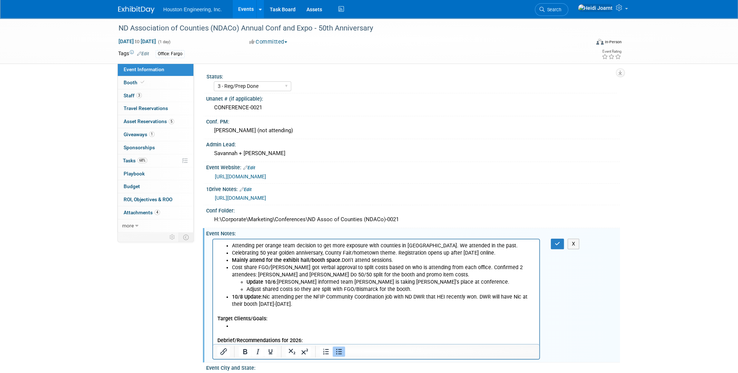
click at [416, 290] on li "Adjust shared costs so they are split with FGO/Bismarck for the booth." at bounding box center [391, 289] width 289 height 7
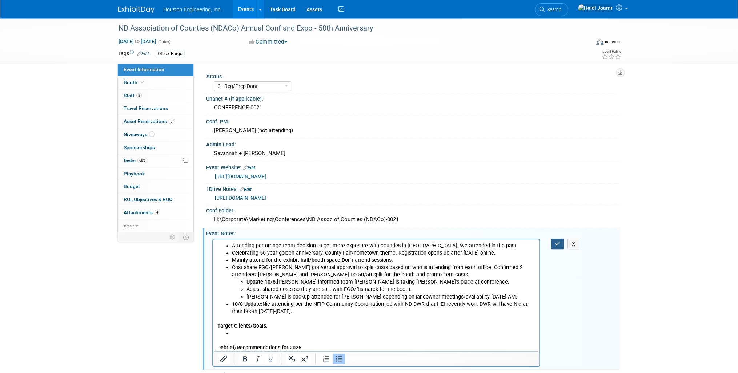
click at [559, 243] on icon "button" at bounding box center [557, 243] width 5 height 5
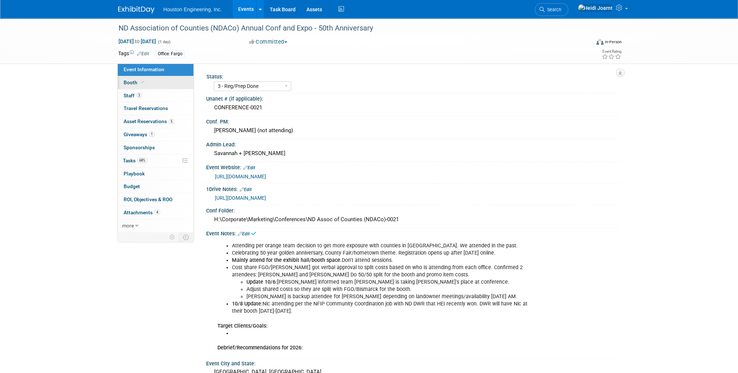
click at [156, 83] on link "Booth" at bounding box center [156, 82] width 76 height 13
select select "Yes"
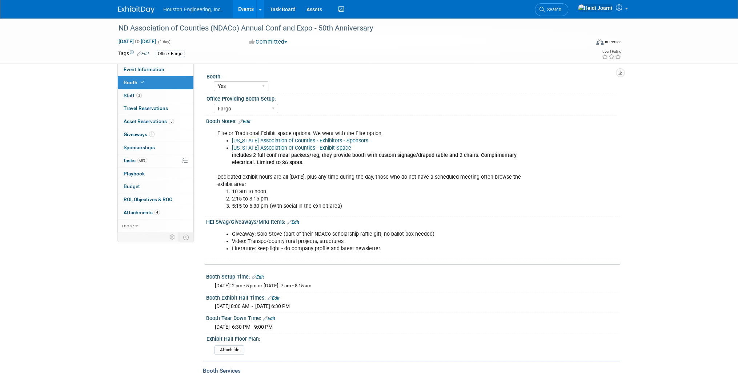
scroll to position [29, 0]
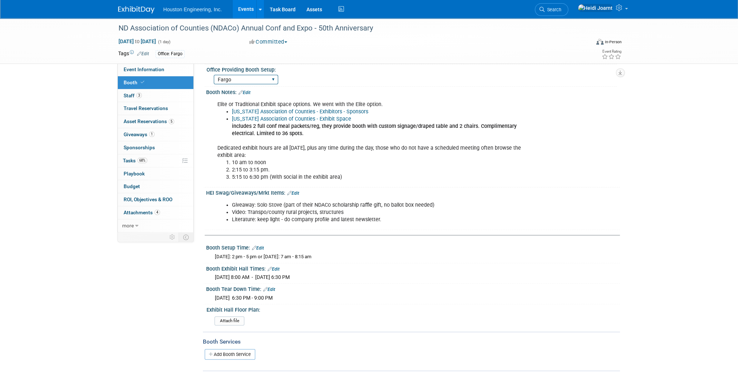
click at [243, 83] on select "Fargo [GEOGRAPHIC_DATA] [GEOGRAPHIC_DATA] [GEOGRAPHIC_DATA] [GEOGRAPHIC_DATA] […" at bounding box center [246, 80] width 64 height 10
select select "Bismarck"
click at [214, 75] on select "Fargo [GEOGRAPHIC_DATA] [GEOGRAPHIC_DATA] [GEOGRAPHIC_DATA] [GEOGRAPHIC_DATA] […" at bounding box center [246, 80] width 64 height 10
click at [163, 67] on link "Event Information" at bounding box center [156, 69] width 76 height 13
select select "3 - Reg/Prep Done"
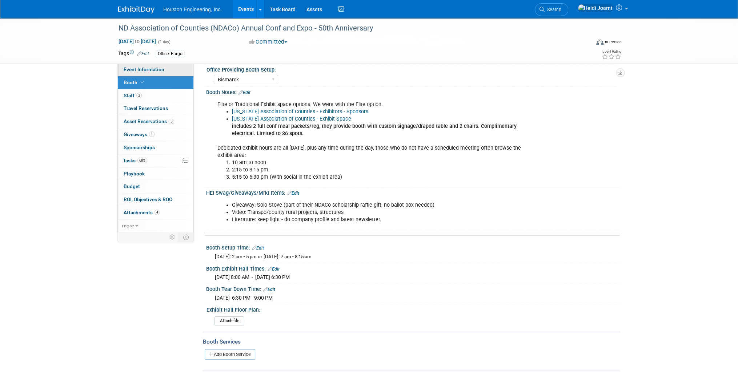
select select "No"
select select "Transportation"
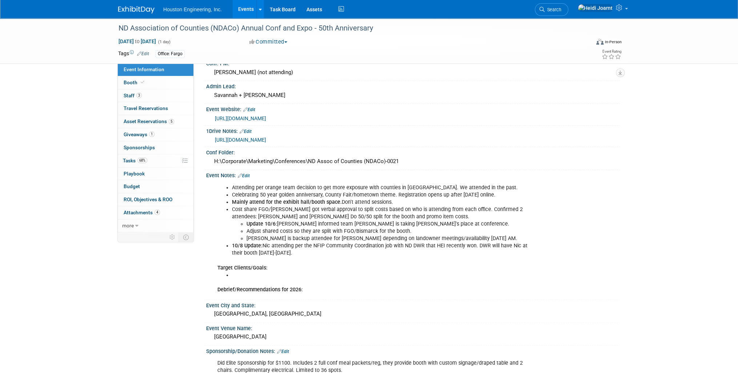
scroll to position [87, 0]
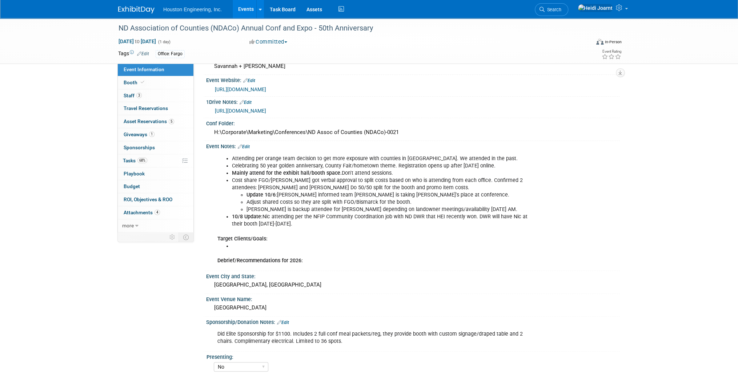
click at [245, 144] on link "Edit" at bounding box center [244, 146] width 12 height 5
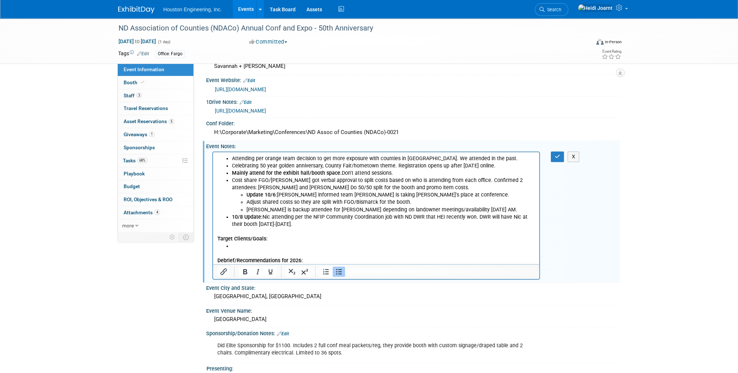
scroll to position [0, 0]
click at [253, 246] on li "Rich Text Area. Press ALT-0 for help." at bounding box center [383, 246] width 303 height 7
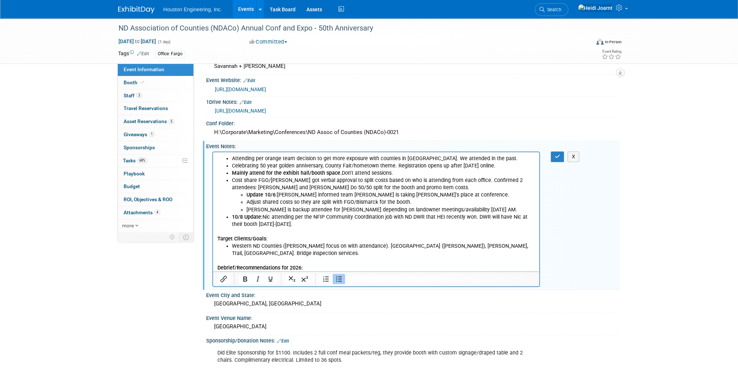
click at [365, 247] on li "Western ND Counties ([PERSON_NAME] focus on with attendance). [GEOGRAPHIC_DATA]…" at bounding box center [383, 250] width 303 height 15
click at [378, 244] on li "Western ND Counties ([PERSON_NAME] focus on with attendance) - [GEOGRAPHIC_DATA…" at bounding box center [383, 254] width 303 height 22
drag, startPoint x: 424, startPoint y: 246, endPoint x: 461, endPoint y: 252, distance: 38.3
click at [424, 246] on li "Western ND Counties ([PERSON_NAME] focus on with attendance) - Morton, [PERSON_…" at bounding box center [383, 250] width 303 height 15
click at [403, 246] on li "Western ND Counties ([PERSON_NAME] focus on with attendance) - Morton, [PERSON_…" at bounding box center [383, 254] width 303 height 22
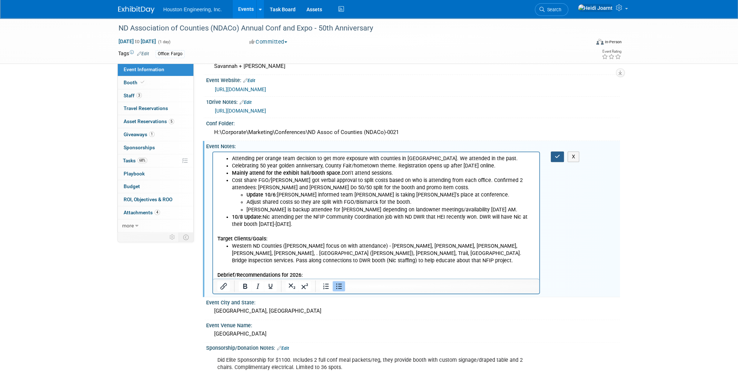
click at [556, 157] on icon "button" at bounding box center [557, 156] width 5 height 5
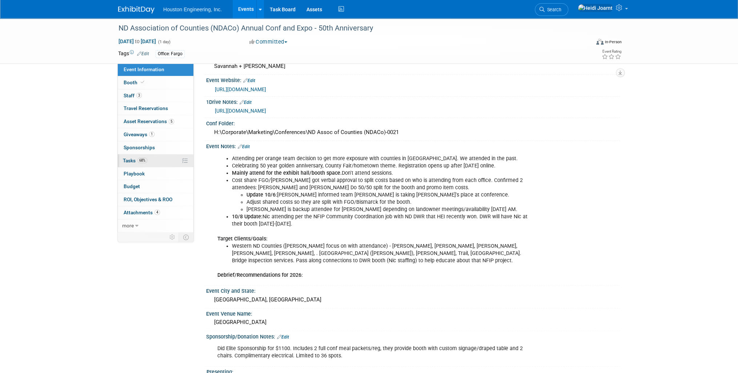
click at [159, 163] on link "68% Tasks 68%" at bounding box center [156, 161] width 76 height 13
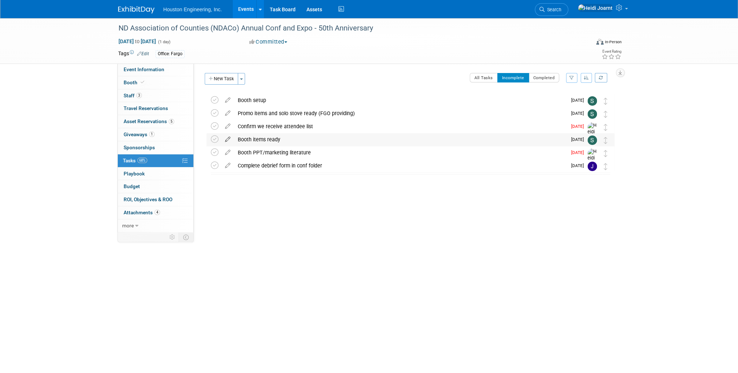
click at [227, 140] on icon at bounding box center [227, 137] width 13 height 9
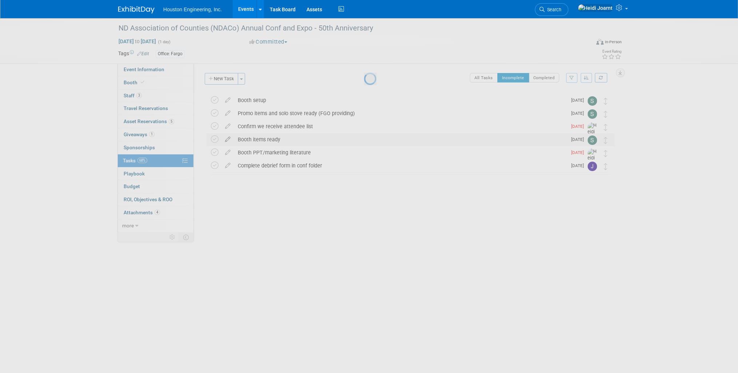
select select "9"
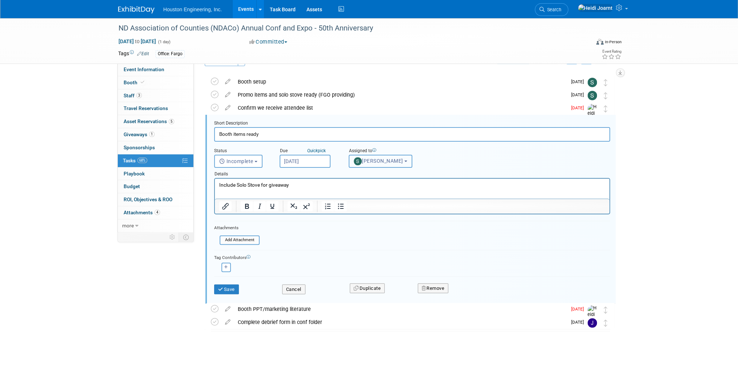
click at [391, 156] on button "[PERSON_NAME]" at bounding box center [381, 161] width 64 height 13
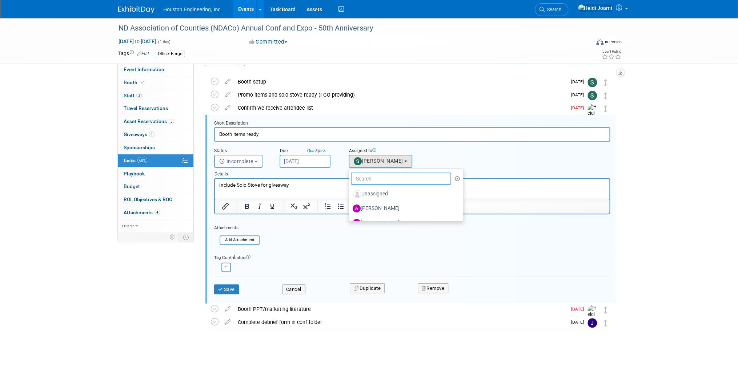
click at [385, 177] on input "text" at bounding box center [401, 179] width 100 height 12
type input "[PERSON_NAME]"
click at [384, 194] on label "[PERSON_NAME]" at bounding box center [391, 194] width 76 height 12
click at [350, 194] on input "[PERSON_NAME]" at bounding box center [347, 193] width 5 height 5
select select "a959374d-91c4-4fac-b647-c63e43f51f1b"
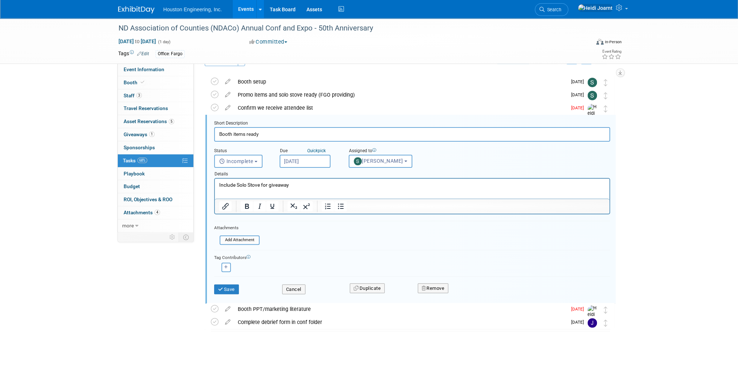
click at [313, 161] on input "[DATE]" at bounding box center [305, 161] width 51 height 13
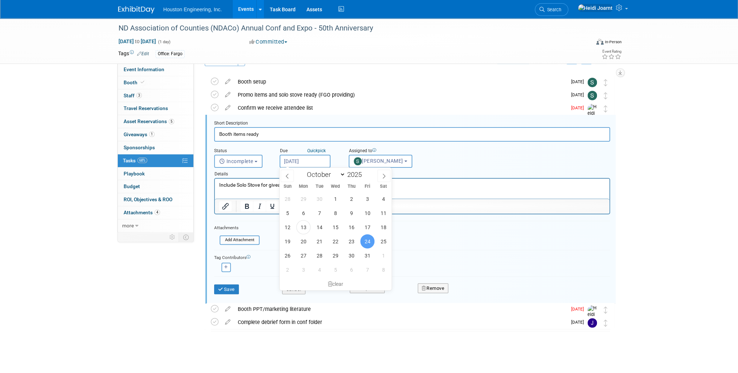
click at [367, 243] on span "24" at bounding box center [367, 242] width 14 height 14
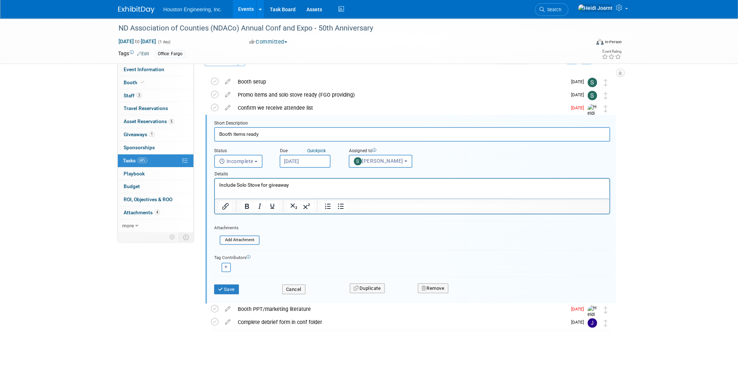
click at [301, 184] on p "Include Solo Stove for giveaway" at bounding box center [412, 185] width 386 height 7
click at [236, 291] on button "Save" at bounding box center [226, 290] width 25 height 10
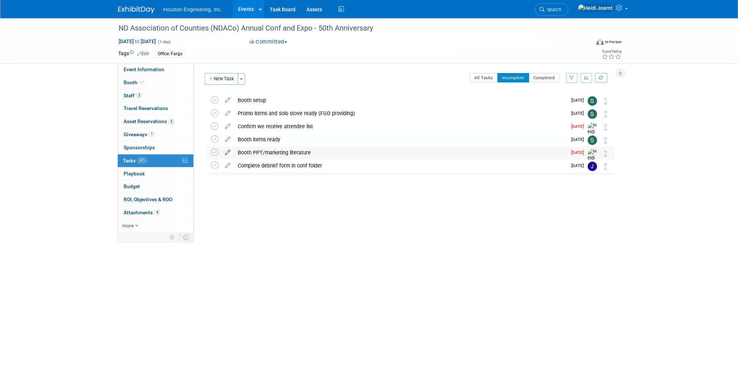
click at [230, 154] on icon at bounding box center [227, 151] width 13 height 9
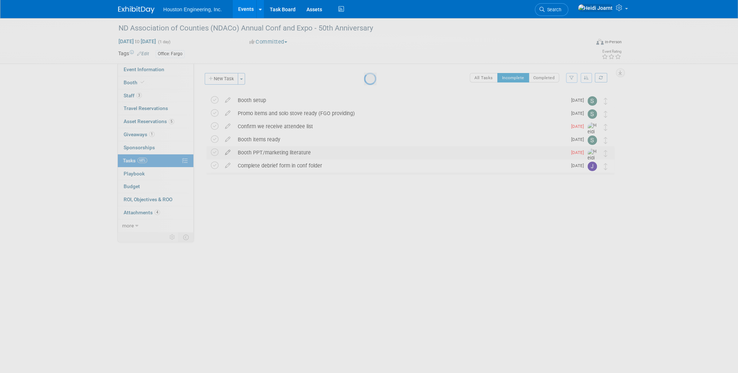
select select "9"
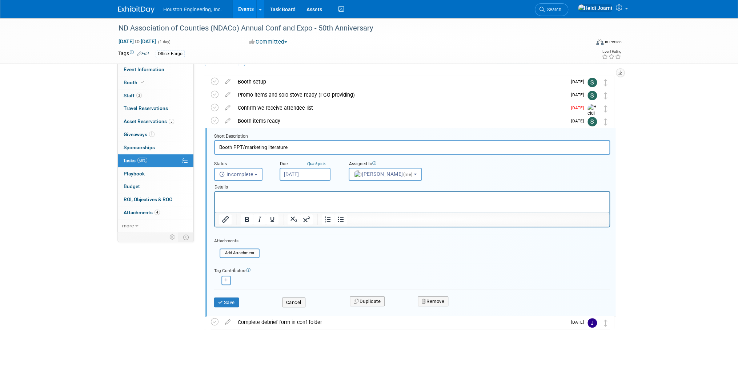
drag, startPoint x: 318, startPoint y: 147, endPoint x: 235, endPoint y: 148, distance: 82.9
click at [235, 148] on input "Booth PPT/marketing literature" at bounding box center [412, 147] width 396 height 14
type input "Booth video"
click at [305, 175] on input "[DATE]" at bounding box center [305, 174] width 51 height 13
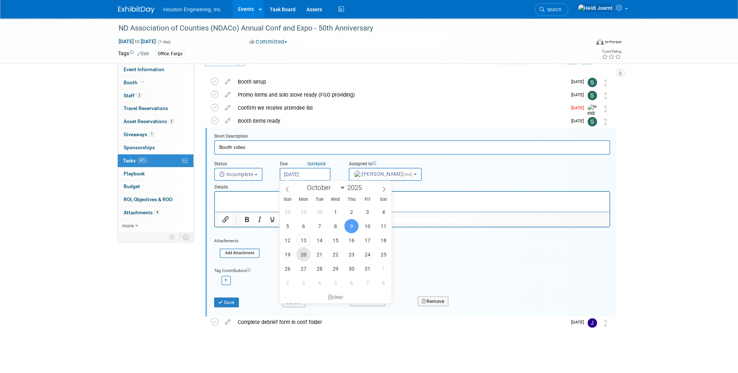
click at [305, 255] on span "20" at bounding box center [303, 255] width 14 height 14
type input "[DATE]"
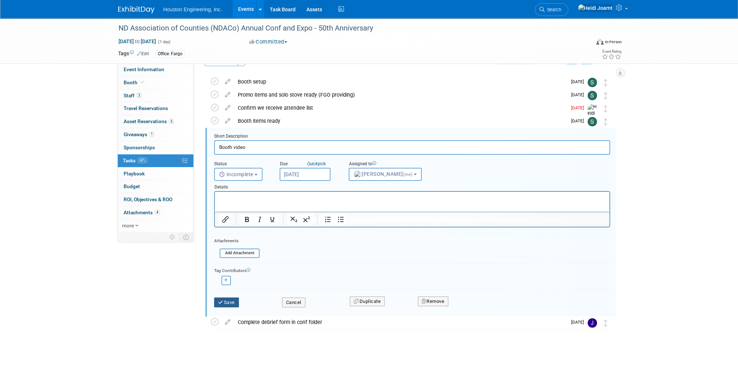
click at [231, 302] on button "Save" at bounding box center [226, 303] width 25 height 10
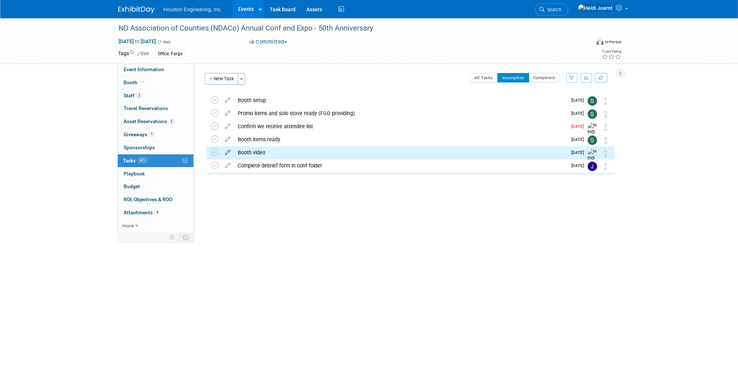
click at [228, 153] on icon at bounding box center [227, 151] width 13 height 9
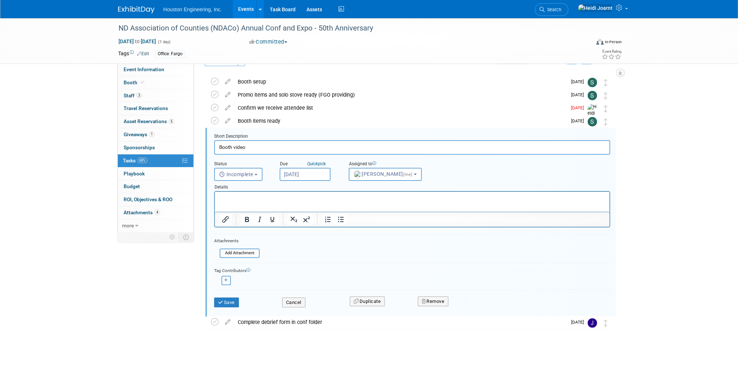
click at [226, 284] on button "button" at bounding box center [225, 280] width 9 height 9
select select
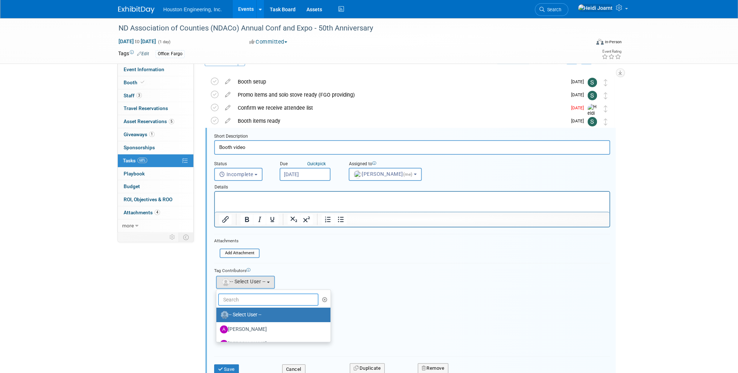
click at [244, 298] on input "text" at bounding box center [268, 300] width 100 height 12
type input "[PERSON_NAME]"
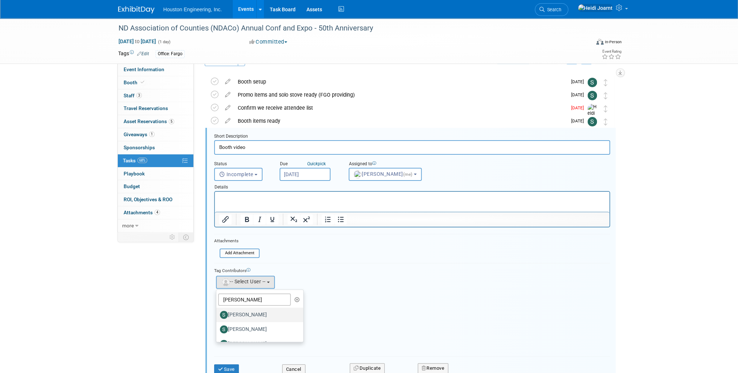
click at [259, 313] on label "[PERSON_NAME]" at bounding box center [258, 315] width 76 height 12
click at [217, 313] on input "[PERSON_NAME]" at bounding box center [215, 314] width 5 height 5
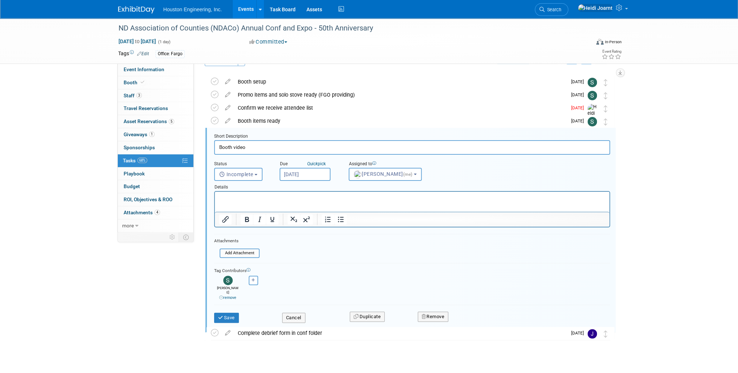
click at [257, 200] on p "Rich Text Area. Press ALT-0 for help." at bounding box center [412, 198] width 386 height 7
click at [225, 313] on button "Save" at bounding box center [226, 318] width 25 height 10
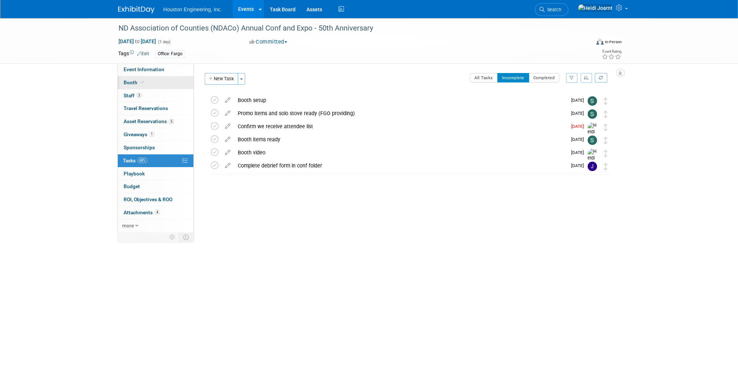
click at [147, 83] on link "Booth" at bounding box center [156, 82] width 76 height 13
select select "Yes"
select select "Bismarck"
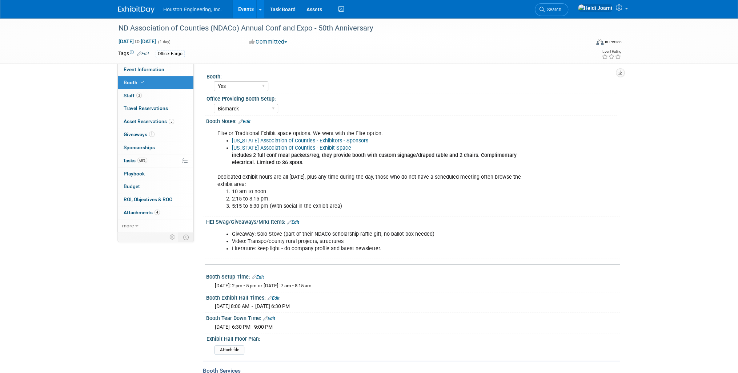
scroll to position [29, 0]
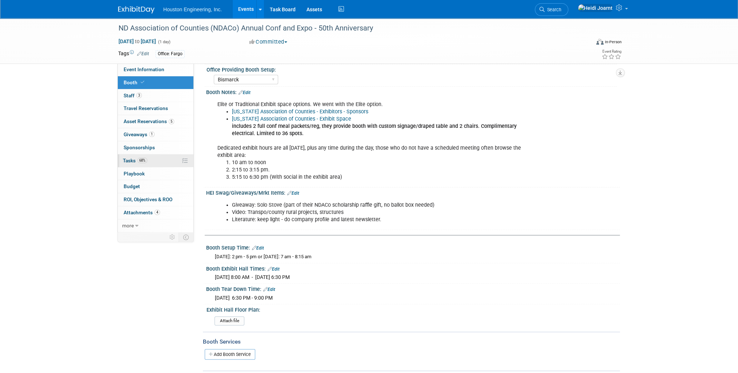
click at [165, 161] on link "68% Tasks 68%" at bounding box center [156, 161] width 76 height 13
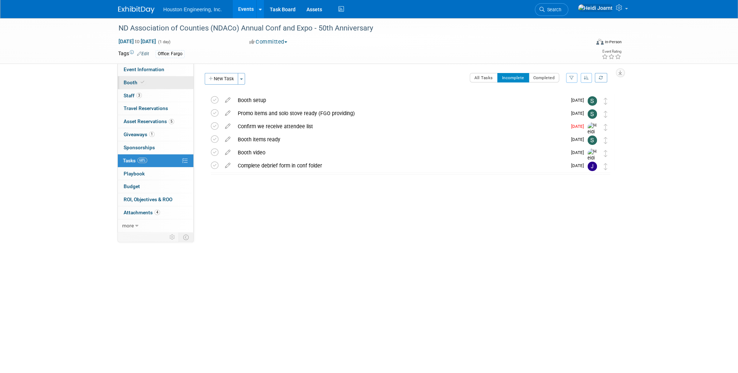
click at [143, 80] on span at bounding box center [142, 82] width 7 height 5
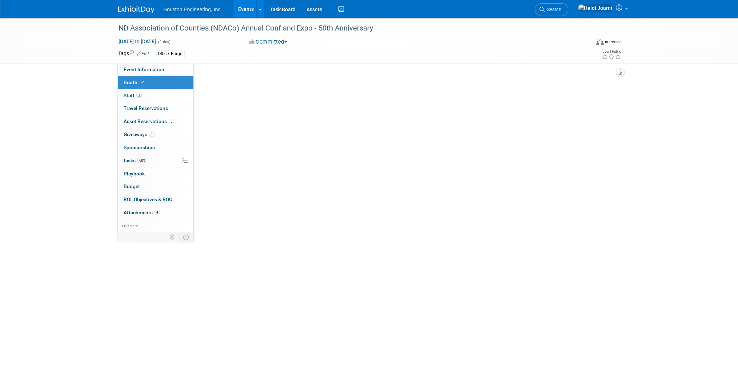
select select "Yes"
select select "Bismarck"
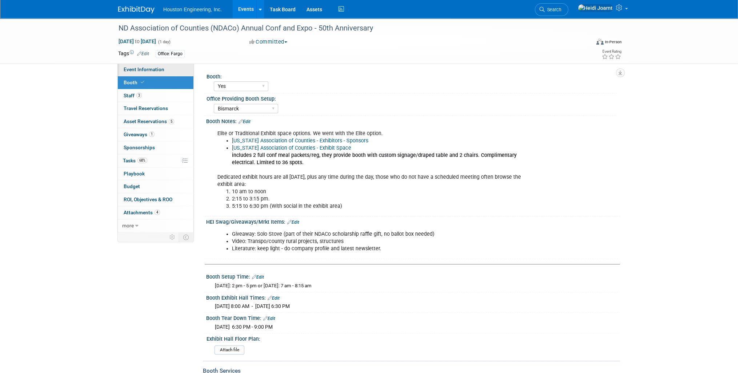
click at [153, 67] on span "Event Information" at bounding box center [144, 70] width 41 height 6
select select "3 - Reg/Prep Done"
select select "No"
select select "Transportation"
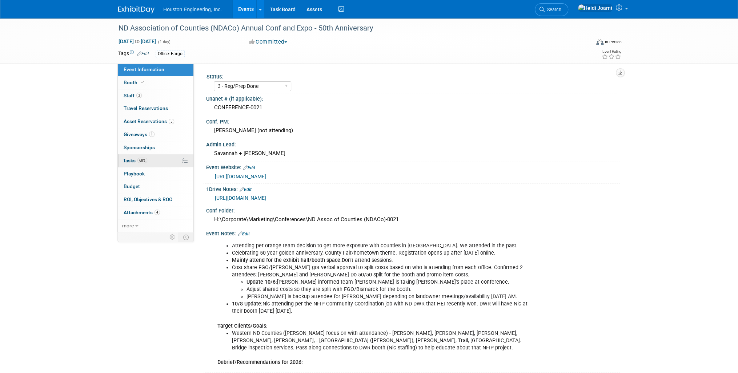
click at [166, 164] on link "68% Tasks 68%" at bounding box center [156, 161] width 76 height 13
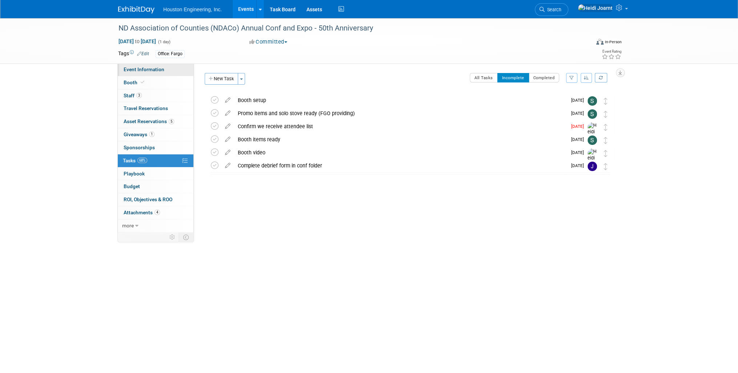
click at [161, 69] on span "Event Information" at bounding box center [144, 70] width 41 height 6
select select "3 - Reg/Prep Done"
select select "No"
select select "Transportation"
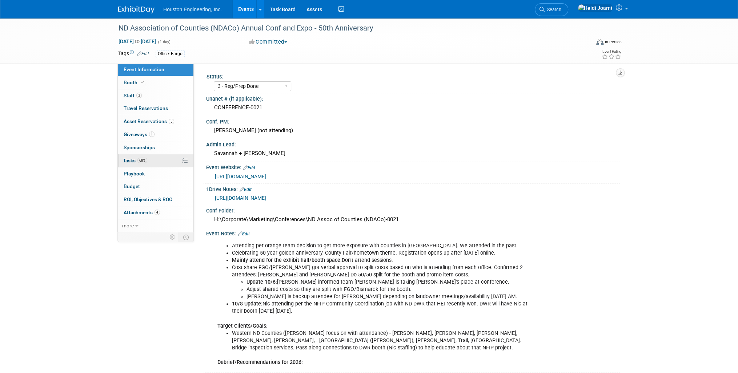
click at [161, 164] on link "68% Tasks 68%" at bounding box center [156, 161] width 76 height 13
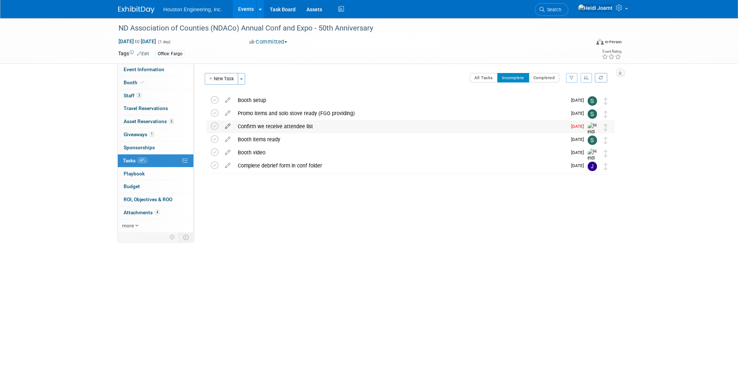
click at [228, 126] on icon at bounding box center [227, 124] width 13 height 9
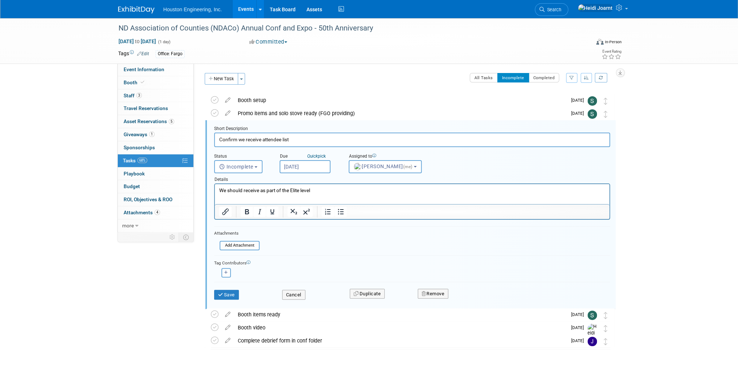
scroll to position [14, 0]
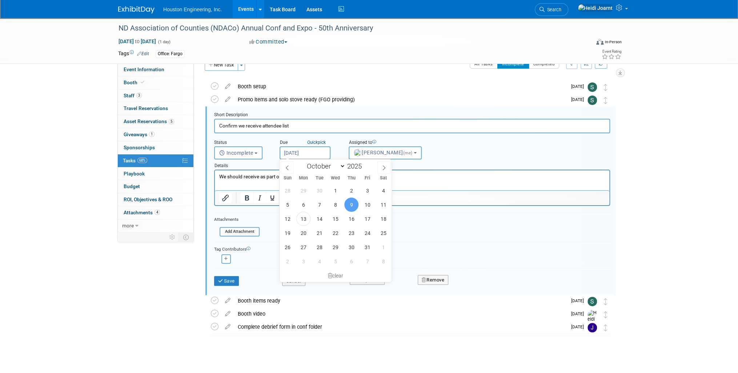
click at [313, 153] on input "[DATE]" at bounding box center [305, 153] width 51 height 13
click at [335, 221] on span "15" at bounding box center [335, 219] width 14 height 14
type input "[DATE]"
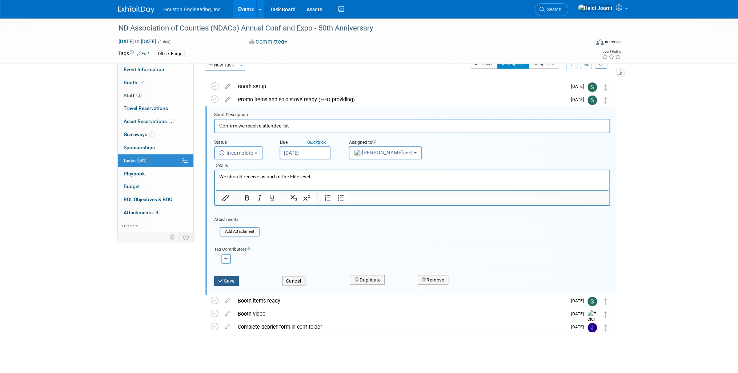
click at [225, 276] on button "Save" at bounding box center [226, 281] width 25 height 10
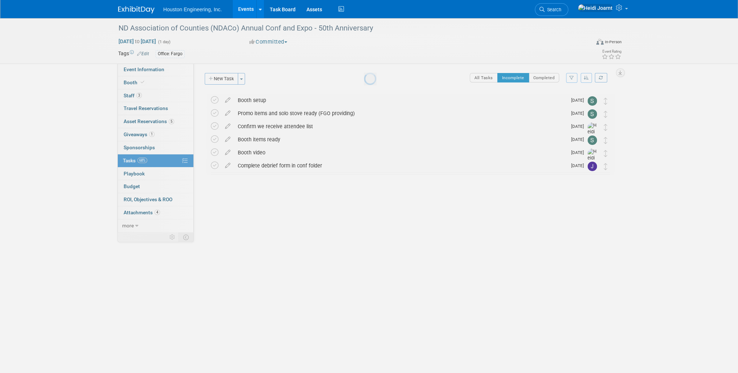
scroll to position [0, 0]
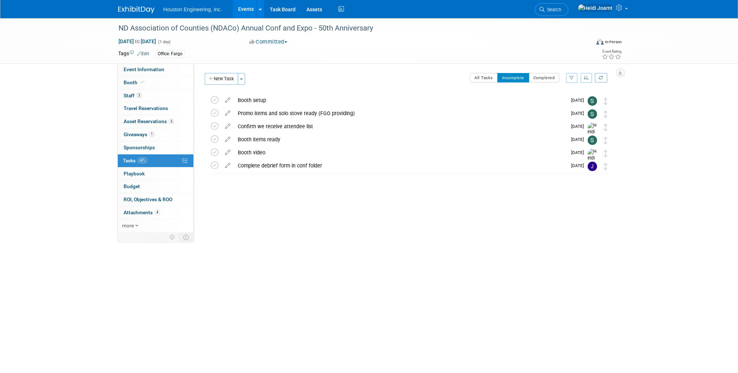
click at [285, 124] on div "Confirm we receive attendee list" at bounding box center [400, 126] width 333 height 12
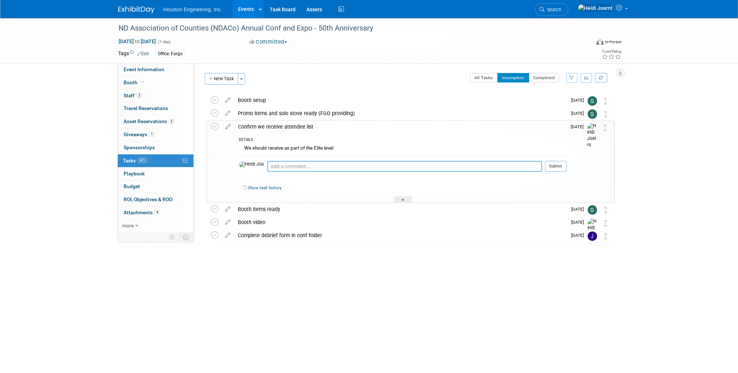
click at [300, 164] on textarea at bounding box center [404, 166] width 275 height 11
type textarea "Emailed them on 10/13 via their contact page"
click at [547, 165] on button "Submit" at bounding box center [555, 166] width 21 height 11
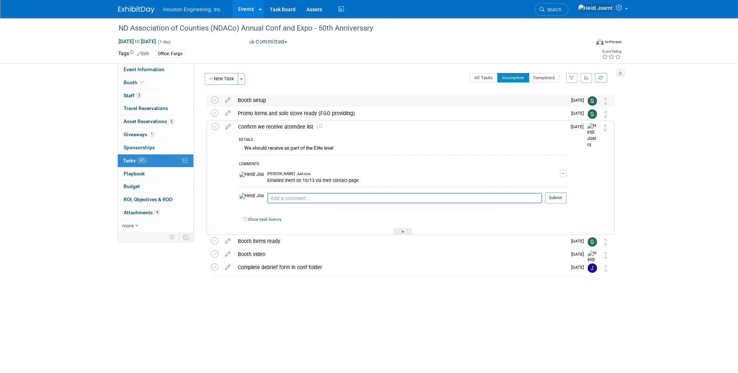
click at [287, 99] on div "Booth setup" at bounding box center [400, 100] width 333 height 12
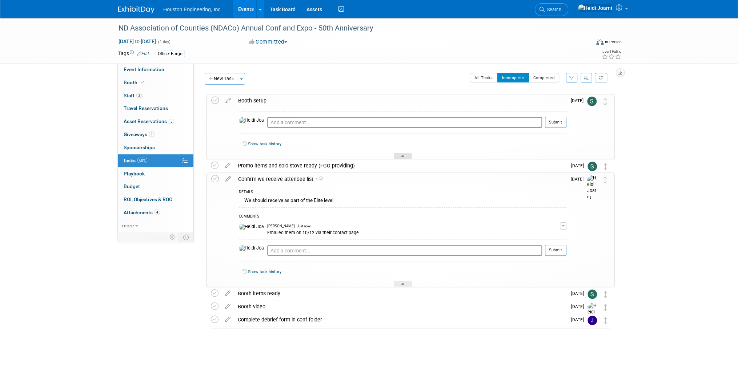
click at [403, 154] on div at bounding box center [403, 156] width 18 height 6
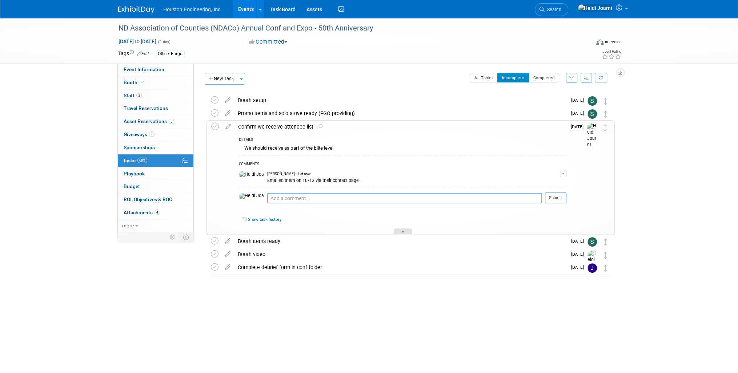
click at [406, 231] on div at bounding box center [403, 232] width 18 height 6
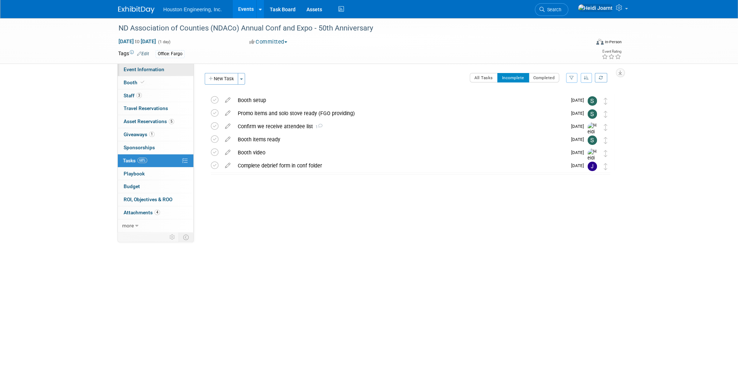
click at [163, 68] on span "Event Information" at bounding box center [144, 70] width 41 height 6
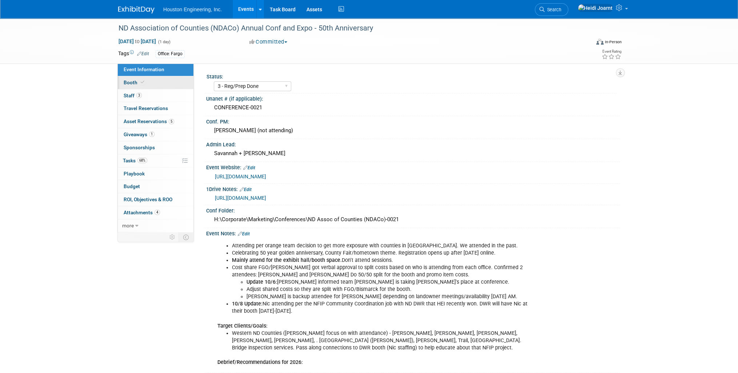
click at [159, 82] on link "Booth" at bounding box center [156, 82] width 76 height 13
select select "Yes"
select select "Bismarck"
